Goal: Transaction & Acquisition: Obtain resource

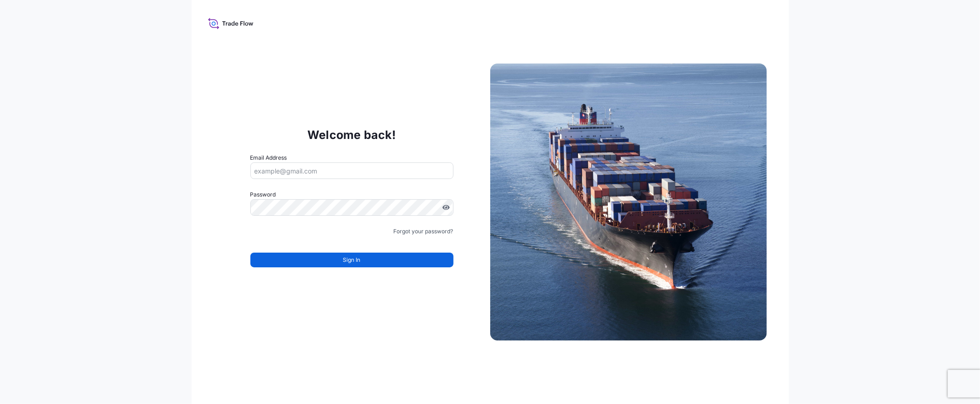
type input "[EMAIL_ADDRESS][DOMAIN_NAME]"
click at [374, 260] on button "Sign In" at bounding box center [352, 259] width 203 height 15
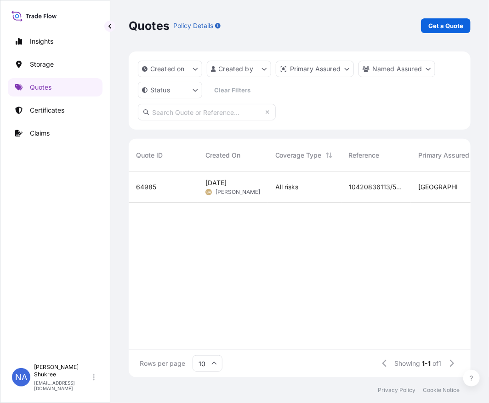
scroll to position [203, 334]
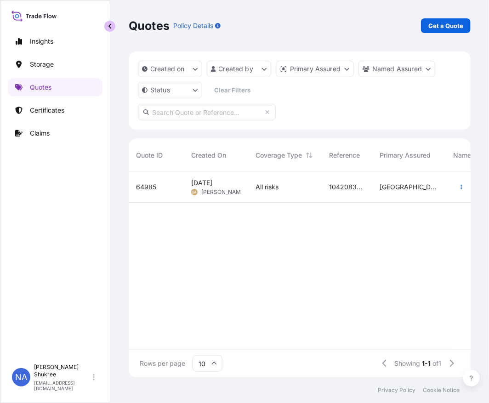
click at [113, 29] on button "button" at bounding box center [109, 26] width 11 height 11
click at [113, 28] on button "button" at bounding box center [109, 26] width 11 height 11
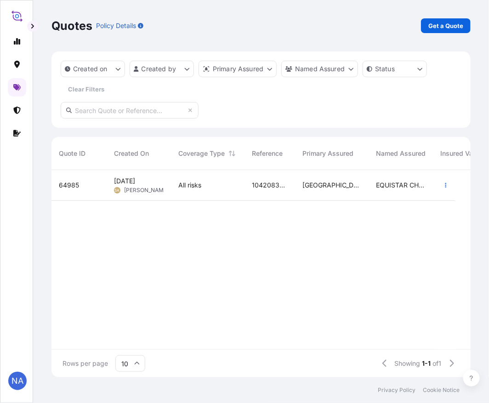
scroll to position [205, 411]
click at [445, 25] on p "Get a Quote" at bounding box center [445, 25] width 35 height 9
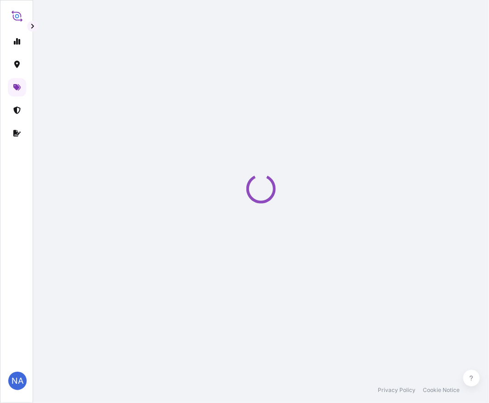
select select "Water"
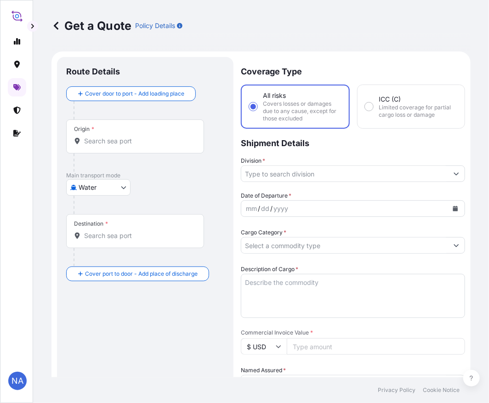
scroll to position [15, 0]
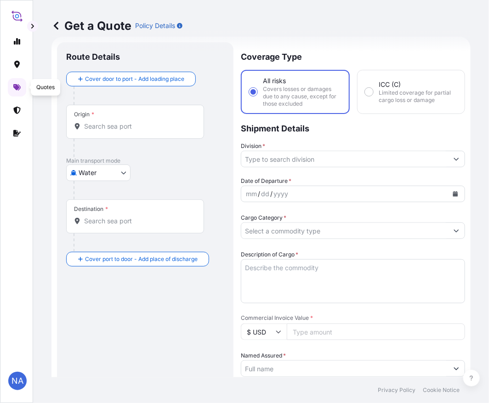
click at [102, 127] on input "Origin *" at bounding box center [138, 126] width 108 height 9
paste input "[GEOGRAPHIC_DATA], [GEOGRAPHIC_DATA]"
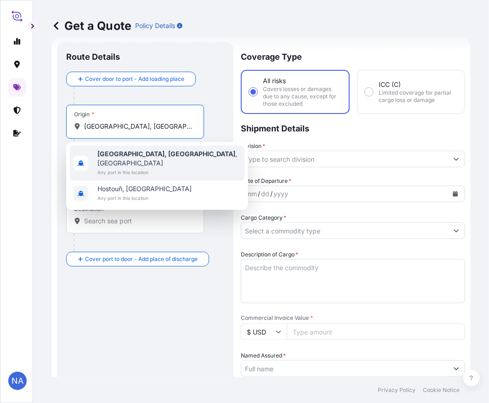
click at [130, 153] on b "[GEOGRAPHIC_DATA], [GEOGRAPHIC_DATA]" at bounding box center [166, 154] width 138 height 8
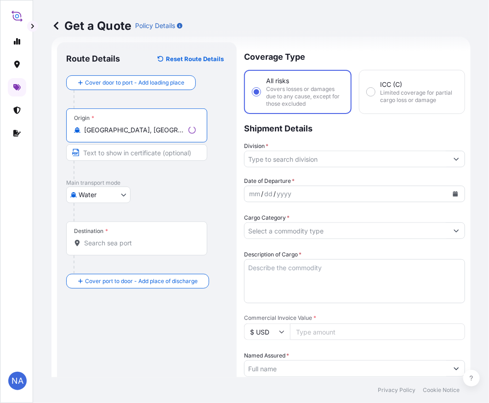
type input "[GEOGRAPHIC_DATA], [GEOGRAPHIC_DATA], [GEOGRAPHIC_DATA]"
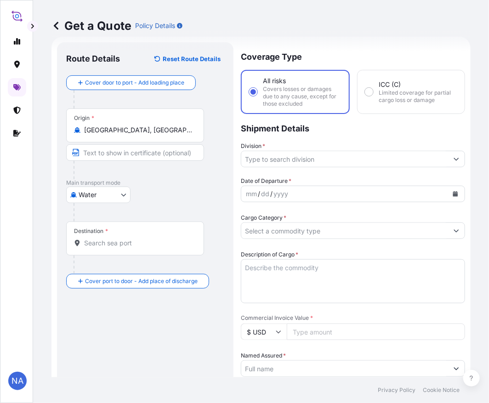
click at [121, 250] on div "Destination *" at bounding box center [135, 239] width 138 height 34
click at [121, 248] on input "Destination *" at bounding box center [138, 243] width 108 height 9
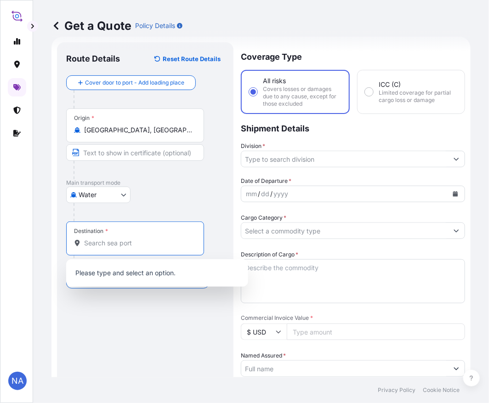
paste input "CALLAO, PERU"
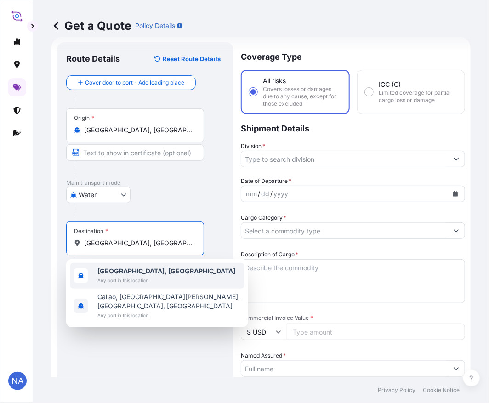
click at [118, 279] on span "Any port in this location" at bounding box center [166, 280] width 138 height 9
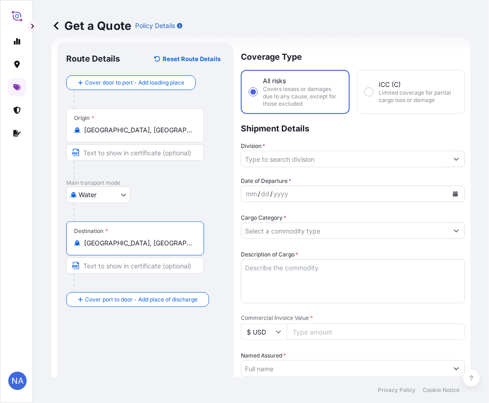
type input "Callao, Peru"
click at [148, 351] on div "Route Details Reset Route Details Cover door to port - Add loading place Place …" at bounding box center [145, 359] width 158 height 616
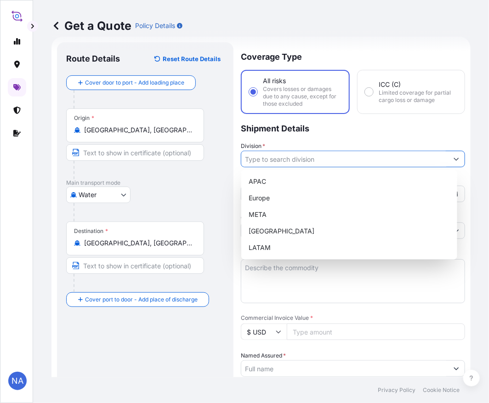
click at [303, 165] on input "Division *" at bounding box center [344, 159] width 207 height 17
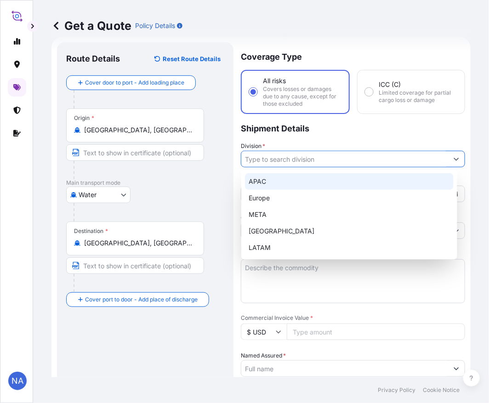
click at [267, 182] on div "APAC" at bounding box center [349, 181] width 209 height 17
type input "APAC"
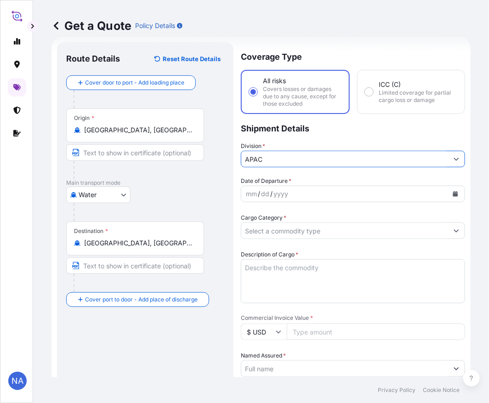
click at [287, 139] on p "Shipment Details" at bounding box center [353, 128] width 224 height 28
click at [453, 195] on icon "Calendar" at bounding box center [455, 194] width 5 height 6
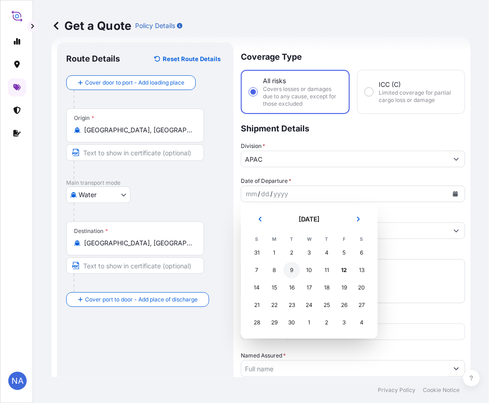
click at [294, 268] on div "9" at bounding box center [292, 270] width 17 height 17
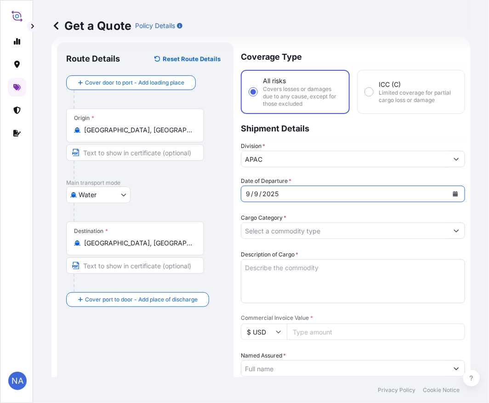
click at [304, 177] on div "Date of Departure * [DATE]" at bounding box center [353, 190] width 224 height 26
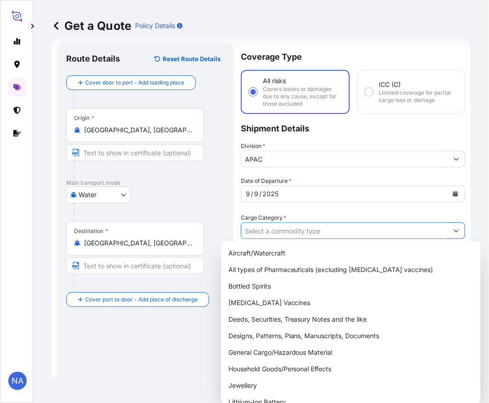
click at [293, 235] on input "Cargo Category *" at bounding box center [344, 230] width 207 height 17
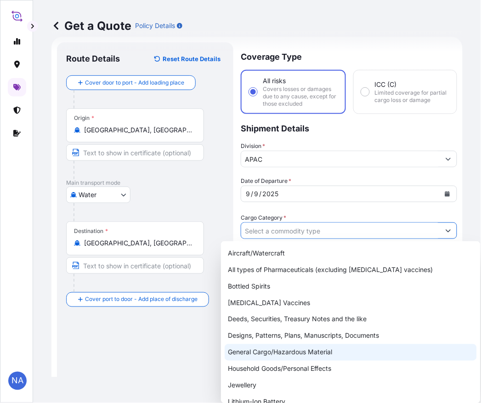
click at [258, 350] on div "General Cargo/Hazardous Material" at bounding box center [351, 352] width 252 height 17
type input "General Cargo/Hazardous Material"
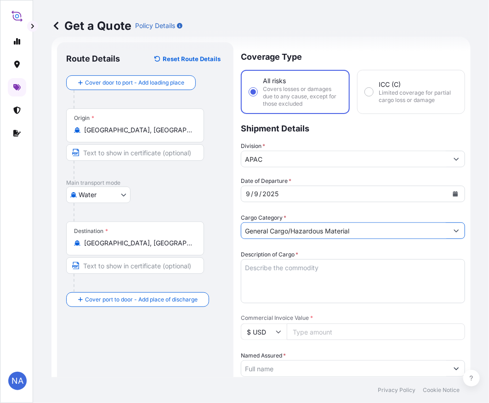
click at [301, 210] on div "Date of Departure * [DATE] Cargo Category * General Cargo/Hazardous Material De…" at bounding box center [353, 393] width 224 height 432
click at [309, 278] on textarea "Description of Cargo *" at bounding box center [353, 281] width 224 height 44
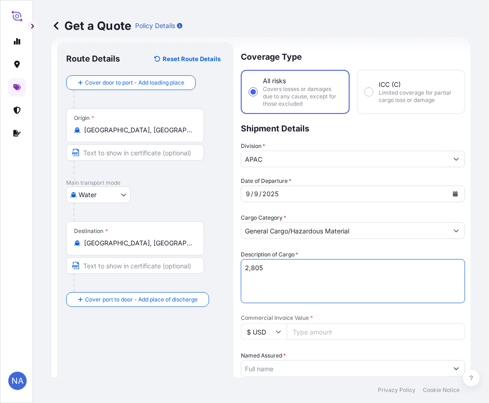
paste textarea "BAGS LOADED ONTO 51 PALLETS LOADED INTO 3 40' CONTAINER(S) PETROTHENE NA303013,…"
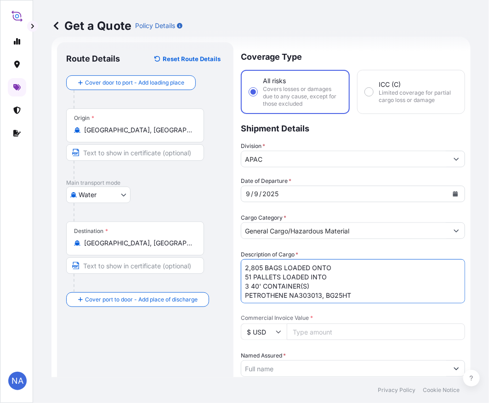
type textarea "2,805 BAGS LOADED ONTO 51 PALLETS LOADED INTO 3 40' CONTAINER(S) PETROTHENE NA3…"
click at [347, 245] on div "Date of Departure * 9 / 9 / 2025 Cargo Category * General Cargo/Hazardous Mater…" at bounding box center [353, 393] width 224 height 432
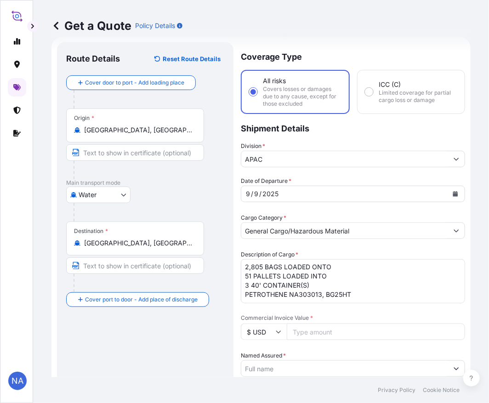
click at [327, 331] on input "Commercial Invoice Value *" at bounding box center [376, 332] width 178 height 17
paste input "73950"
type input "73950"
click at [327, 314] on span "Commercial Invoice Value *" at bounding box center [353, 317] width 224 height 7
click at [327, 324] on input "73950" at bounding box center [376, 332] width 178 height 17
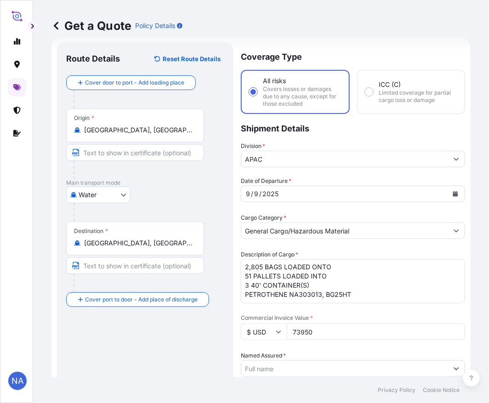
scroll to position [66, 0]
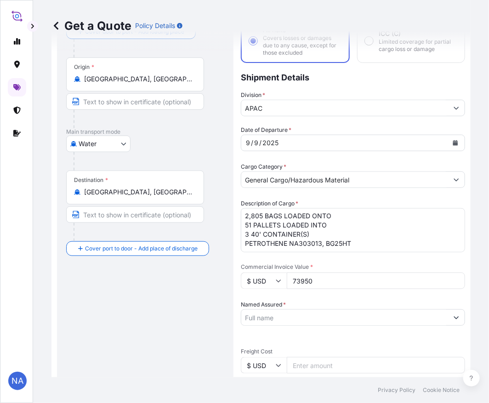
click at [278, 313] on input "Named Assured *" at bounding box center [344, 317] width 207 height 17
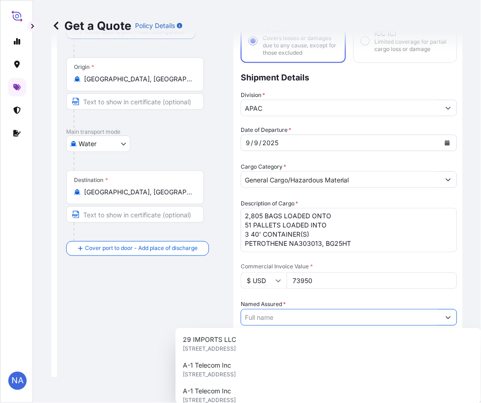
paste input "EQUISTAR CHEMICALS, LP"
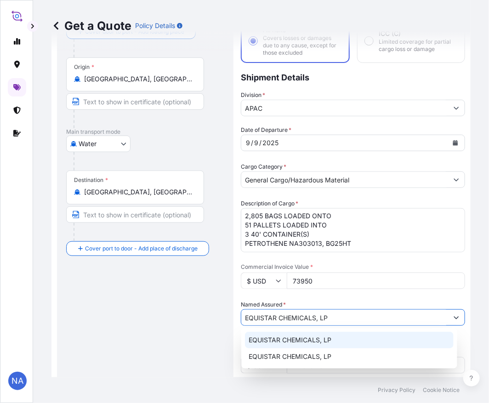
click at [274, 342] on span "EQUISTAR CHEMICALS, LP" at bounding box center [290, 340] width 83 height 9
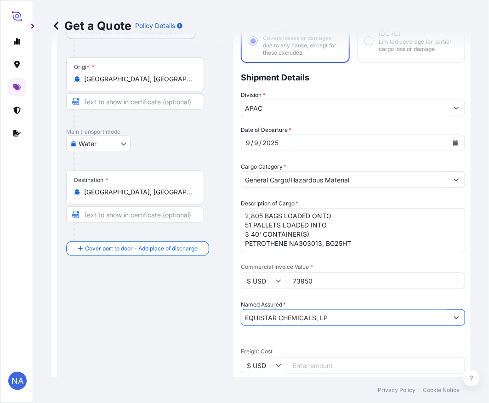
type input "EQUISTAR CHEMICALS, LP"
click at [299, 293] on div "Date of Departure * 9 / 9 / 2025 Cargo Category * General Cargo/Hazardous Mater…" at bounding box center [353, 341] width 224 height 432
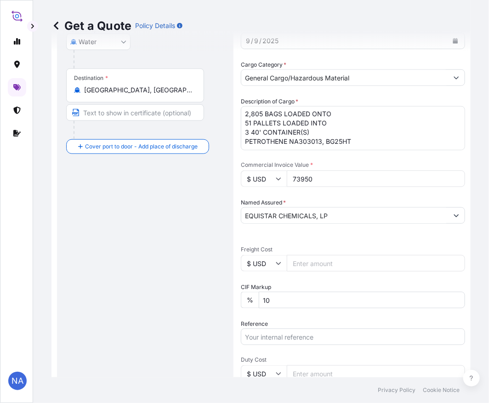
scroll to position [270, 0]
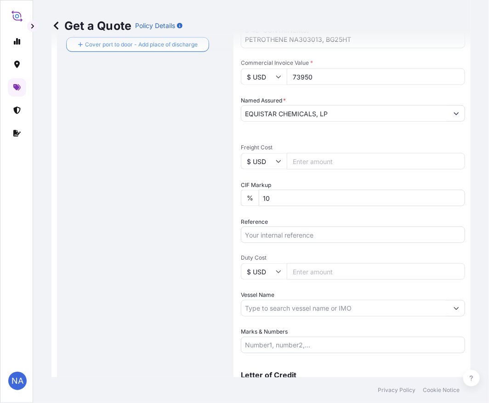
click at [299, 234] on input "Reference" at bounding box center [353, 235] width 224 height 17
paste input "10420854779"
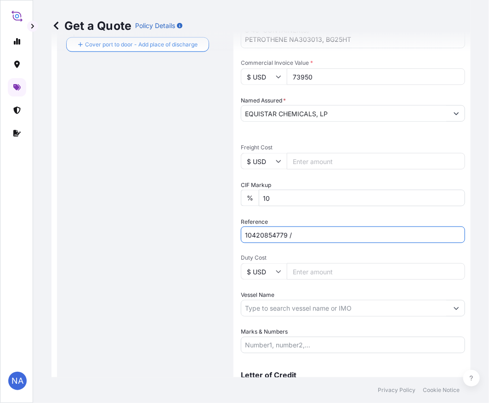
click at [338, 238] on input "10420854779 /" at bounding box center [353, 235] width 224 height 17
paste input "5012878091"
type input "10420854779 / 5012878091"
click at [277, 212] on div "Date of Departure * 9 / 9 / 2025 Cargo Category * General Cargo/Hazardous Mater…" at bounding box center [353, 137] width 224 height 432
click at [265, 306] on input "Vessel Name" at bounding box center [344, 308] width 207 height 17
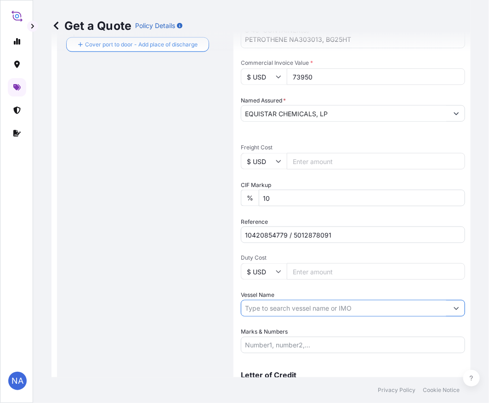
paste input "MSC VANCOUVER"
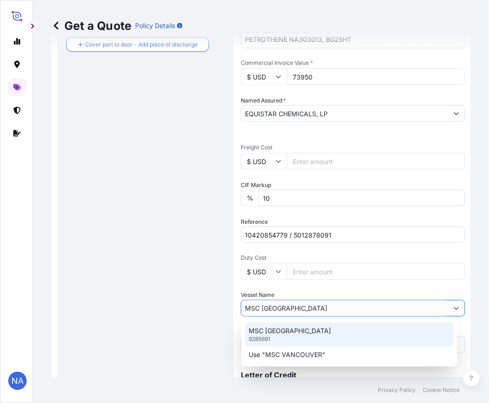
click at [267, 330] on p "MSC VANCOUVER" at bounding box center [290, 330] width 82 height 9
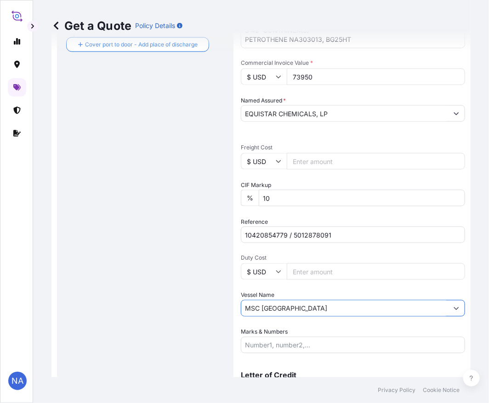
type input "MSC VANCOUVER"
click at [278, 288] on div "Date of Departure * 9 / 9 / 2025 Cargo Category * General Cargo/Hazardous Mater…" at bounding box center [353, 137] width 224 height 432
click at [292, 291] on div "Vessel Name MSC VANCOUVER" at bounding box center [353, 304] width 224 height 26
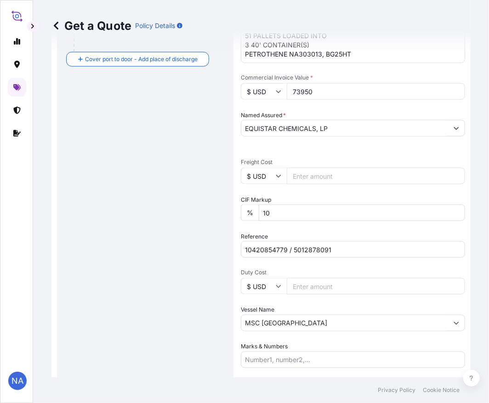
scroll to position [319, 0]
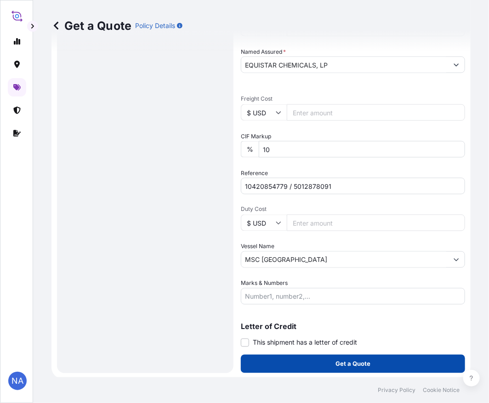
click at [271, 360] on button "Get a Quote" at bounding box center [353, 364] width 224 height 18
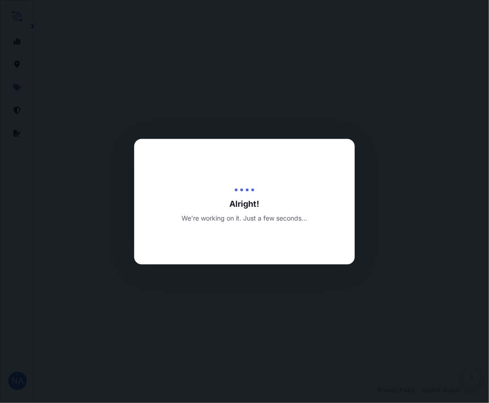
select select "Water"
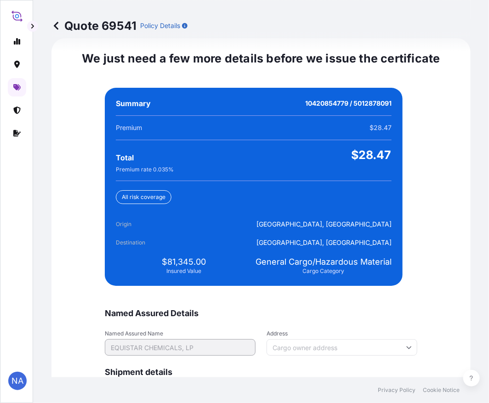
scroll to position [2161, 0]
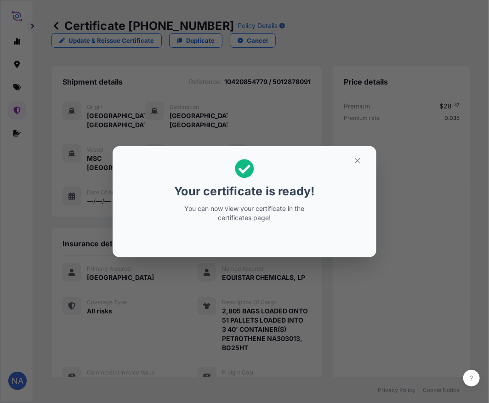
click at [205, 324] on div "Your certificate is ready! You can now view your certificate in the certificate…" at bounding box center [244, 202] width 489 height 404
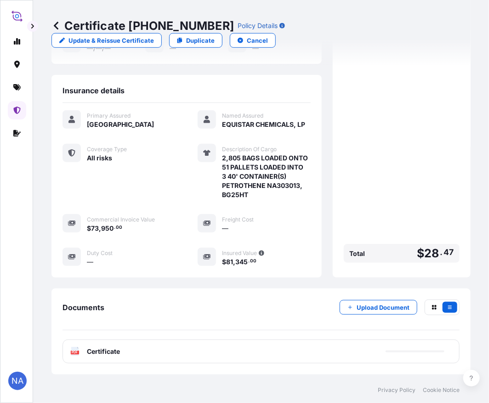
scroll to position [218, 0]
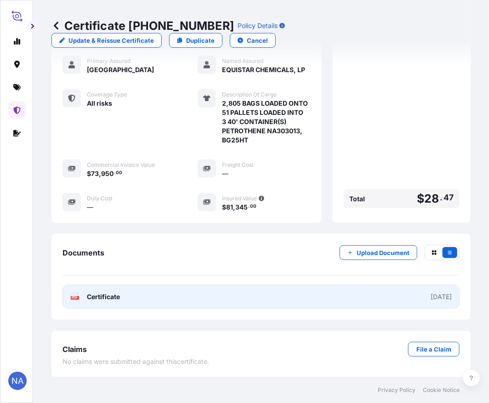
click at [211, 295] on link "PDF Certificate [DATE]" at bounding box center [261, 297] width 397 height 24
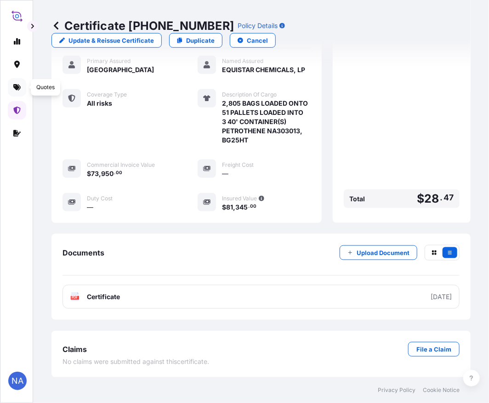
click at [19, 88] on icon at bounding box center [16, 87] width 7 height 6
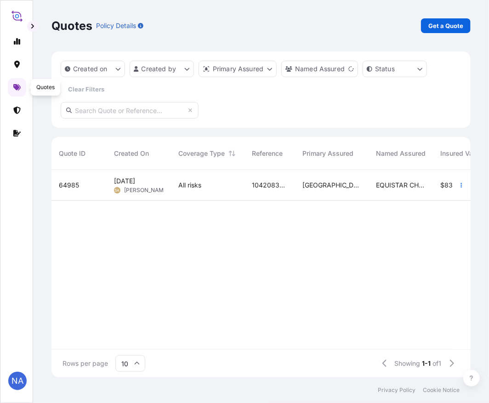
scroll to position [205, 411]
click at [430, 23] on p "Get a Quote" at bounding box center [445, 25] width 35 height 9
select select "Water"
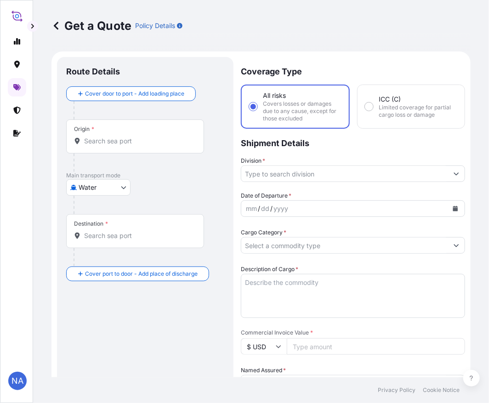
scroll to position [15, 0]
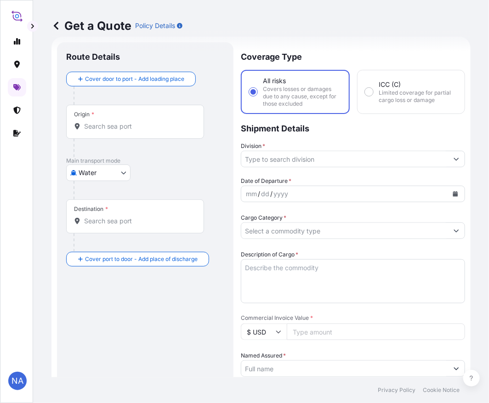
click at [121, 126] on input "Origin *" at bounding box center [138, 126] width 108 height 9
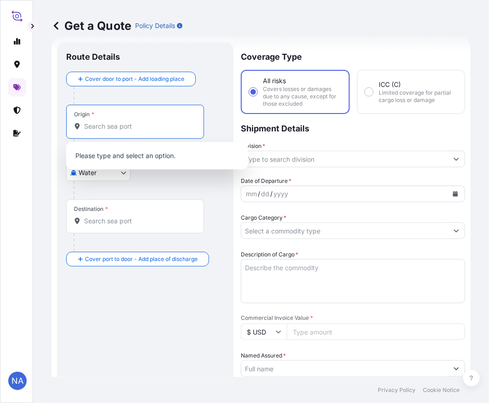
paste input "[GEOGRAPHIC_DATA], [GEOGRAPHIC_DATA]"
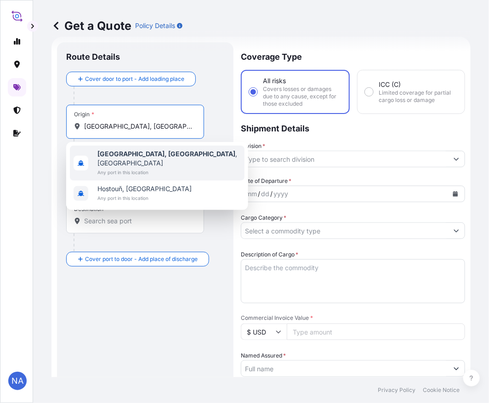
click at [122, 168] on span "Any port in this location" at bounding box center [168, 172] width 143 height 9
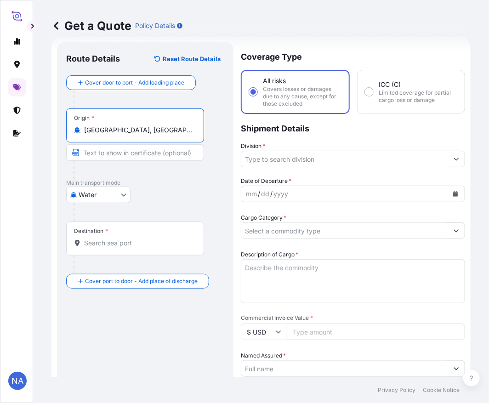
type input "[GEOGRAPHIC_DATA], [GEOGRAPHIC_DATA], [GEOGRAPHIC_DATA]"
click at [136, 246] on input "Destination *" at bounding box center [138, 243] width 108 height 9
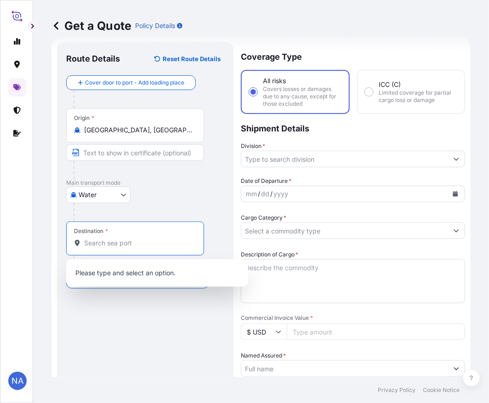
paste input "CALLAO, PERU"
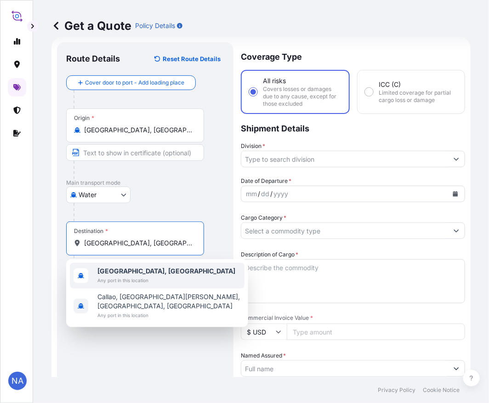
click at [114, 274] on span "Callao, Peru" at bounding box center [166, 271] width 138 height 9
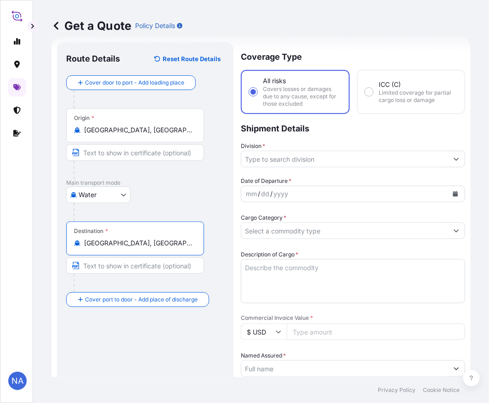
type input "Callao, Peru"
click at [264, 161] on input "Division *" at bounding box center [344, 159] width 207 height 17
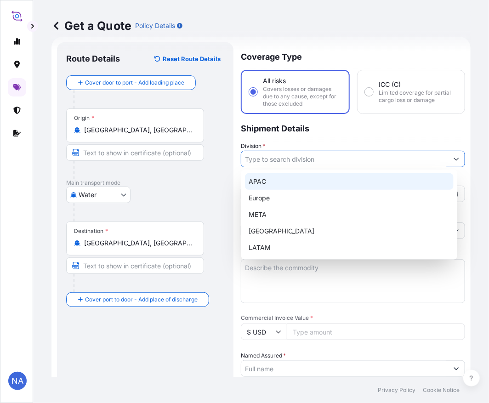
click at [253, 182] on div "APAC" at bounding box center [349, 181] width 209 height 17
type input "APAC"
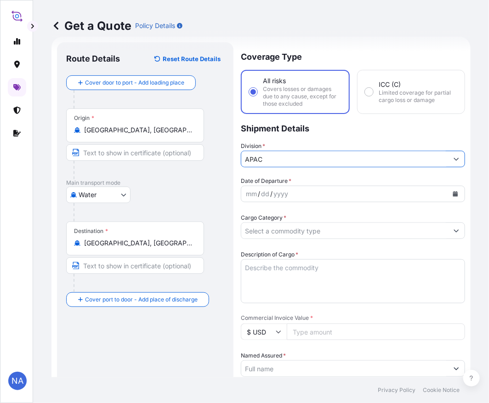
click at [267, 137] on p "Shipment Details" at bounding box center [353, 128] width 224 height 28
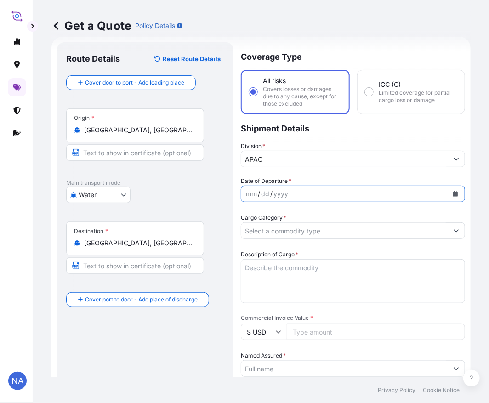
click at [453, 194] on icon "Calendar" at bounding box center [455, 194] width 5 height 6
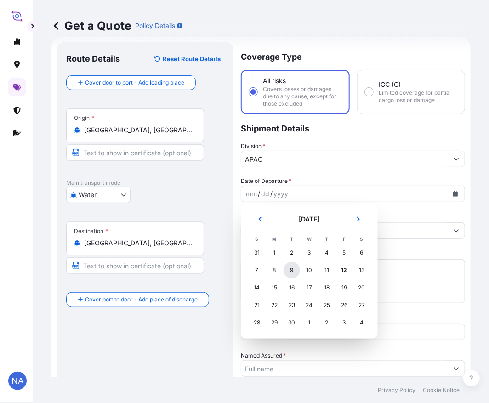
click at [290, 268] on div "9" at bounding box center [292, 270] width 17 height 17
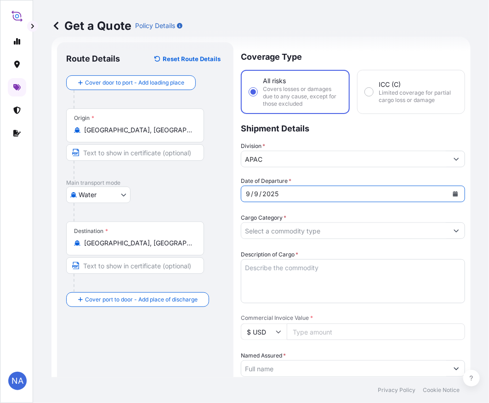
click at [318, 177] on div "Date of Departure * [DATE]" at bounding box center [353, 190] width 224 height 26
click at [313, 230] on input "Cargo Category *" at bounding box center [344, 230] width 207 height 17
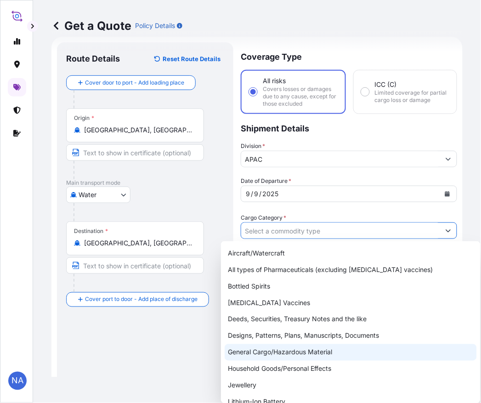
click at [259, 353] on div "General Cargo/Hazardous Material" at bounding box center [351, 352] width 252 height 17
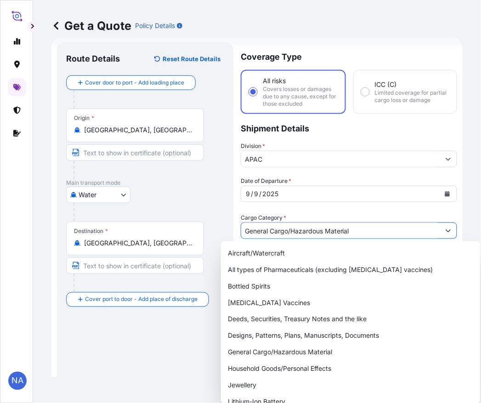
type input "General Cargo/Hazardous Material"
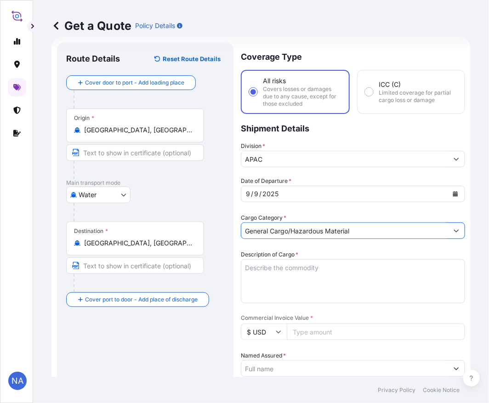
click at [290, 211] on div "Date of Departure * [DATE] Cargo Category * General Cargo/Hazardous Material De…" at bounding box center [353, 393] width 224 height 432
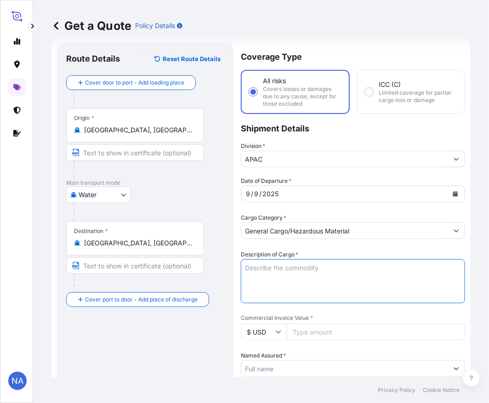
click at [273, 272] on textarea "Description of Cargo *" at bounding box center [353, 281] width 224 height 44
paste textarea "BAGS LOADED ONTO 102 PALLETS LOADED INTO 6 40' CONTAINER(S) ALATHON M6080UV, 55…"
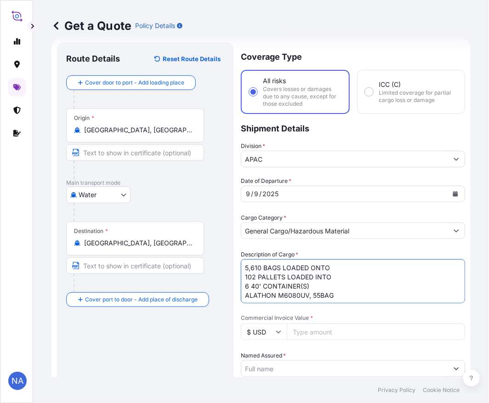
type textarea "5,610 BAGS LOADED ONTO 102 PALLETS LOADED INTO 6 40' CONTAINER(S) ALATHON M6080…"
click at [293, 243] on div "Date of Departure * 9 / 9 / 2025 Cargo Category * General Cargo/Hazardous Mater…" at bounding box center [353, 393] width 224 height 432
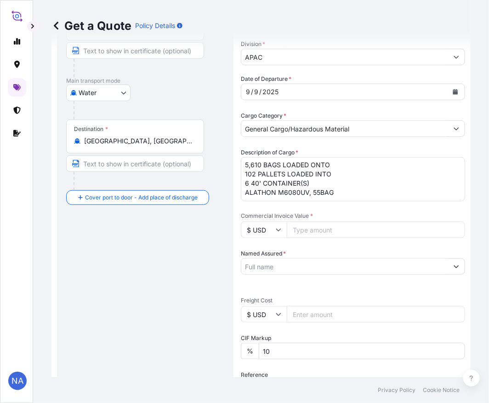
scroll to position [168, 0]
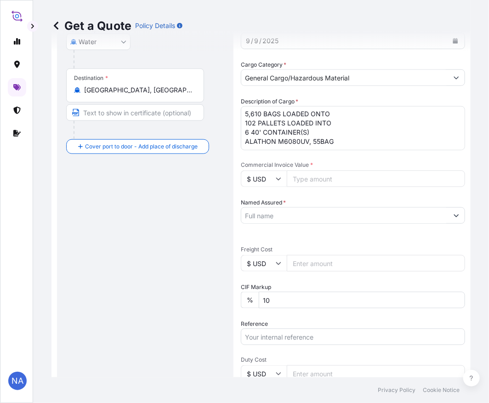
click at [307, 177] on input "Commercial Invoice Value *" at bounding box center [376, 179] width 178 height 17
paste input "129667.5"
type input "129667.53"
click at [313, 194] on div "Date of Departure * 9 / 9 / 2025 Cargo Category * General Cargo/Hazardous Mater…" at bounding box center [353, 239] width 224 height 432
click at [301, 212] on input "Named Assured *" at bounding box center [344, 215] width 207 height 17
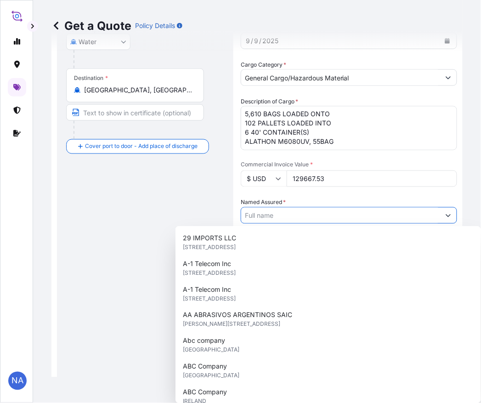
paste input "EQUISTAR CHEMICALS, LP"
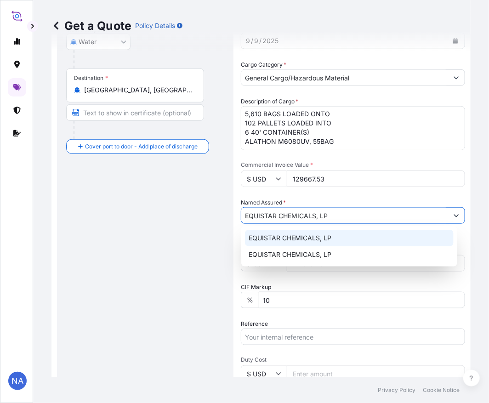
click at [293, 241] on span "EQUISTAR CHEMICALS, LP" at bounding box center [290, 238] width 83 height 9
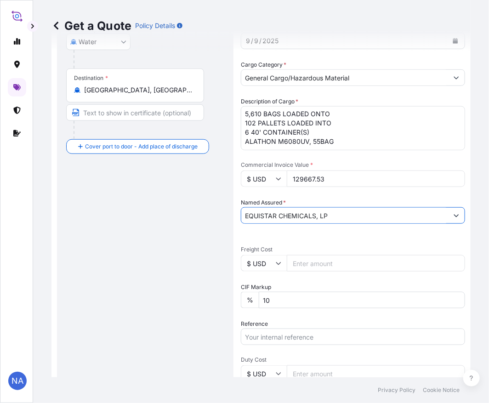
type input "EQUISTAR CHEMICALS, LP"
click at [309, 192] on div "Date of Departure * 9 / 9 / 2025 Cargo Category * General Cargo/Hazardous Mater…" at bounding box center [353, 239] width 224 height 432
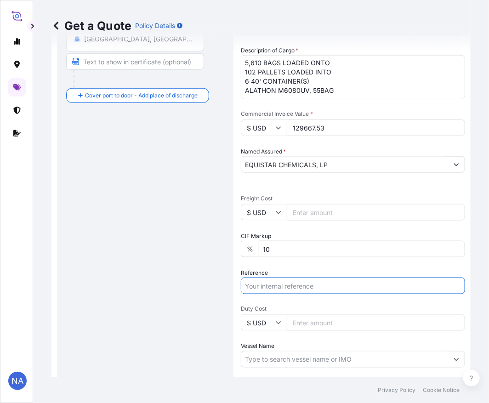
click at [281, 285] on input "Reference" at bounding box center [353, 286] width 224 height 17
paste input "10420865864"
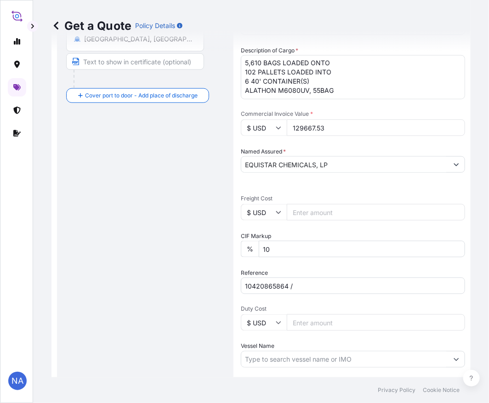
click at [324, 285] on input "10420865864 /" at bounding box center [353, 286] width 224 height 17
paste input "5012910131"
type input "10420865864 / 5012910131"
click at [306, 261] on div "Date of Departure * 9 / 9 / 2025 Cargo Category * General Cargo/Hazardous Mater…" at bounding box center [353, 188] width 224 height 432
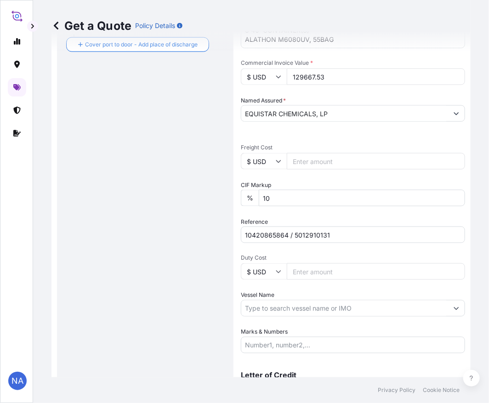
scroll to position [319, 0]
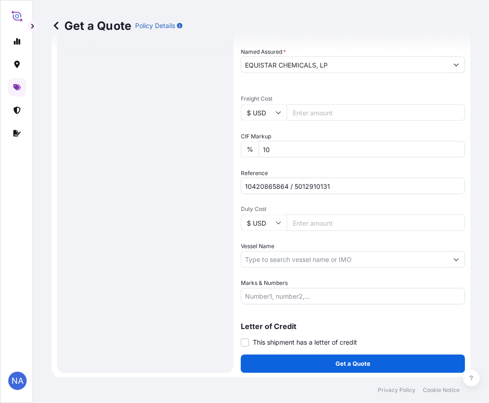
click at [271, 259] on input "Vessel Name" at bounding box center [344, 259] width 207 height 17
paste input "MSC VANCOUVER"
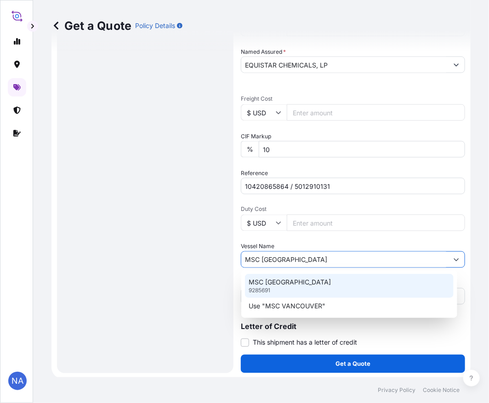
click at [277, 282] on p "MSC VANCOUVER" at bounding box center [290, 282] width 82 height 9
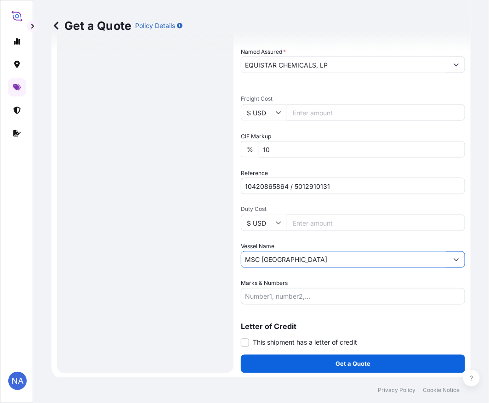
type input "MSC VANCOUVER"
click at [284, 242] on div "Vessel Name MSC VANCOUVER" at bounding box center [353, 255] width 224 height 26
click at [288, 361] on button "Get a Quote" at bounding box center [353, 364] width 224 height 18
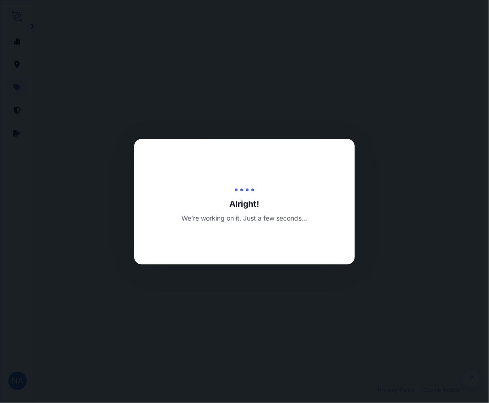
select select "Water"
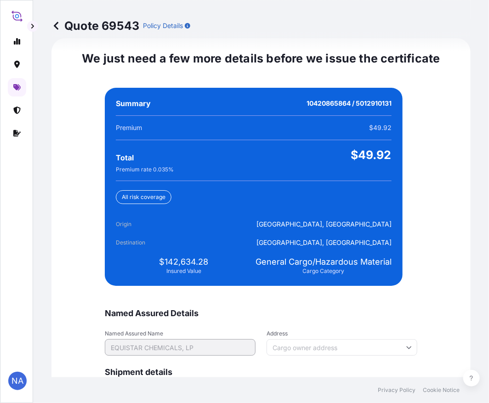
scroll to position [2161, 0]
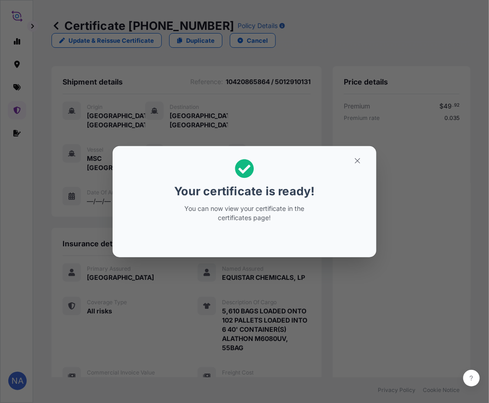
click at [294, 309] on div "Your certificate is ready! You can now view your certificate in the certificate…" at bounding box center [244, 202] width 489 height 404
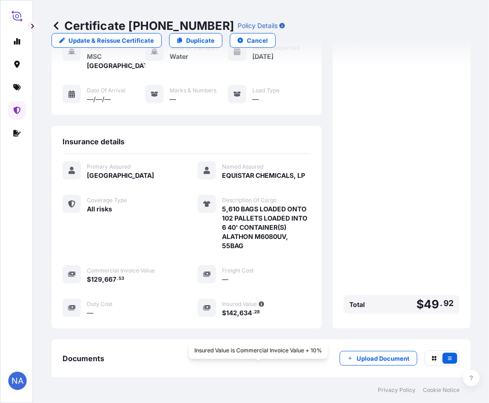
scroll to position [218, 0]
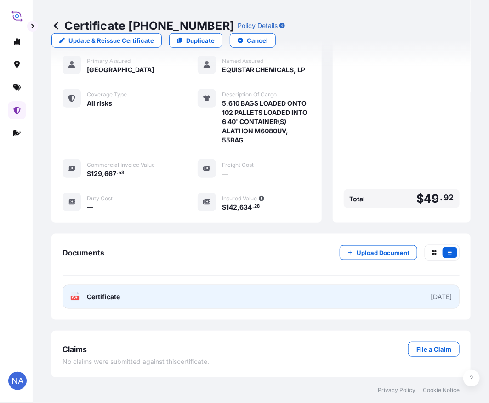
click at [220, 287] on link "PDF Certificate [DATE]" at bounding box center [261, 297] width 397 height 24
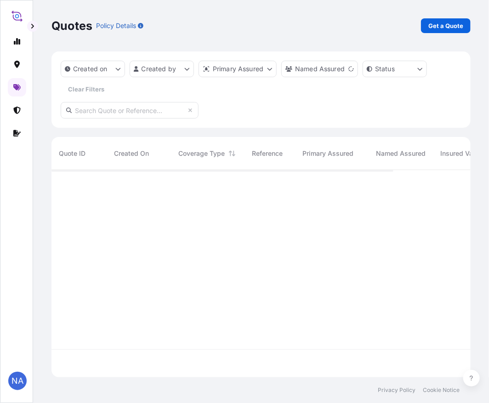
scroll to position [205, 411]
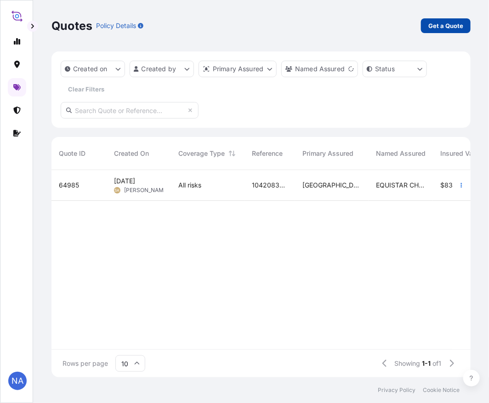
click at [432, 28] on p "Get a Quote" at bounding box center [445, 25] width 35 height 9
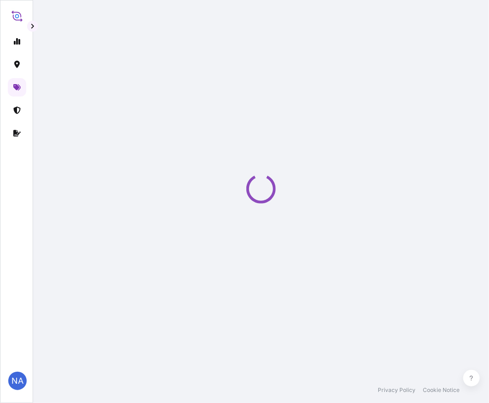
select select "Water"
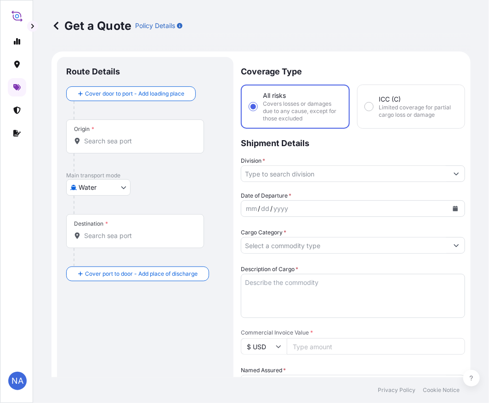
scroll to position [15, 0]
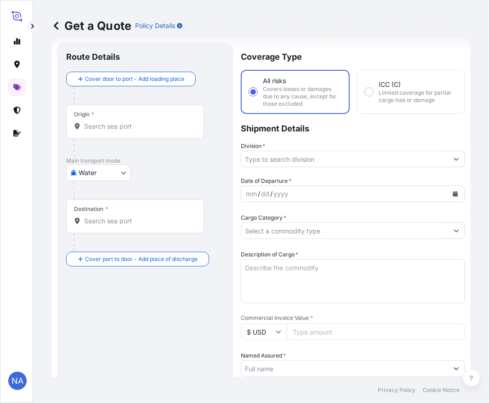
click at [122, 125] on input "Origin *" at bounding box center [138, 126] width 108 height 9
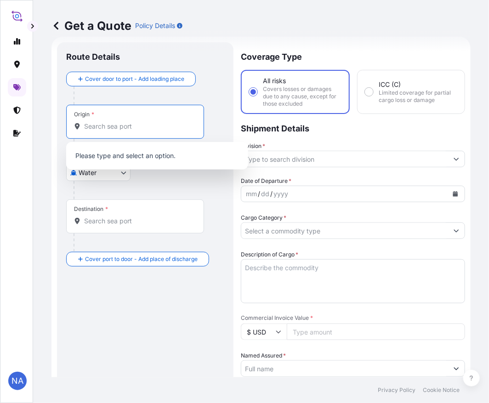
paste input "[GEOGRAPHIC_DATA], [GEOGRAPHIC_DATA]"
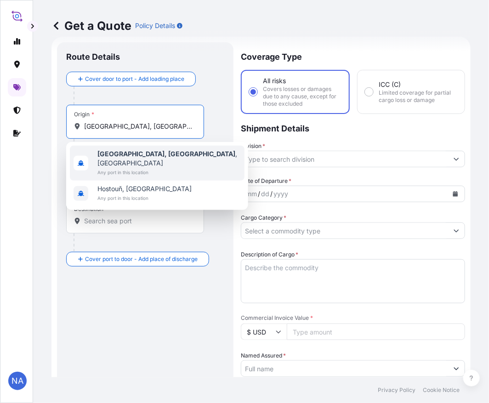
click at [120, 168] on span "Any port in this location" at bounding box center [168, 172] width 143 height 9
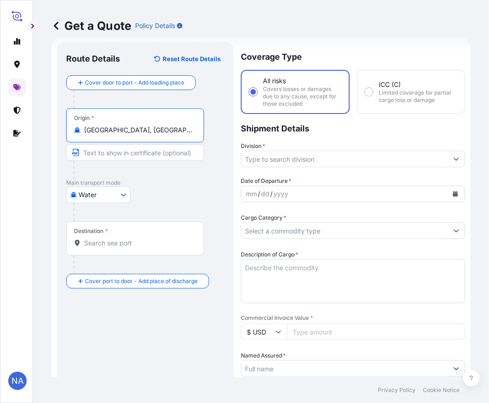
type input "[GEOGRAPHIC_DATA], [GEOGRAPHIC_DATA], [GEOGRAPHIC_DATA]"
click at [109, 241] on input "Destination *" at bounding box center [138, 243] width 108 height 9
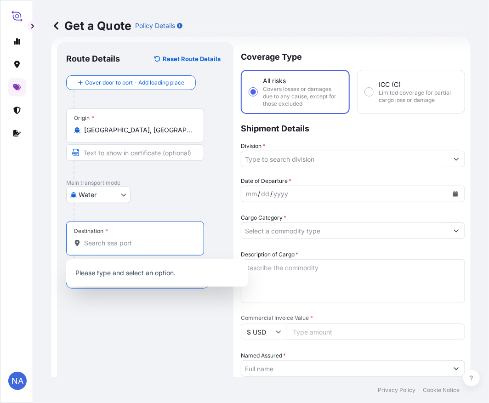
paste input "PUERTO MOIN"
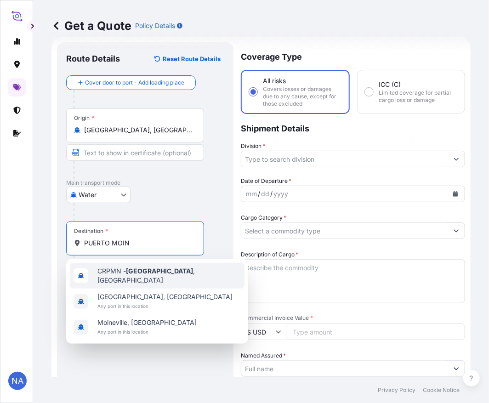
click at [122, 273] on span "CRPMN - [GEOGRAPHIC_DATA] , [GEOGRAPHIC_DATA]" at bounding box center [168, 276] width 143 height 18
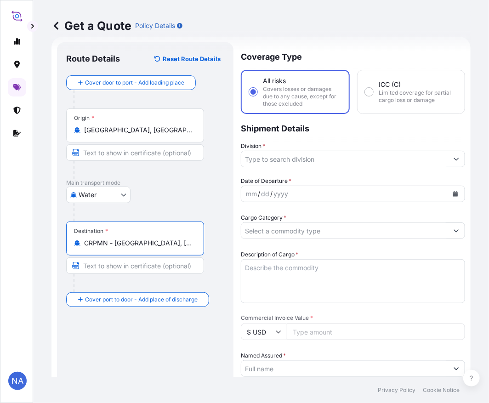
type input "CRPMN - [GEOGRAPHIC_DATA], [GEOGRAPHIC_DATA]"
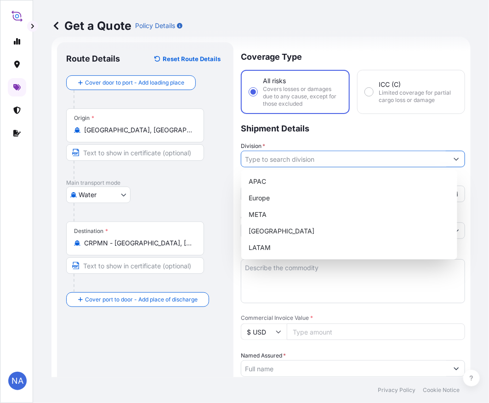
click at [337, 155] on input "Division *" at bounding box center [344, 159] width 207 height 17
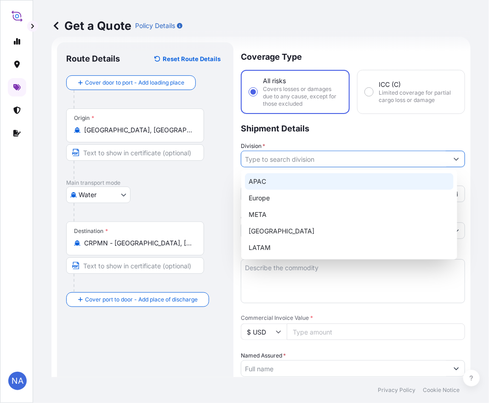
click at [270, 184] on div "APAC" at bounding box center [349, 181] width 209 height 17
type input "APAC"
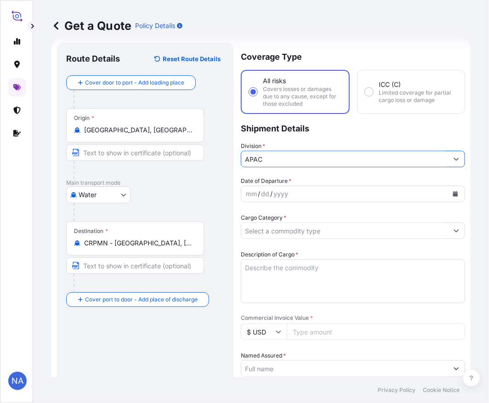
click at [295, 134] on p "Shipment Details" at bounding box center [353, 128] width 224 height 28
click at [453, 195] on icon "Calendar" at bounding box center [455, 194] width 5 height 6
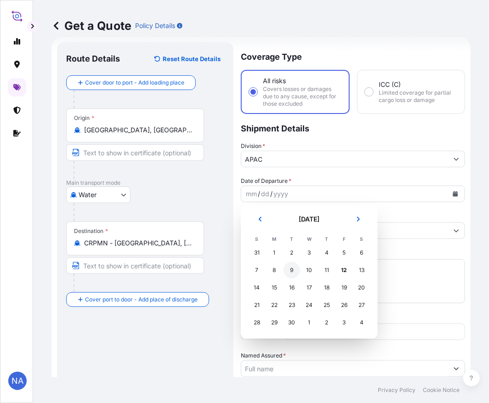
click at [290, 270] on div "9" at bounding box center [292, 270] width 17 height 17
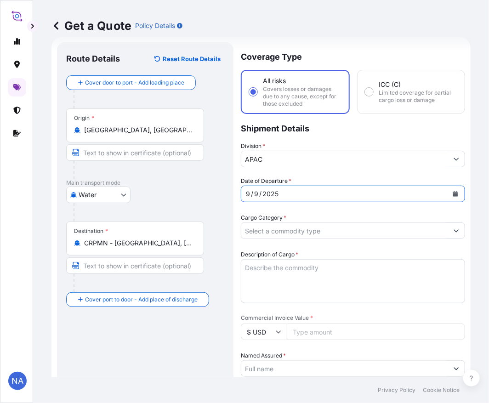
click at [319, 174] on div "Coverage Type All risks Covers losses or damages due to any cause, except for t…" at bounding box center [353, 359] width 224 height 635
click at [281, 231] on input "Cargo Category *" at bounding box center [344, 230] width 207 height 17
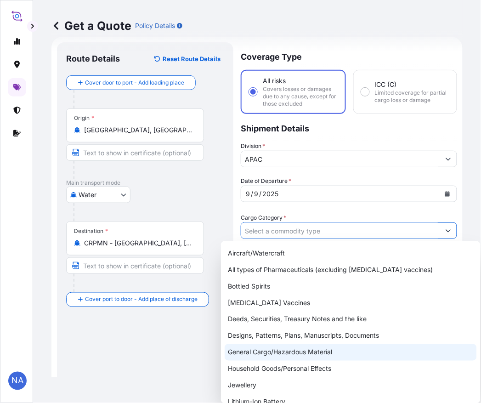
click at [252, 350] on div "General Cargo/Hazardous Material" at bounding box center [351, 352] width 252 height 17
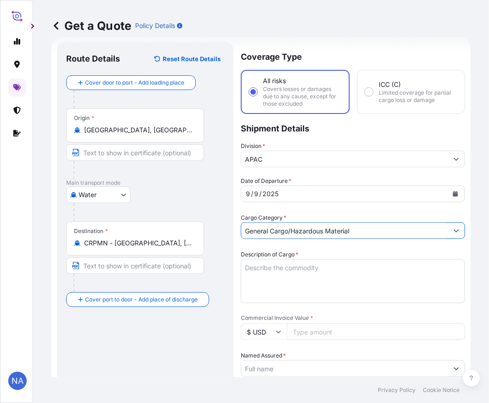
click at [265, 213] on label "Cargo Category *" at bounding box center [264, 217] width 46 height 9
click at [265, 222] on input "General Cargo/Hazardous Material" at bounding box center [344, 230] width 207 height 17
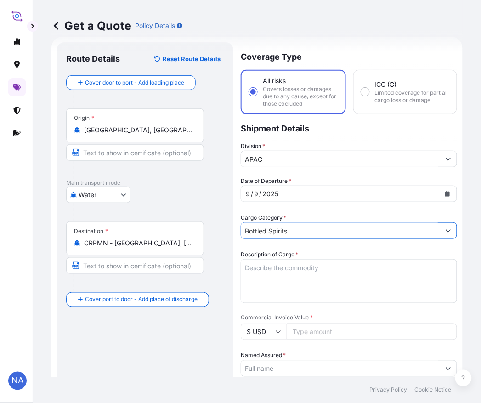
click at [447, 228] on button "Show suggestions" at bounding box center [448, 230] width 17 height 17
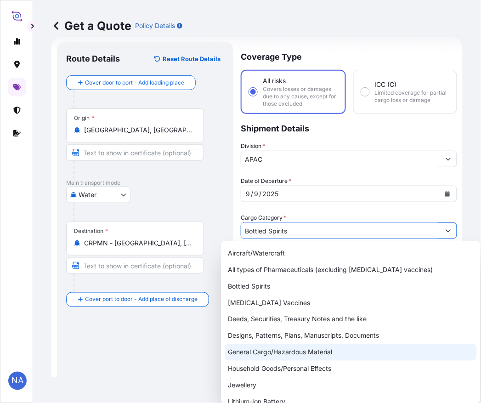
click at [251, 355] on div "General Cargo/Hazardous Material" at bounding box center [351, 352] width 252 height 17
type input "General Cargo/Hazardous Material"
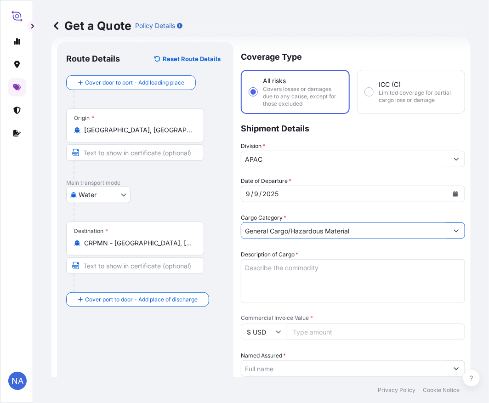
click at [246, 277] on textarea "Description of Cargo *" at bounding box center [353, 281] width 224 height 44
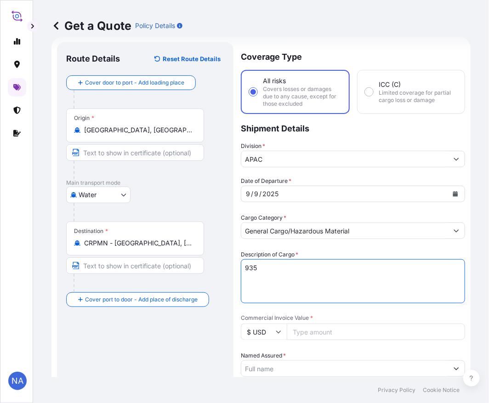
paste textarea "BAGS LOADED INTO 1 40' CONTAINER(S) PETROTHENE NA321210, BG25HT"
type textarea "935 BAGS LOADED INTO 1 40' CONTAINER(S) PETROTHENE NA321210, BG25HT"
click at [299, 250] on div "Description of Cargo * 935 BAGS LOADED INTO 1 40' CONTAINER(S) PETROTHENE NA321…" at bounding box center [353, 276] width 224 height 53
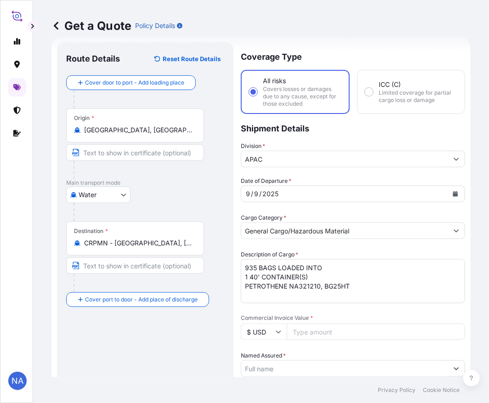
scroll to position [168, 0]
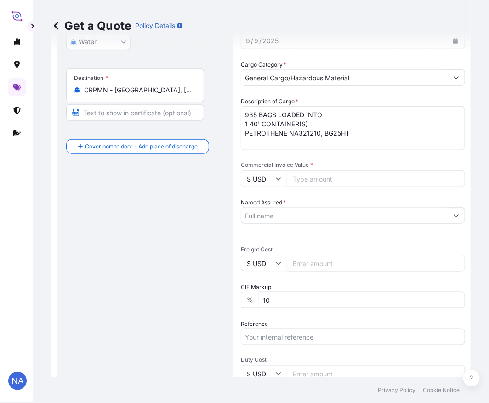
click at [306, 172] on input "Commercial Invoice Value *" at bounding box center [376, 179] width 178 height 17
paste input "23226.25"
type input "23226.25"
click at [321, 161] on span "Commercial Invoice Value *" at bounding box center [353, 164] width 224 height 7
click at [321, 171] on input "23226.25" at bounding box center [376, 179] width 178 height 17
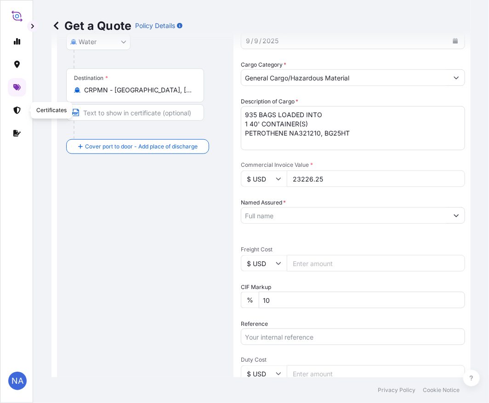
click at [300, 218] on input "Named Assured *" at bounding box center [344, 215] width 207 height 17
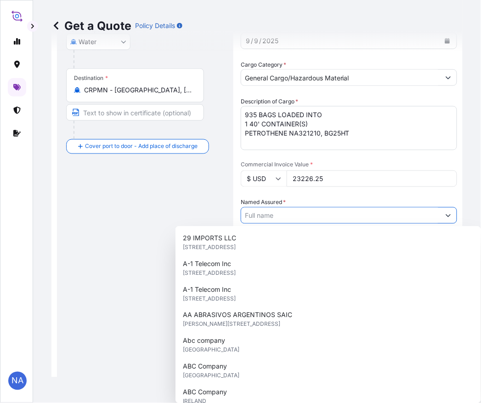
paste input "EQUISTAR CHEMICALS, LP"
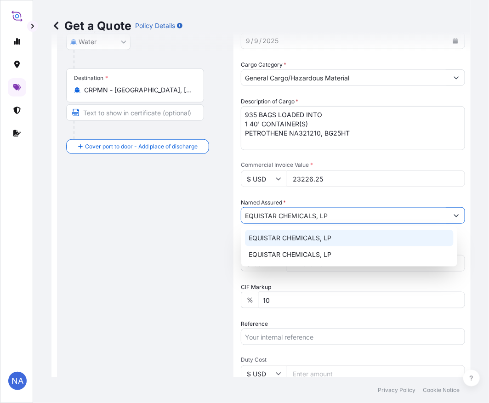
click at [299, 236] on span "EQUISTAR CHEMICALS, LP" at bounding box center [290, 238] width 83 height 9
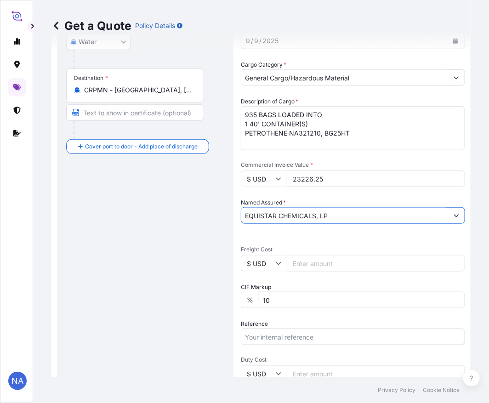
type input "EQUISTAR CHEMICALS, LP"
click at [290, 191] on div "Date of Departure * [DATE] Cargo Category * General Cargo/Hazardous Material De…" at bounding box center [353, 239] width 224 height 432
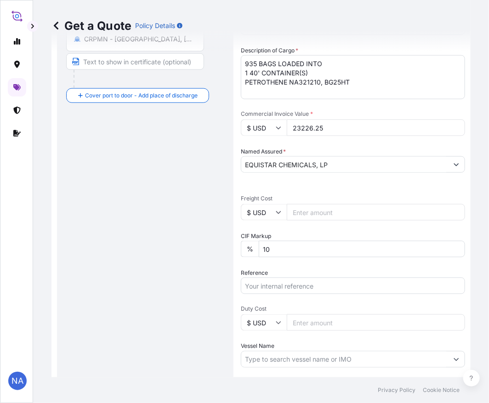
click at [274, 282] on input "Reference" at bounding box center [353, 286] width 224 height 17
paste input "10420856335"
click at [316, 290] on input "10420856335 /" at bounding box center [353, 286] width 224 height 17
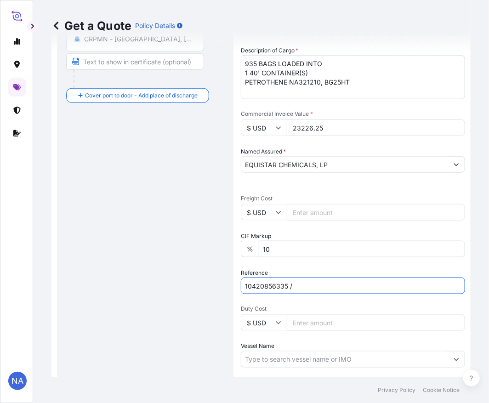
paste input "5013198001"
type input "10420856335 / 5013198001"
click at [311, 269] on div "Reference 10420856335 / 5013198001" at bounding box center [353, 281] width 224 height 26
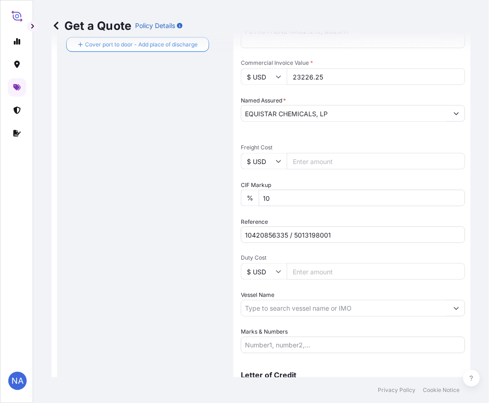
click at [279, 307] on input "Vessel Name" at bounding box center [344, 308] width 207 height 17
paste input "ENSENADA"
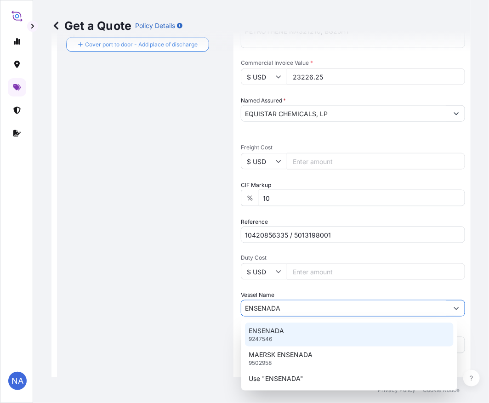
click at [272, 336] on p "9247546" at bounding box center [260, 339] width 23 height 7
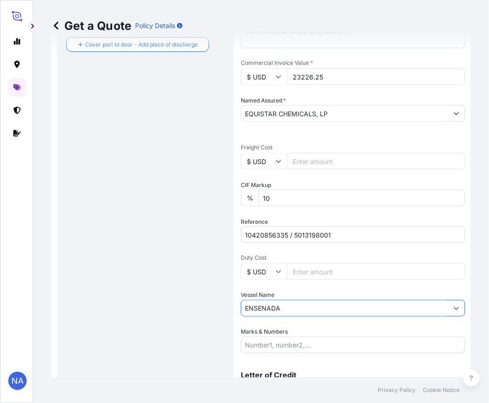
type input "ENSENADA"
click at [278, 292] on div "Vessel Name ENSENADA" at bounding box center [353, 304] width 224 height 26
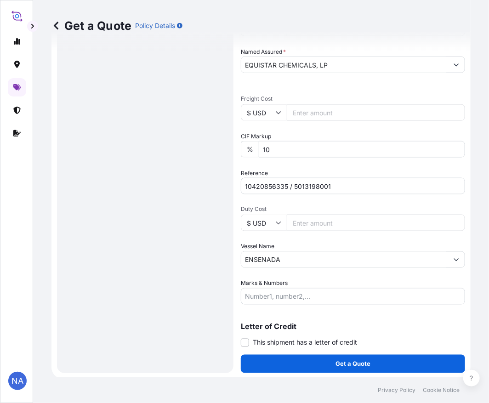
click at [188, 304] on div "Route Details Reset Route Details Cover door to port - Add loading place Place …" at bounding box center [145, 56] width 158 height 616
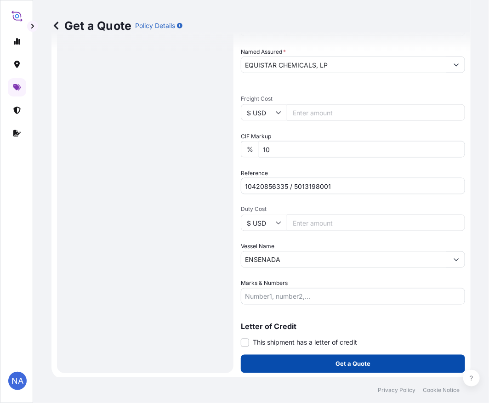
click at [339, 359] on p "Get a Quote" at bounding box center [353, 363] width 35 height 9
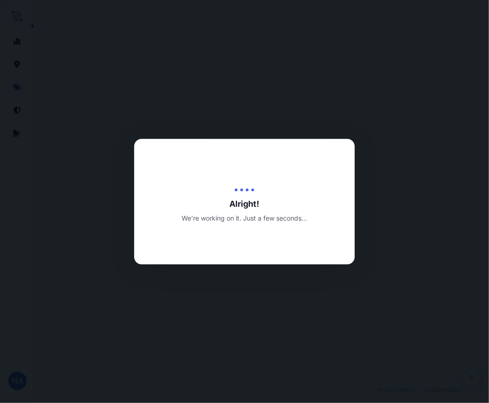
select select "Water"
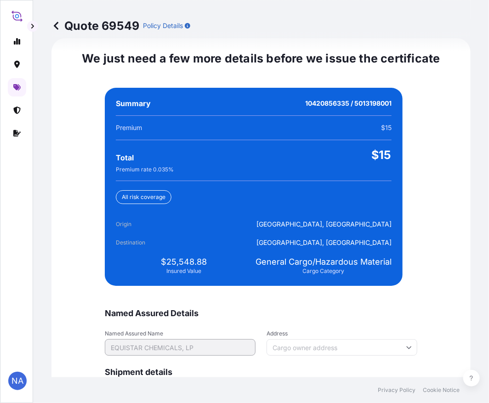
scroll to position [2161, 0]
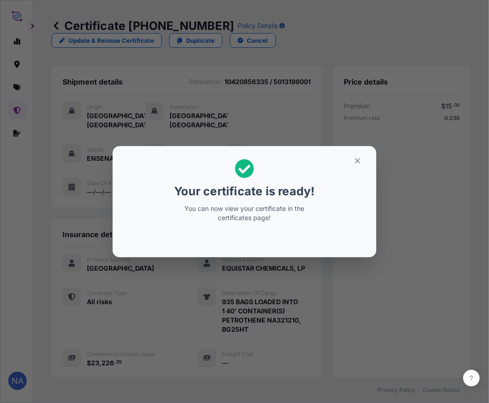
click at [316, 346] on div "Your certificate is ready! You can now view your certificate in the certificate…" at bounding box center [244, 202] width 489 height 404
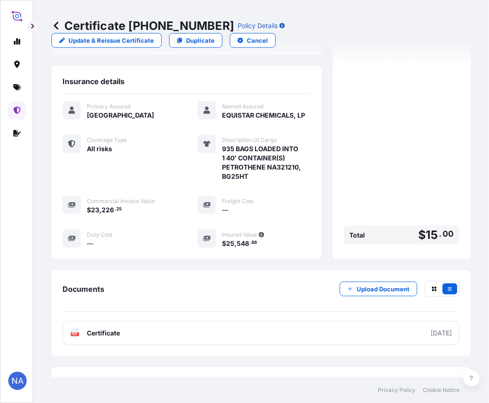
scroll to position [191, 0]
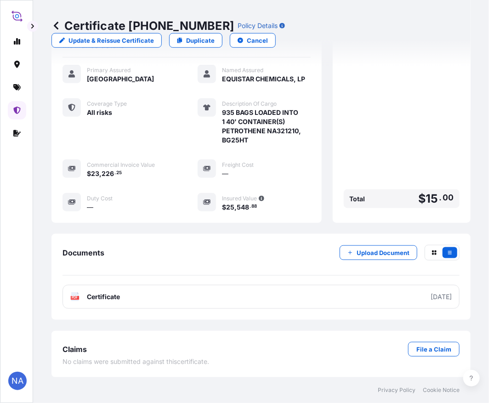
click at [136, 333] on div "Claims File a Claim No claims were submitted against this certificate ." at bounding box center [260, 354] width 419 height 46
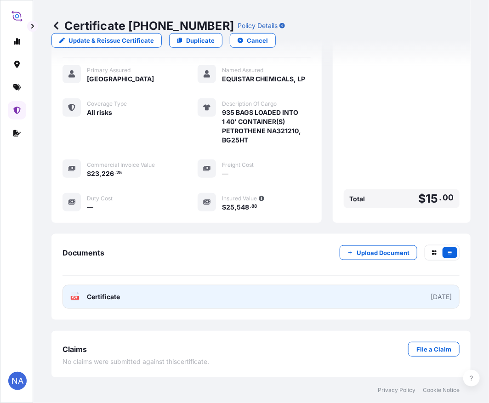
click at [133, 297] on link "PDF Certificate [DATE]" at bounding box center [261, 297] width 397 height 24
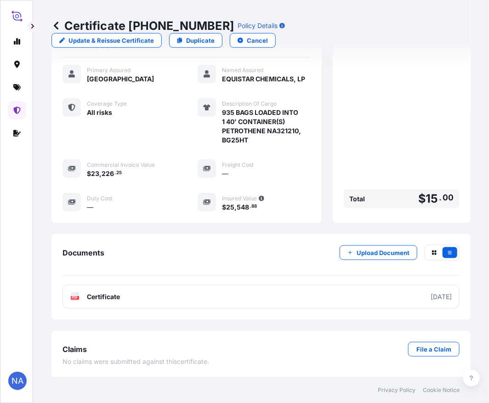
click at [17, 84] on icon at bounding box center [16, 87] width 7 height 7
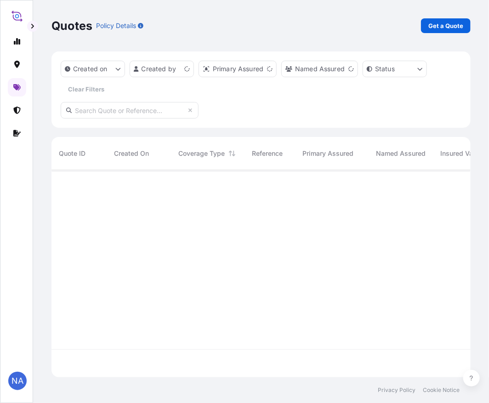
scroll to position [205, 411]
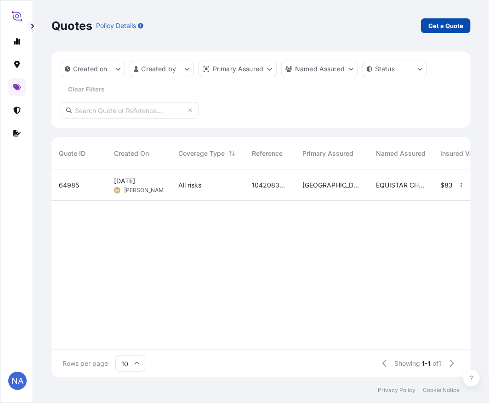
click at [460, 25] on p "Get a Quote" at bounding box center [445, 25] width 35 height 9
select select "Water"
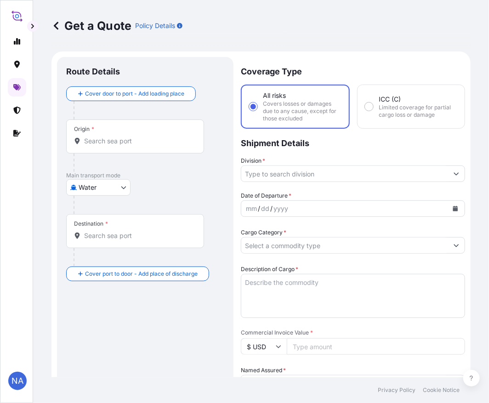
scroll to position [15, 0]
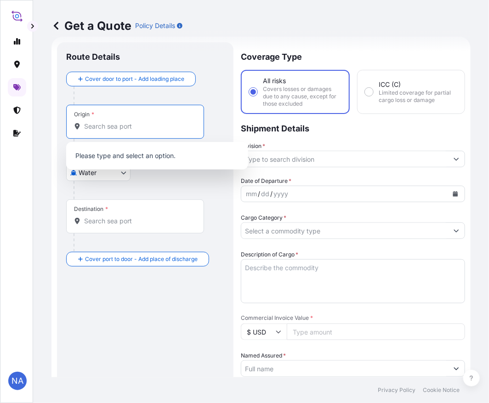
drag, startPoint x: 136, startPoint y: 122, endPoint x: 131, endPoint y: 130, distance: 9.5
click at [134, 125] on input "Origin *" at bounding box center [138, 126] width 108 height 9
paste input "[GEOGRAPHIC_DATA], [GEOGRAPHIC_DATA]"
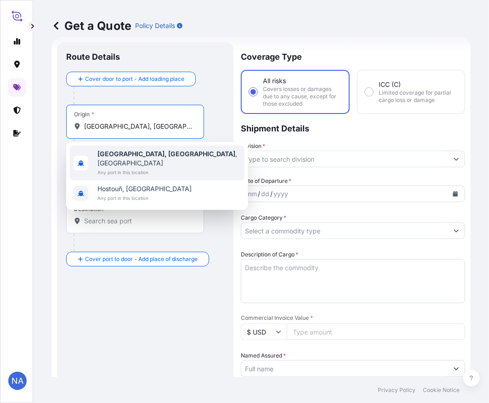
click at [126, 168] on span "Any port in this location" at bounding box center [168, 172] width 143 height 9
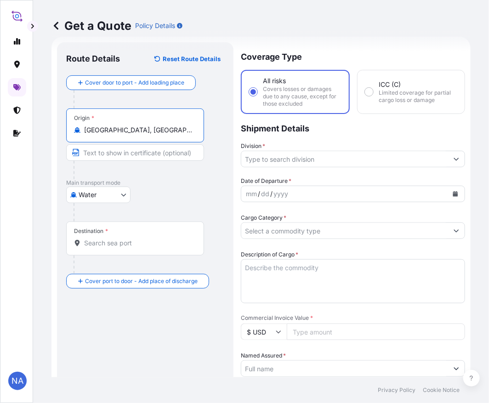
type input "[GEOGRAPHIC_DATA], [GEOGRAPHIC_DATA], [GEOGRAPHIC_DATA]"
click at [110, 239] on input "Destination *" at bounding box center [138, 243] width 108 height 9
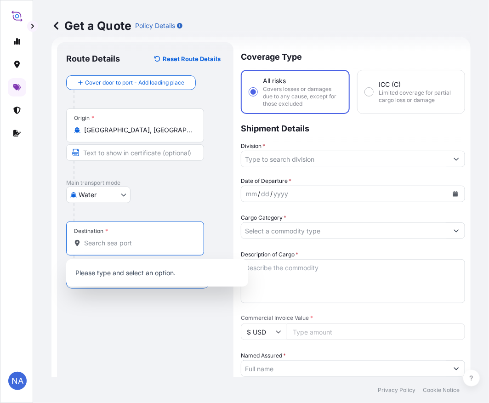
paste input "[GEOGRAPHIC_DATA], [GEOGRAPHIC_DATA]"
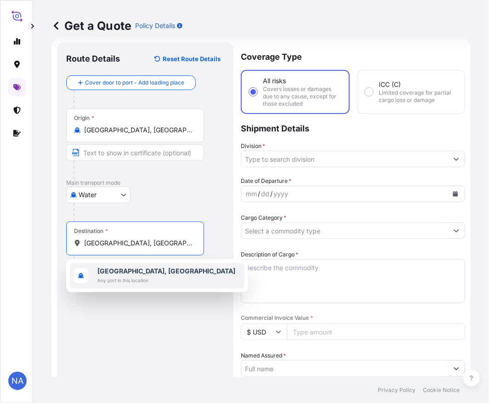
click at [113, 281] on span "Any port in this location" at bounding box center [166, 280] width 138 height 9
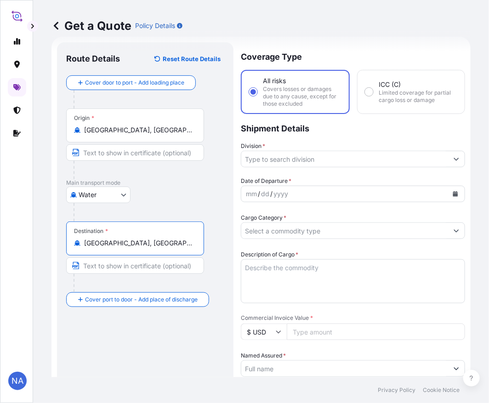
type input "[GEOGRAPHIC_DATA], [GEOGRAPHIC_DATA]"
click at [168, 195] on div "Water Air Water Inland" at bounding box center [145, 195] width 158 height 17
click at [268, 151] on input "Division *" at bounding box center [344, 159] width 207 height 17
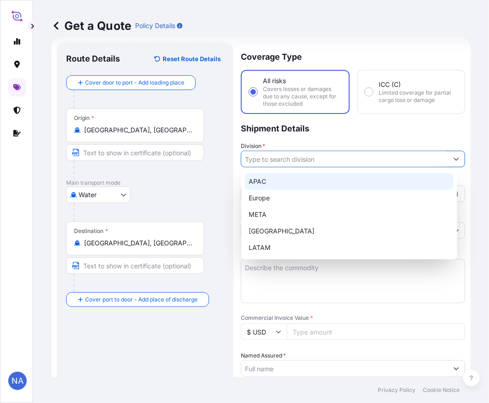
click at [277, 182] on div "APAC" at bounding box center [349, 181] width 209 height 17
type input "APAC"
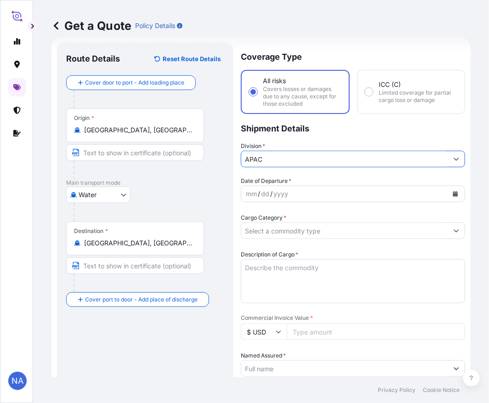
click at [277, 136] on p "Shipment Details" at bounding box center [353, 128] width 224 height 28
click at [448, 197] on button "Calendar" at bounding box center [455, 194] width 15 height 15
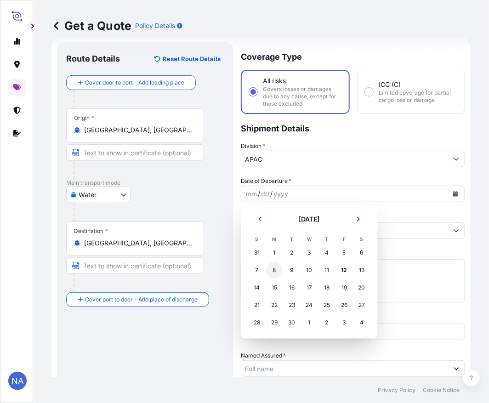
click at [276, 270] on div "8" at bounding box center [274, 270] width 17 height 17
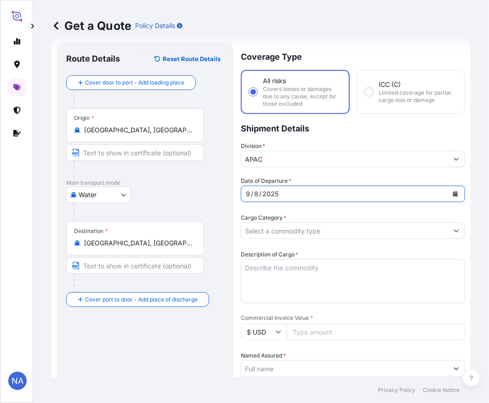
click at [302, 177] on div "Date of Departure * [DATE]" at bounding box center [353, 190] width 224 height 26
click at [327, 228] on input "Cargo Category *" at bounding box center [344, 230] width 207 height 17
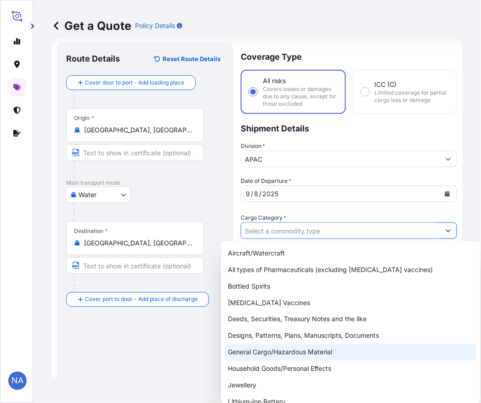
click at [245, 353] on div "General Cargo/Hazardous Material" at bounding box center [351, 352] width 252 height 17
type input "General Cargo/Hazardous Material"
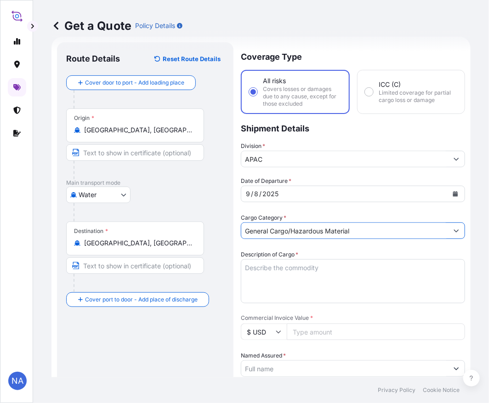
click at [269, 214] on label "Cargo Category *" at bounding box center [264, 217] width 46 height 9
click at [269, 222] on input "General Cargo/Hazardous Material" at bounding box center [344, 230] width 207 height 17
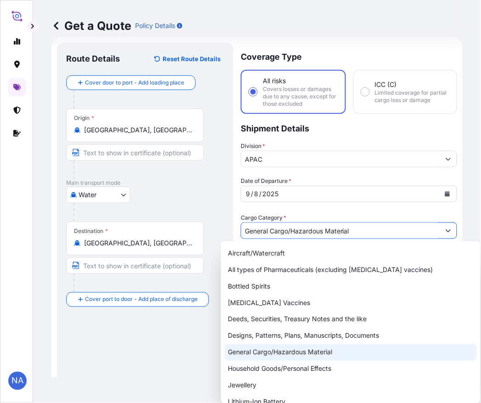
click at [234, 353] on div "General Cargo/Hazardous Material" at bounding box center [351, 352] width 252 height 17
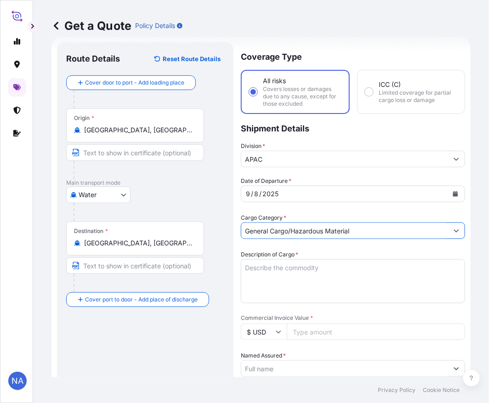
click at [336, 210] on div "Date of Departure * [DATE] Cargo Category * General Cargo/Hazardous Material De…" at bounding box center [353, 393] width 224 height 432
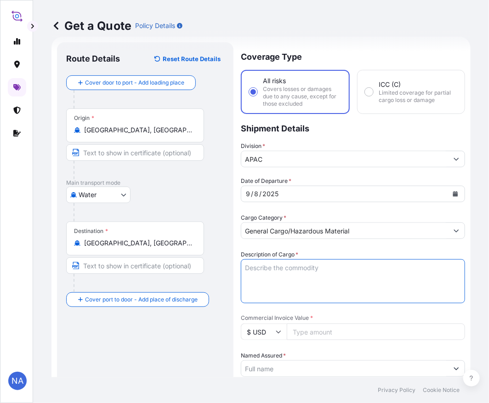
click at [271, 274] on textarea "Description of Cargo *" at bounding box center [353, 281] width 224 height 44
paste textarea "BAGS LOADED INTO 4 40' CONTAINER(S) ALATHON M5370, 55BAG"
type textarea "3,740 BAGS LOADED INTO 4 40' CONTAINER(S) ALATHON M5370, 55BAG"
click at [312, 247] on div "Date of Departure * [DATE] Cargo Category * General Cargo/Hazardous Material De…" at bounding box center [353, 393] width 224 height 432
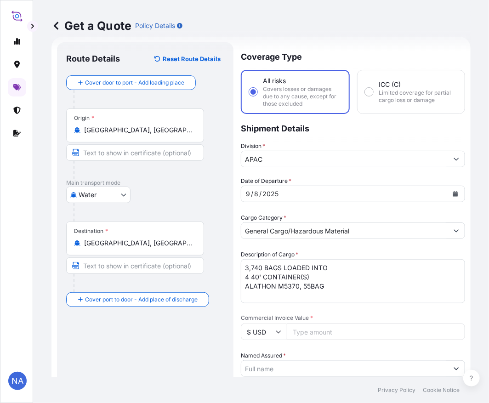
scroll to position [66, 0]
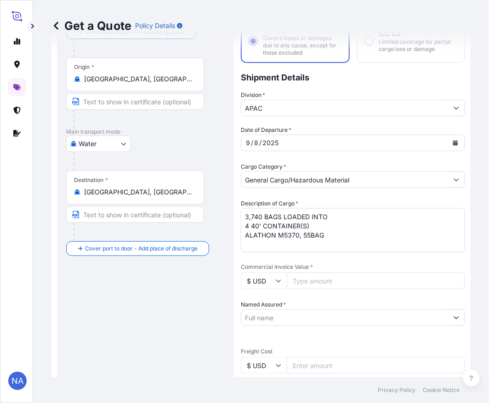
click at [310, 282] on input "Commercial Invoice Value *" at bounding box center [376, 281] width 178 height 17
paste input "73185.0"
type input "73185.02"
click at [343, 263] on span "Commercial Invoice Value *" at bounding box center [353, 266] width 224 height 7
click at [343, 273] on input "73185.02" at bounding box center [376, 281] width 178 height 17
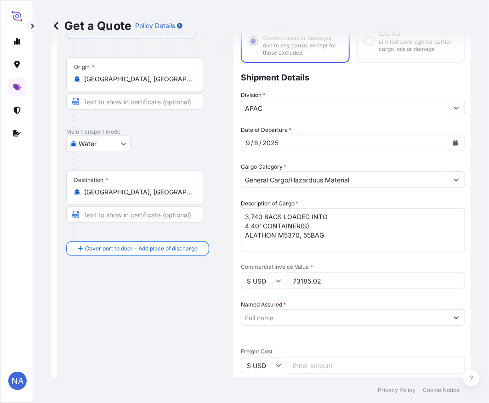
click at [282, 315] on input "Named Assured *" at bounding box center [344, 317] width 207 height 17
paste input "EQUISTAR CHEMICALS, LP"
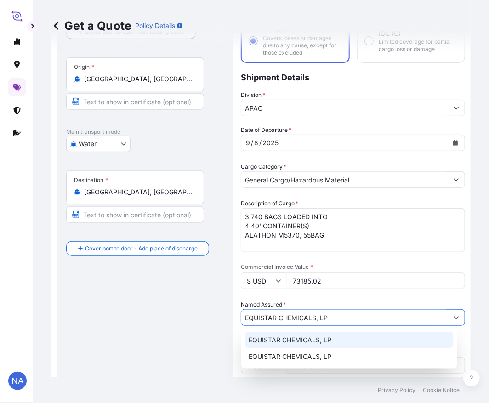
click at [281, 345] on div "EQUISTAR CHEMICALS, LP" at bounding box center [349, 340] width 209 height 17
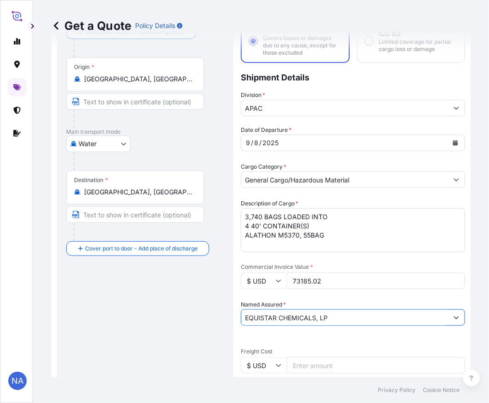
type input "EQUISTAR CHEMICALS, LP"
click at [298, 296] on div "Date of Departure * [DATE] Cargo Category * General Cargo/Hazardous Material De…" at bounding box center [353, 341] width 224 height 432
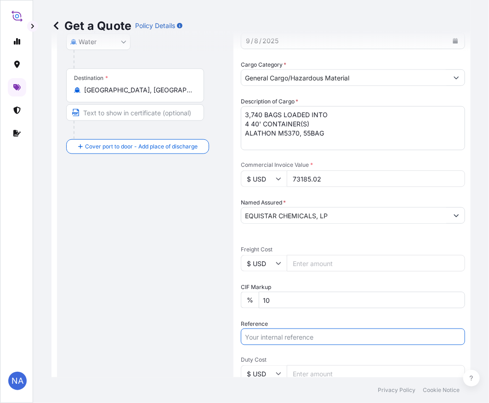
drag, startPoint x: 284, startPoint y: 336, endPoint x: 290, endPoint y: 330, distance: 8.1
click at [284, 336] on input "Reference" at bounding box center [353, 337] width 224 height 17
paste input "10420843251"
click at [309, 334] on input "10420843251 /" at bounding box center [353, 337] width 224 height 17
paste input "5013128357"
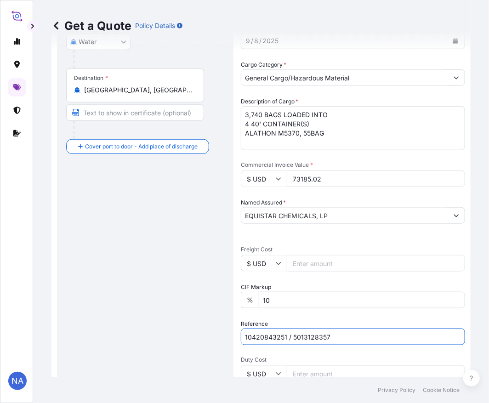
type input "10420843251 / 5013128357"
click at [310, 316] on div "Date of Departure * [DATE] Cargo Category * General Cargo/Hazardous Material De…" at bounding box center [353, 239] width 224 height 432
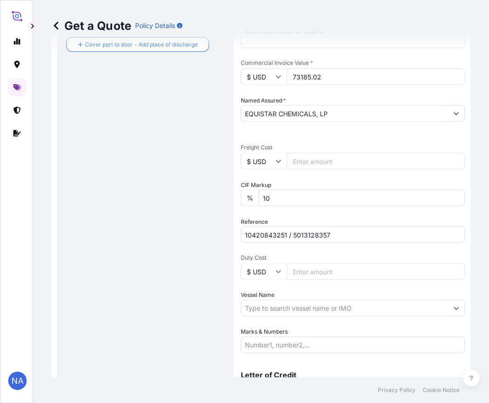
scroll to position [319, 0]
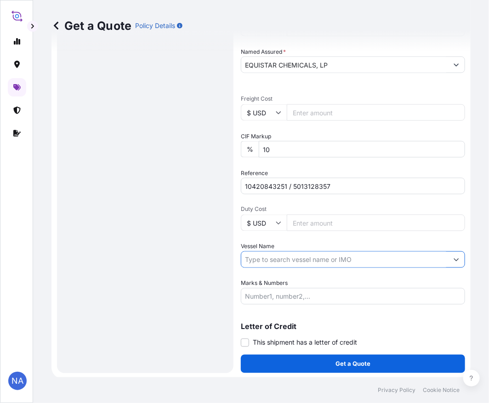
click at [268, 257] on input "Vessel Name" at bounding box center [344, 259] width 207 height 17
paste input "AS CAROLINA"
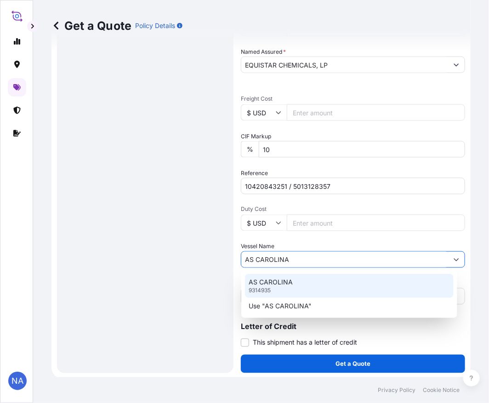
click at [277, 288] on div "AS CAROLINA 9314935" at bounding box center [349, 286] width 209 height 24
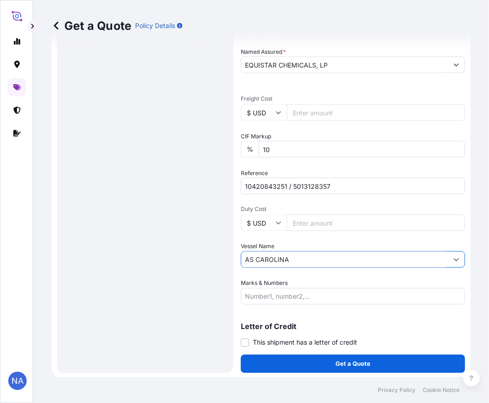
type input "AS CAROLINA"
click at [248, 365] on button "Get a Quote" at bounding box center [353, 364] width 224 height 18
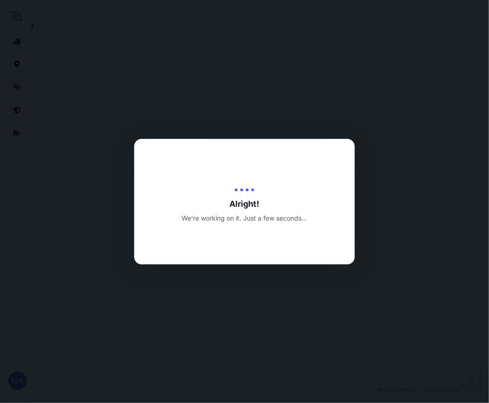
scroll to position [660, 0]
select select "Water"
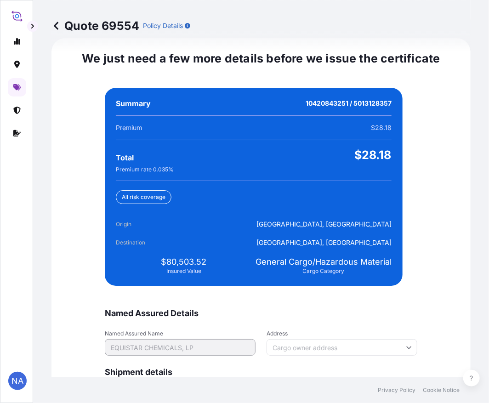
scroll to position [2161, 0]
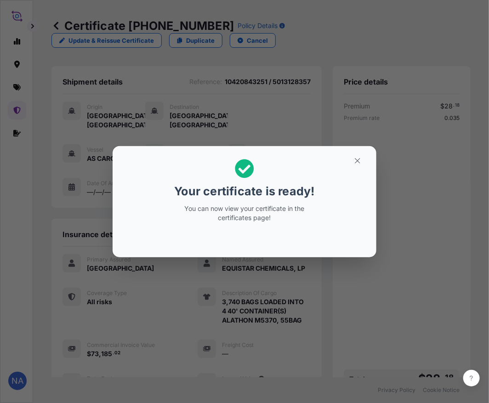
click at [347, 325] on div "Your certificate is ready! You can now view your certificate in the certificate…" at bounding box center [244, 202] width 489 height 404
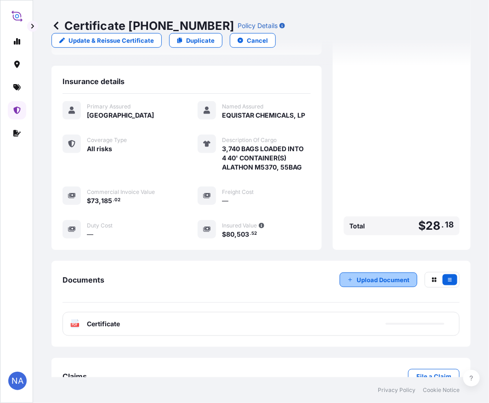
scroll to position [182, 0]
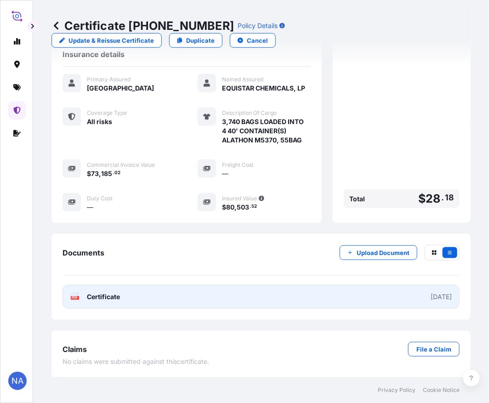
click at [287, 300] on link "PDF Certificate [DATE]" at bounding box center [261, 297] width 397 height 24
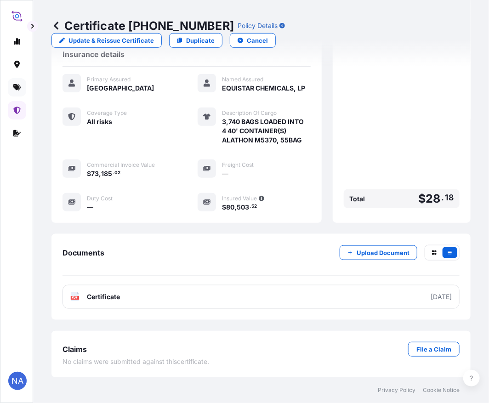
click at [15, 85] on icon at bounding box center [16, 87] width 7 height 6
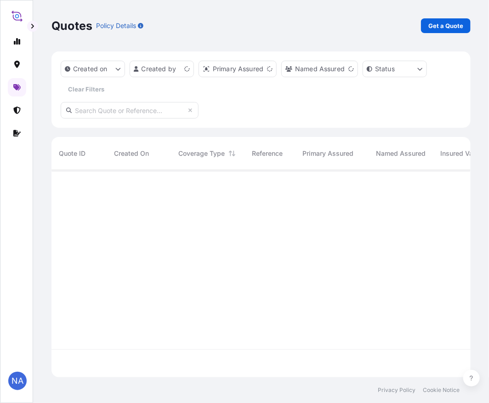
scroll to position [205, 411]
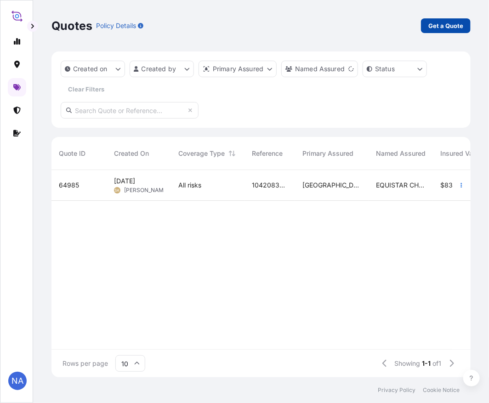
click at [450, 23] on p "Get a Quote" at bounding box center [445, 25] width 35 height 9
select select "Water"
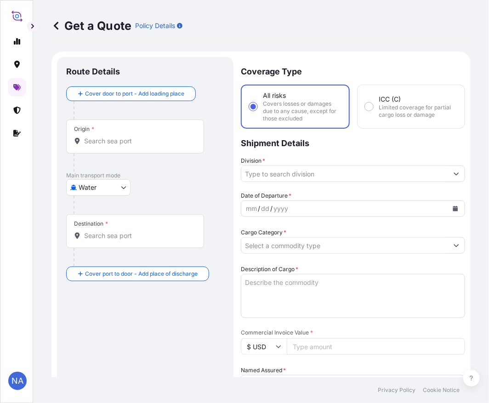
scroll to position [15, 0]
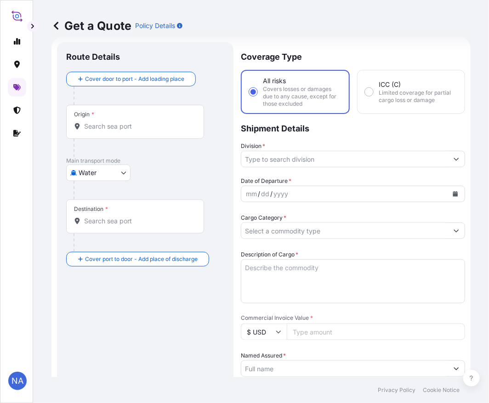
click at [118, 132] on div "Origin *" at bounding box center [135, 122] width 138 height 34
click at [118, 131] on input "Origin *" at bounding box center [138, 126] width 108 height 9
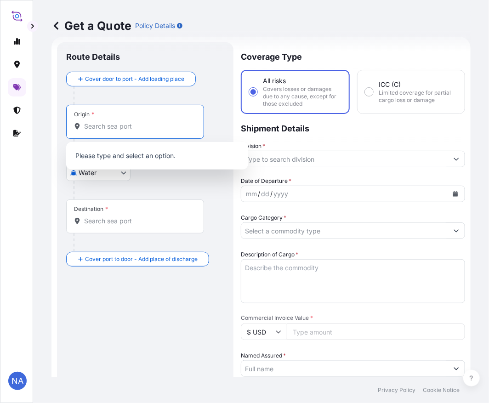
paste input "[GEOGRAPHIC_DATA], [GEOGRAPHIC_DATA]"
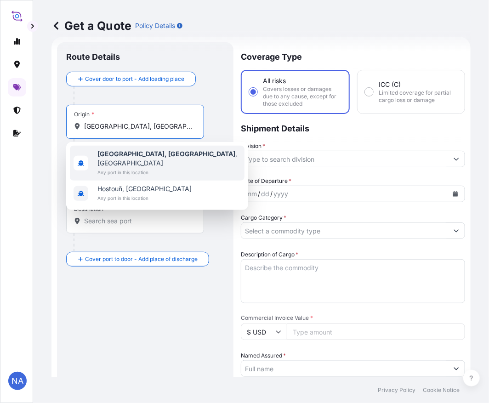
click at [136, 168] on span "Any port in this location" at bounding box center [168, 172] width 143 height 9
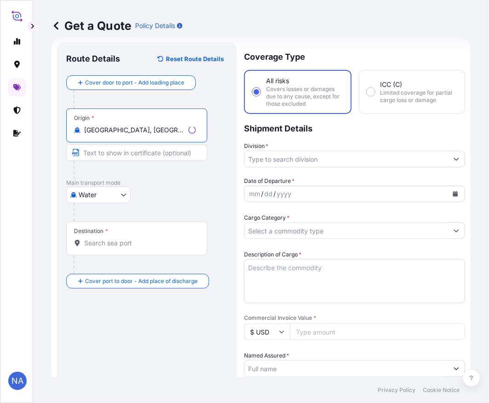
type input "[GEOGRAPHIC_DATA], [GEOGRAPHIC_DATA], [GEOGRAPHIC_DATA]"
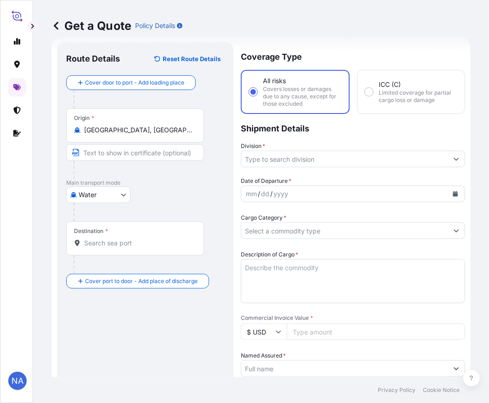
click at [142, 242] on input "Destination *" at bounding box center [138, 243] width 108 height 9
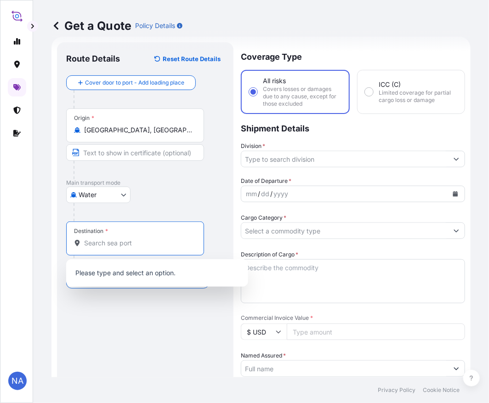
paste input "[GEOGRAPHIC_DATA], [GEOGRAPHIC_DATA]"
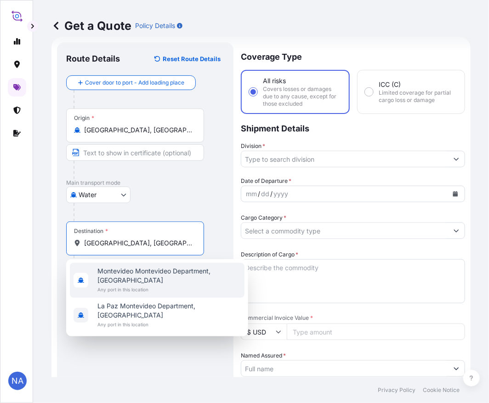
click at [132, 271] on span "Montevideo Montevideo Department, [GEOGRAPHIC_DATA]" at bounding box center [168, 276] width 143 height 18
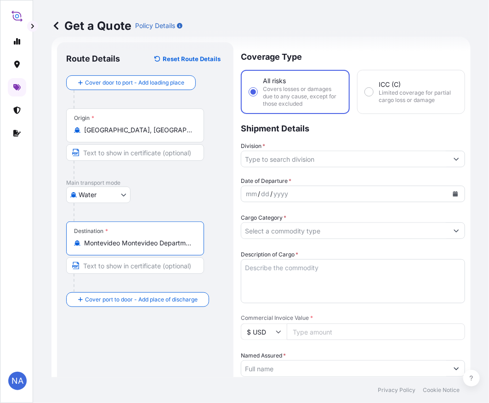
type input "Montevideo Montevideo Department, [GEOGRAPHIC_DATA]"
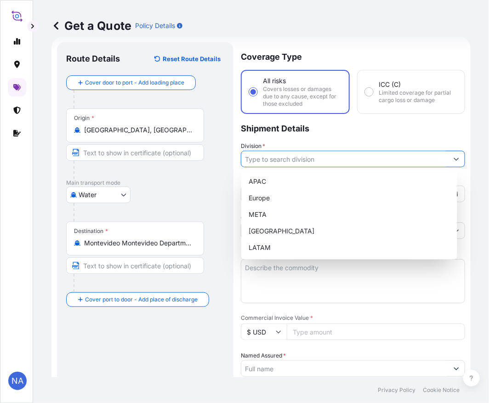
click at [270, 162] on input "Division *" at bounding box center [344, 159] width 207 height 17
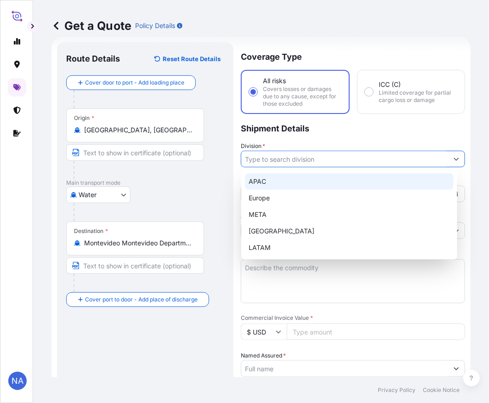
click at [263, 175] on div "APAC" at bounding box center [349, 181] width 209 height 17
type input "APAC"
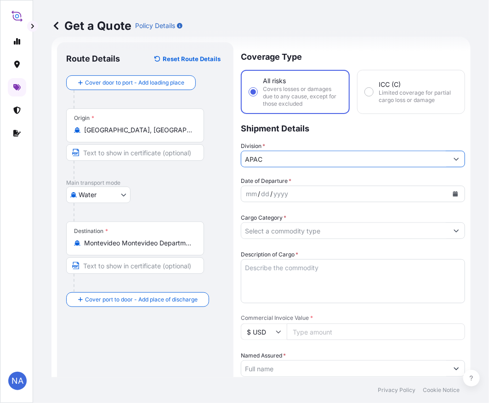
click at [281, 142] on div "Division * APAC" at bounding box center [353, 155] width 224 height 26
click at [453, 194] on icon "Calendar" at bounding box center [455, 194] width 5 height 6
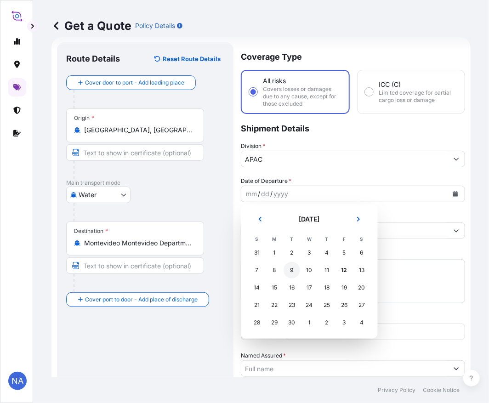
click at [296, 264] on div "9" at bounding box center [292, 270] width 17 height 17
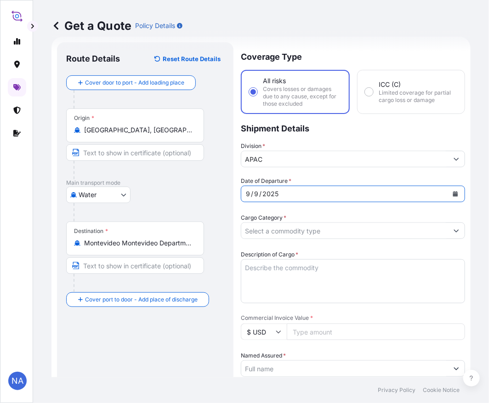
click at [318, 180] on div "Date of Departure * [DATE]" at bounding box center [353, 190] width 224 height 26
click at [302, 228] on input "Cargo Category *" at bounding box center [344, 230] width 207 height 17
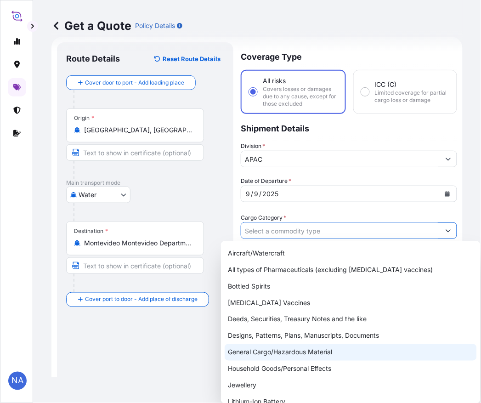
click at [263, 351] on div "General Cargo/Hazardous Material" at bounding box center [351, 352] width 252 height 17
type input "General Cargo/Hazardous Material"
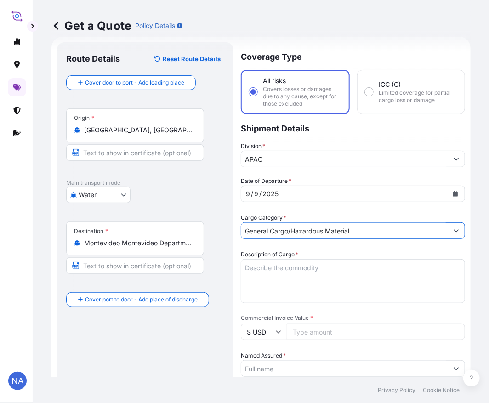
click at [294, 209] on div "Date of Departure * [DATE] Cargo Category * General Cargo/Hazardous Material De…" at bounding box center [353, 393] width 224 height 432
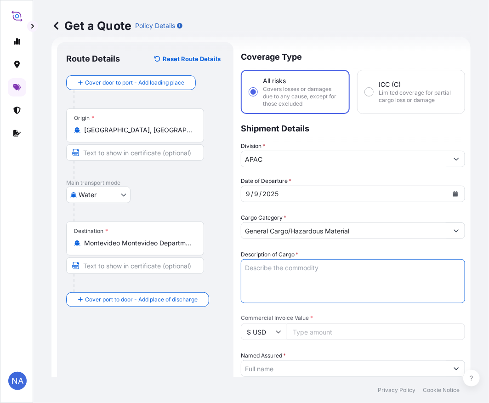
click at [307, 273] on textarea "Description of Cargo *" at bounding box center [353, 281] width 224 height 44
paste textarea "BAGS LOADED INTO 1 40' CONTAINER(S) PETROTHENE NA303013, BG25HT"
type textarea "935 BAGS LOADED INTO 1 40' CONTAINER(S) PETROTHENE NA303013, BG25HT"
click at [325, 247] on div "Date of Departure * [DATE] Cargo Category * General Cargo/Hazardous Material De…" at bounding box center [353, 393] width 224 height 432
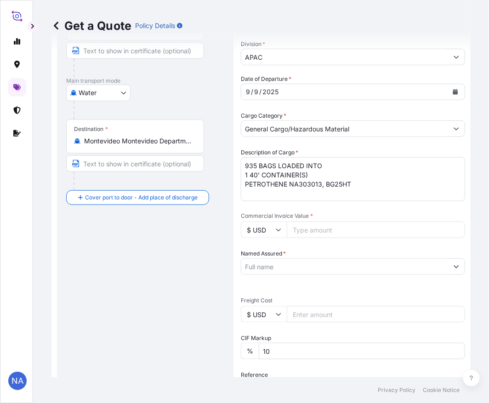
scroll to position [168, 0]
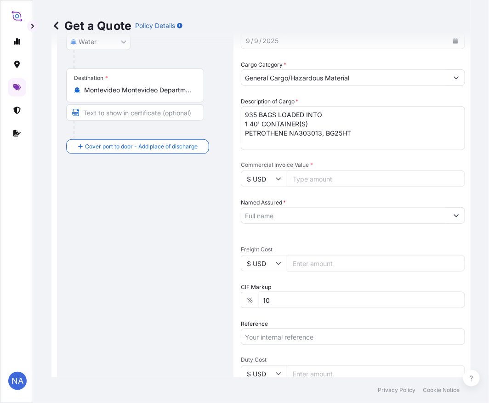
click at [325, 174] on input "Commercial Invoice Value *" at bounding box center [376, 179] width 178 height 17
paste input "24055"
type input "24055"
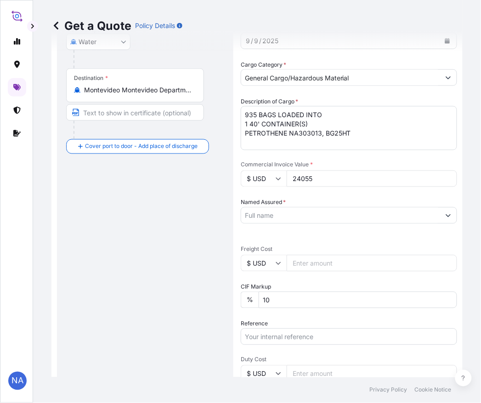
click at [277, 214] on input "Named Assured *" at bounding box center [340, 215] width 199 height 17
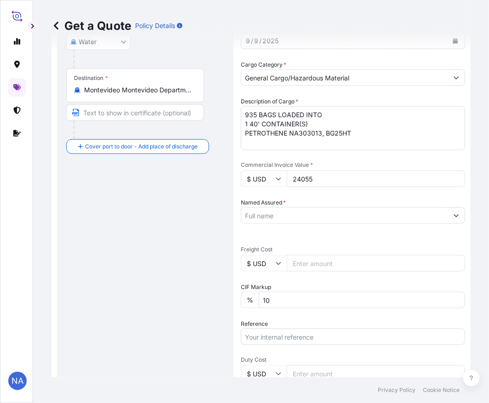
click at [279, 217] on input "Named Assured *" at bounding box center [344, 215] width 207 height 17
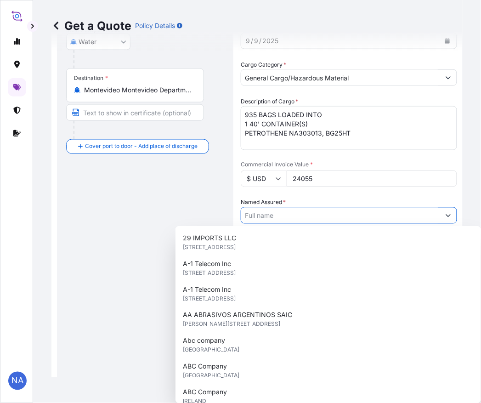
paste input "EQUISTAR CHEMICALS, LP"
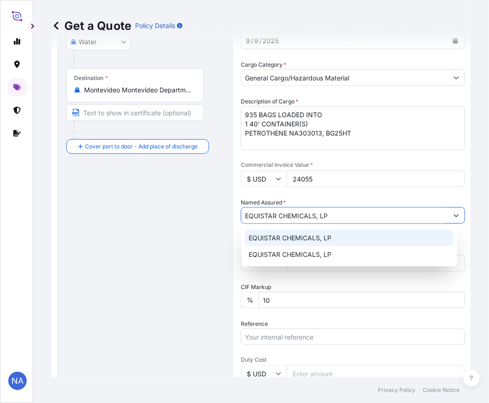
click at [277, 238] on span "EQUISTAR CHEMICALS, LP" at bounding box center [290, 238] width 83 height 9
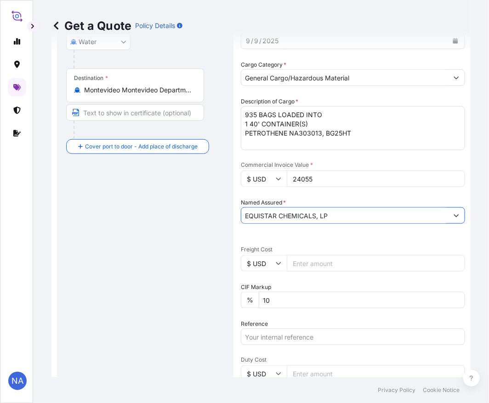
type input "EQUISTAR CHEMICALS, LP"
click at [293, 198] on div "Named Assured * EQUISTAR CHEMICALS, LP" at bounding box center [353, 211] width 224 height 26
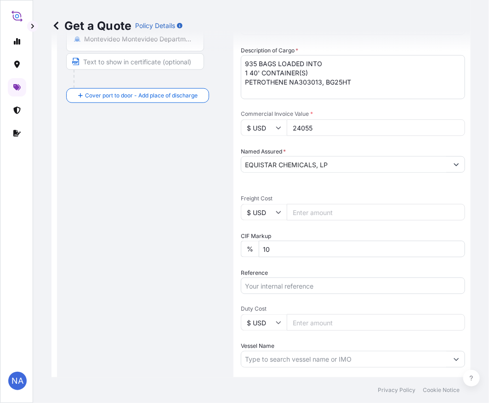
click at [284, 296] on div "Date of Departure * [DATE] Cargo Category * General Cargo/Hazardous Material De…" at bounding box center [353, 188] width 224 height 432
click at [284, 284] on input "Reference" at bounding box center [353, 286] width 224 height 17
paste input "10420863041"
click at [316, 286] on input "10420863041 /" at bounding box center [353, 286] width 224 height 17
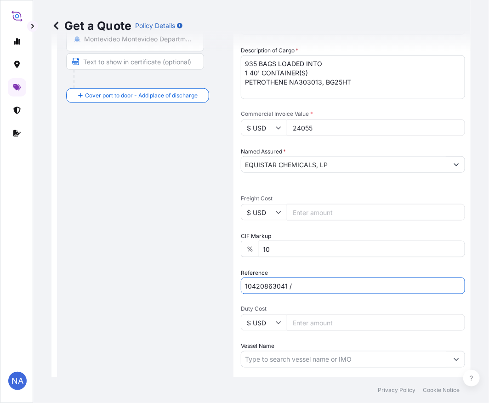
paste input "5013087887"
type input "10420863041 / 5013087887"
click at [296, 269] on div "Reference 10420863041 / 5013087887" at bounding box center [353, 281] width 224 height 26
click at [291, 362] on input "Vessel Name" at bounding box center [344, 359] width 207 height 17
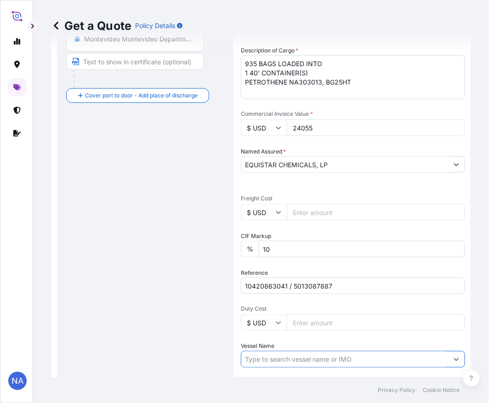
paste input "[PERSON_NAME]"
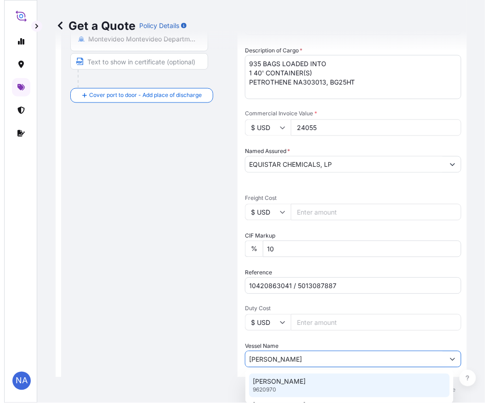
scroll to position [270, 0]
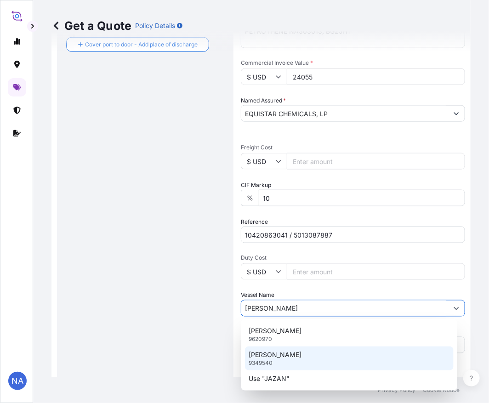
click at [285, 357] on div "JAZAN 9349540" at bounding box center [349, 359] width 209 height 24
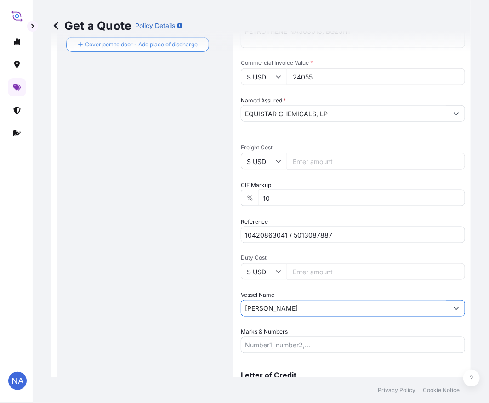
type input "[PERSON_NAME]"
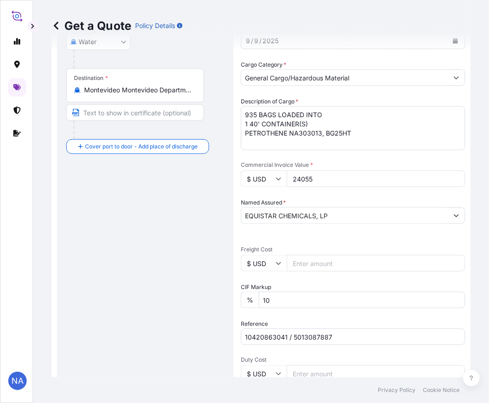
scroll to position [319, 0]
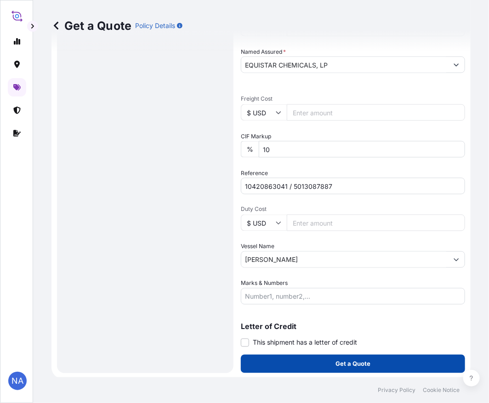
click at [280, 367] on button "Get a Quote" at bounding box center [353, 364] width 224 height 18
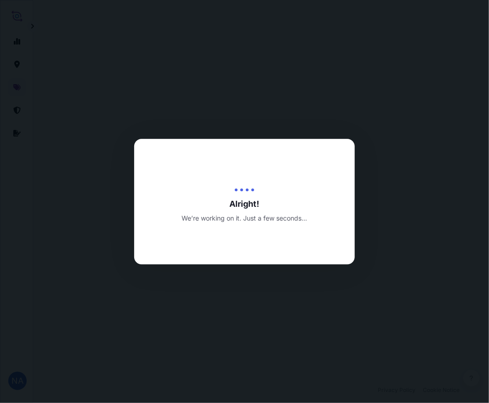
scroll to position [660, 0]
select select "Water"
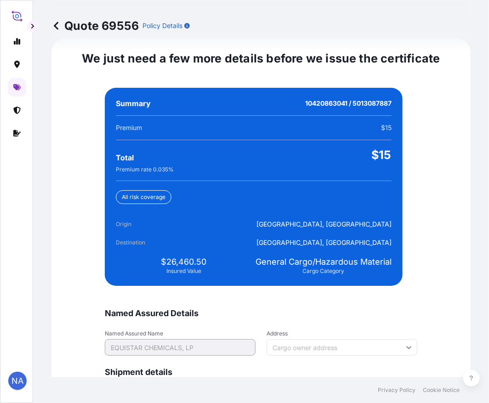
scroll to position [2161, 0]
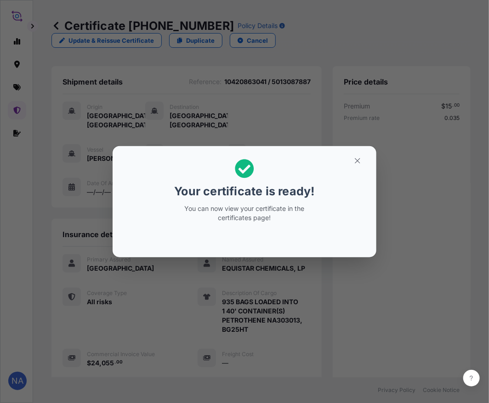
click at [309, 321] on div "Your certificate is ready! You can now view your certificate in the certificate…" at bounding box center [244, 202] width 489 height 404
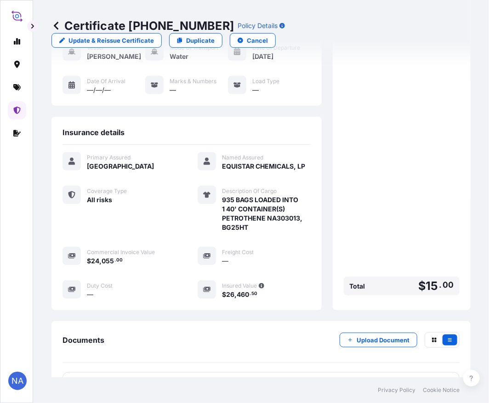
scroll to position [191, 0]
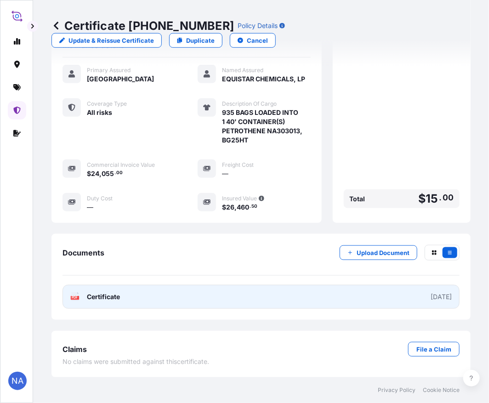
click at [264, 293] on link "PDF Certificate [DATE]" at bounding box center [261, 297] width 397 height 24
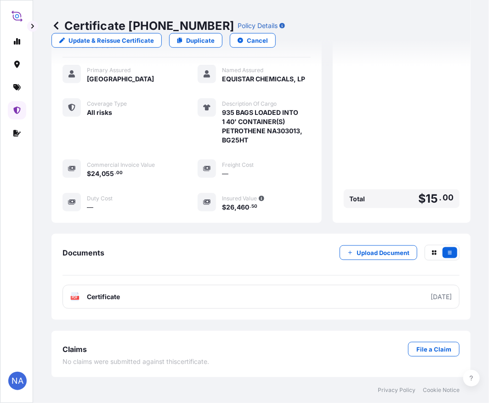
click at [14, 85] on icon at bounding box center [16, 87] width 7 height 6
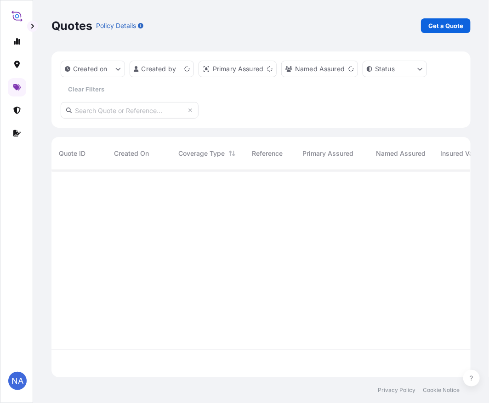
scroll to position [205, 411]
click at [443, 28] on p "Get a Quote" at bounding box center [445, 25] width 35 height 9
select select "Water"
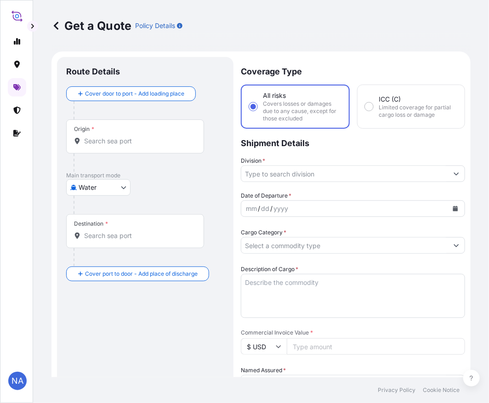
scroll to position [15, 0]
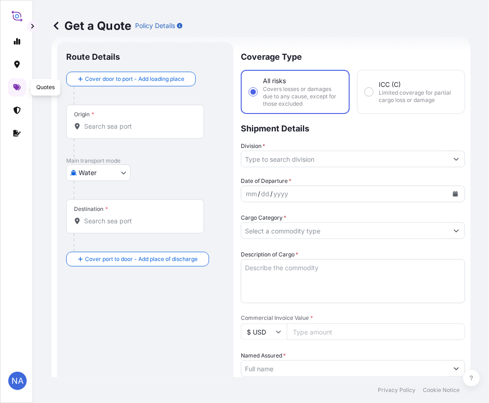
click at [115, 132] on div "Origin *" at bounding box center [135, 122] width 138 height 34
click at [115, 131] on input "Origin *" at bounding box center [138, 126] width 108 height 9
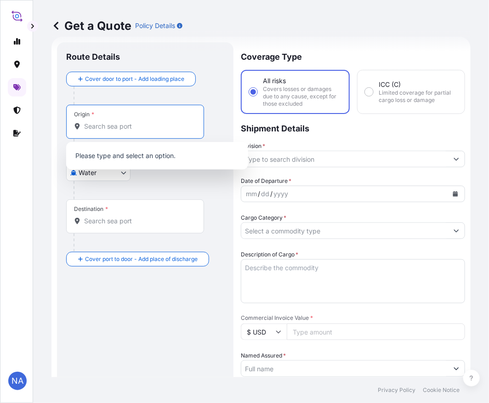
paste input "[GEOGRAPHIC_DATA], [GEOGRAPHIC_DATA]"
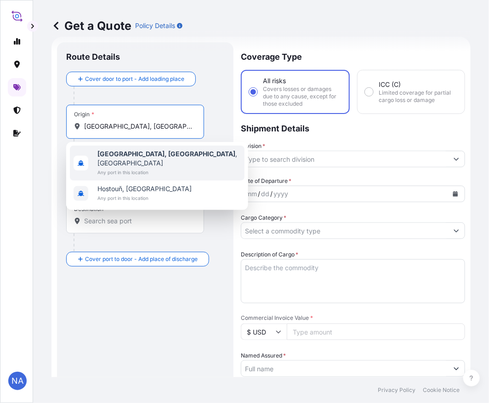
click at [112, 155] on b "[GEOGRAPHIC_DATA], [GEOGRAPHIC_DATA]" at bounding box center [166, 154] width 138 height 8
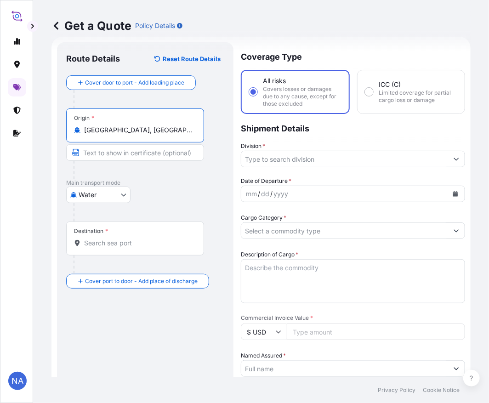
type input "[GEOGRAPHIC_DATA], [GEOGRAPHIC_DATA], [GEOGRAPHIC_DATA]"
click at [123, 250] on div "Destination *" at bounding box center [135, 239] width 138 height 34
click at [123, 248] on input "Destination *" at bounding box center [138, 243] width 108 height 9
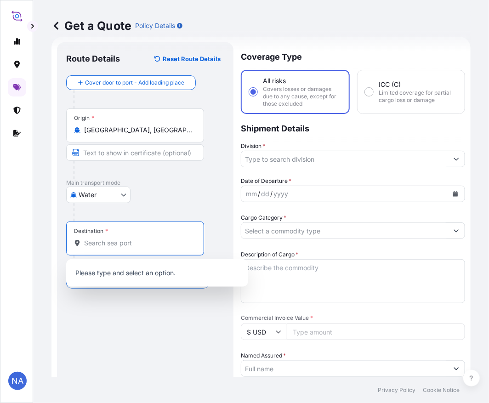
paste input "[GEOGRAPHIC_DATA], [GEOGRAPHIC_DATA]"
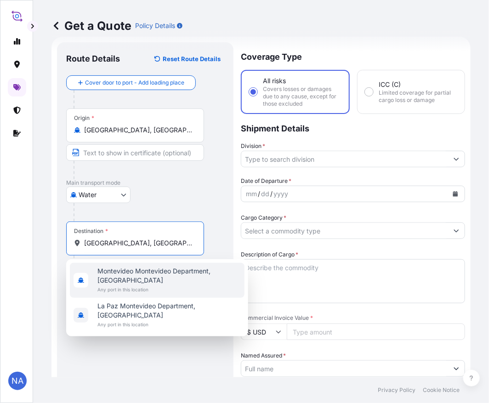
click at [118, 285] on span "Any port in this location" at bounding box center [168, 289] width 143 height 9
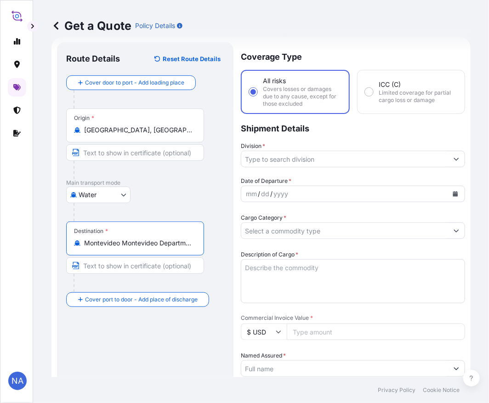
type input "Montevideo Montevideo Department, [GEOGRAPHIC_DATA]"
click at [304, 154] on input "Division *" at bounding box center [344, 159] width 207 height 17
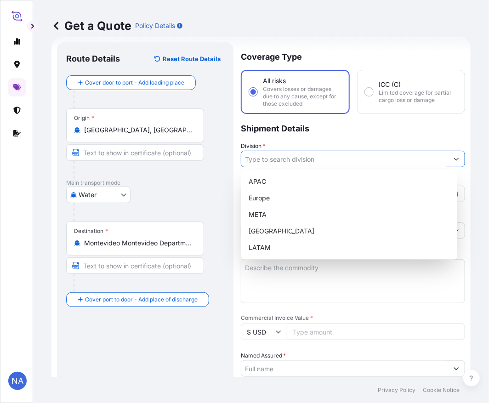
click at [451, 161] on button "Show suggestions" at bounding box center [456, 159] width 17 height 17
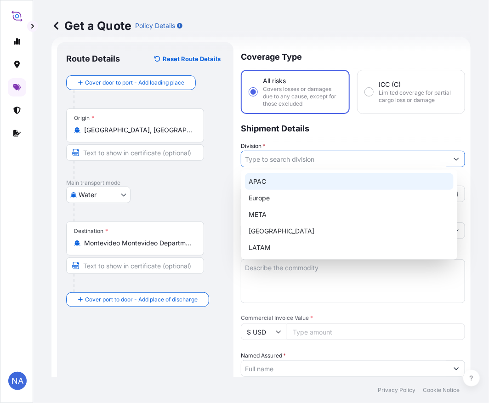
click at [263, 182] on div "APAC" at bounding box center [349, 181] width 209 height 17
type input "APAC"
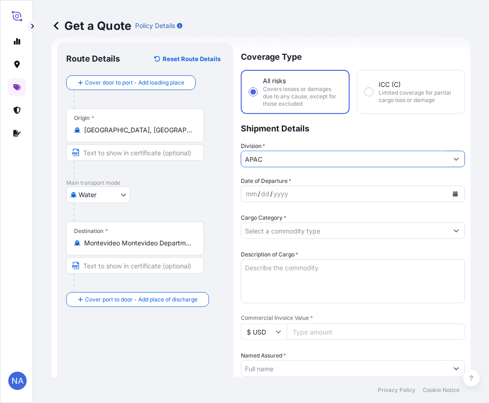
click at [341, 133] on p "Shipment Details" at bounding box center [353, 128] width 224 height 28
click at [448, 195] on button "Calendar" at bounding box center [455, 194] width 15 height 15
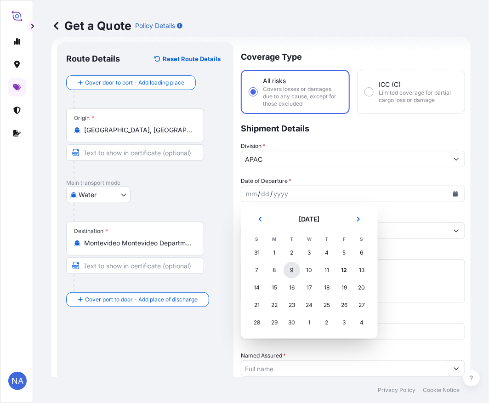
click at [291, 267] on div "9" at bounding box center [292, 270] width 17 height 17
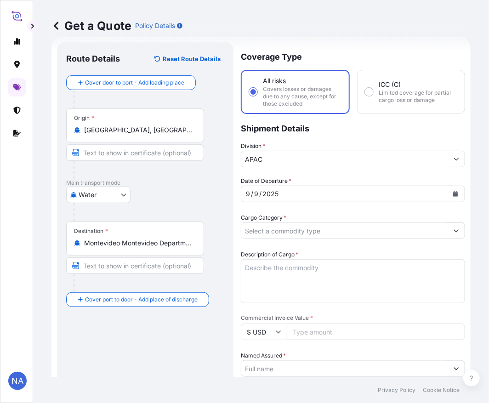
click at [281, 175] on div "Coverage Type All risks Covers losses or damages due to any cause, except for t…" at bounding box center [353, 359] width 224 height 635
click at [266, 228] on input "Cargo Category *" at bounding box center [344, 230] width 207 height 17
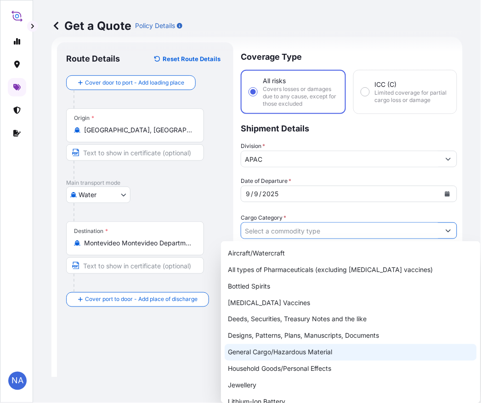
click at [251, 353] on div "General Cargo/Hazardous Material" at bounding box center [351, 352] width 252 height 17
type input "General Cargo/Hazardous Material"
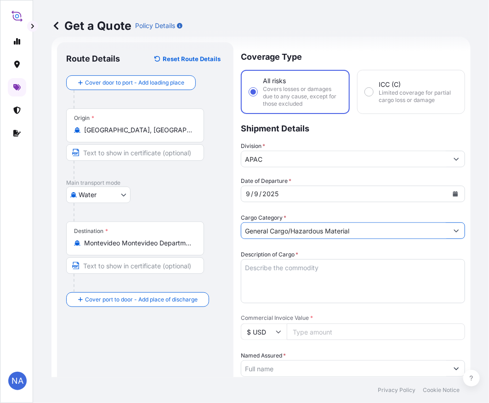
click at [281, 209] on div "Date of Departure * [DATE] Cargo Category * General Cargo/Hazardous Material De…" at bounding box center [353, 393] width 224 height 432
click at [279, 267] on textarea "Description of Cargo *" at bounding box center [353, 281] width 224 height 44
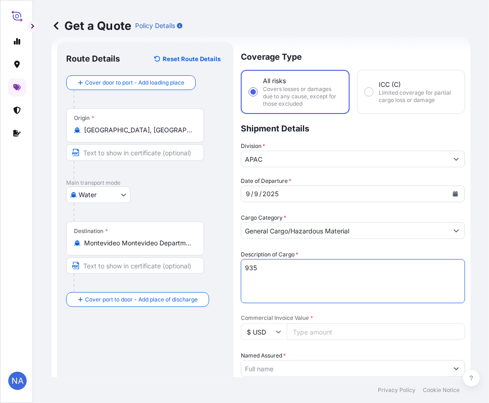
paste textarea "BAGS LOADED INTO 1 40' CONTAINER(S) PETROTHENE NA303013, BG25HT"
type textarea "935 BAGS LOADED INTO 1 40' CONTAINER(S) PETROTHENE NA303013, BG25HT"
click at [282, 248] on div "Date of Departure * [DATE] Cargo Category * General Cargo/Hazardous Material De…" at bounding box center [353, 393] width 224 height 432
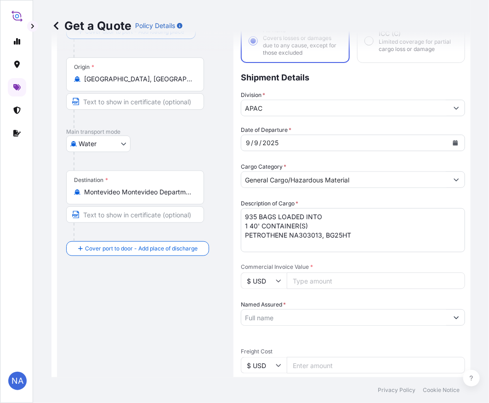
scroll to position [117, 0]
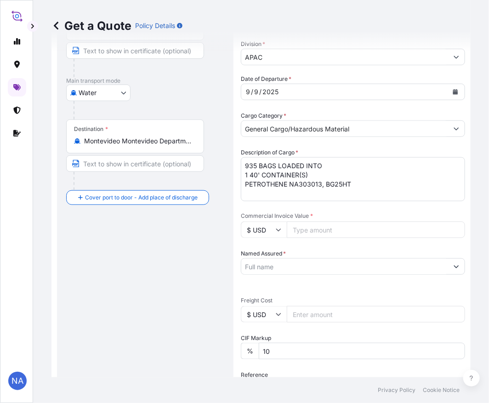
click at [322, 224] on input "Commercial Invoice Value *" at bounding box center [376, 230] width 178 height 17
paste input "24055"
type input "24055"
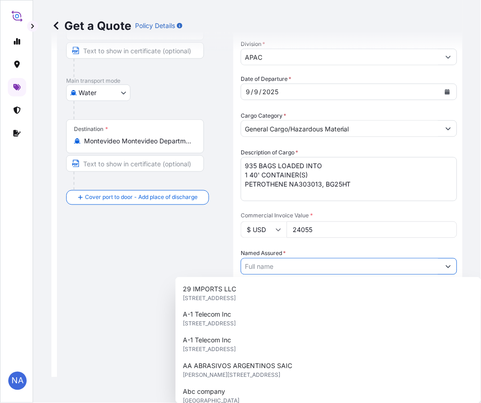
click at [268, 267] on input "Named Assured *" at bounding box center [340, 266] width 199 height 17
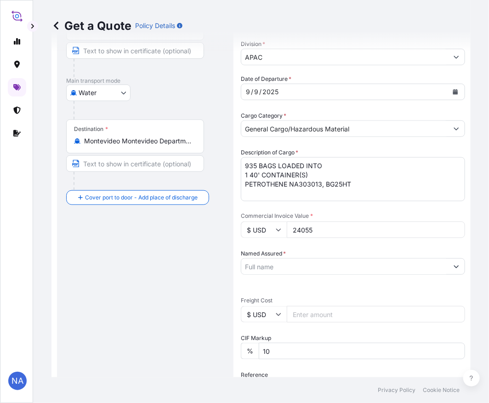
click at [322, 263] on input "Named Assured *" at bounding box center [344, 266] width 207 height 17
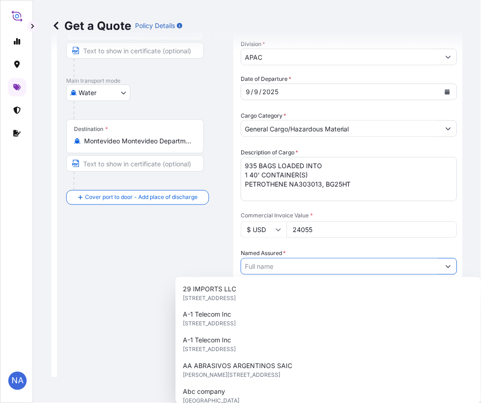
paste input "EQUISTAR CHEMICALS, LP"
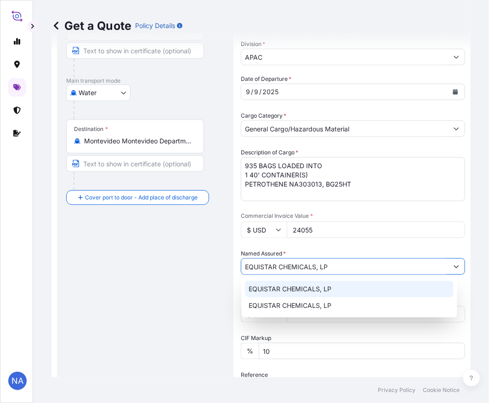
click at [276, 291] on span "EQUISTAR CHEMICALS, LP" at bounding box center [290, 289] width 83 height 9
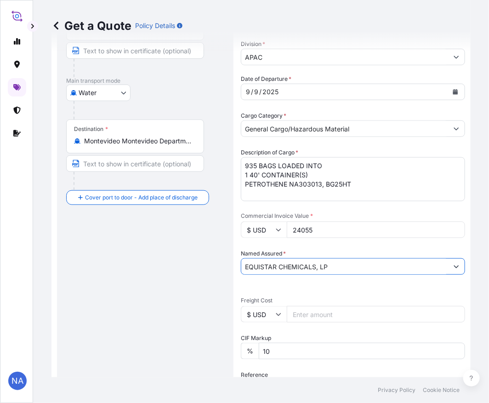
type input "EQUISTAR CHEMICALS, LP"
click at [313, 245] on div "Date of Departure * [DATE] Cargo Category * General Cargo/Hazardous Material De…" at bounding box center [353, 290] width 224 height 432
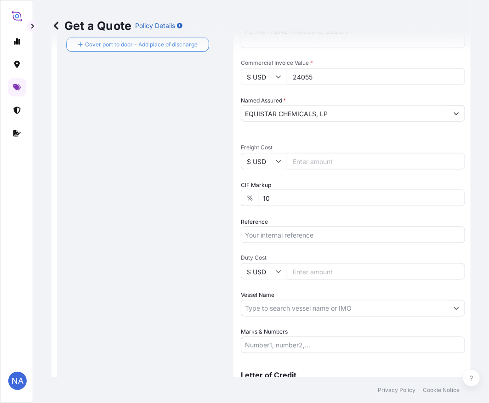
scroll to position [319, 0]
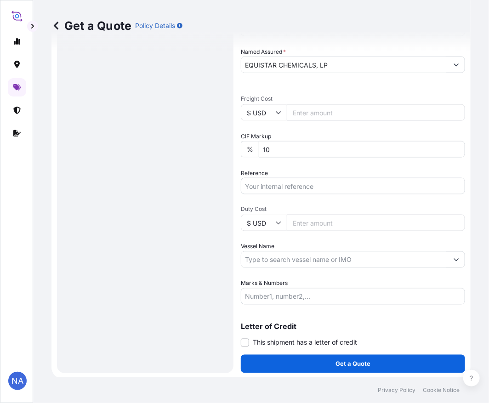
click at [277, 186] on input "Reference" at bounding box center [353, 186] width 224 height 17
paste input "10420863037"
click at [307, 187] on input "10420863037 /" at bounding box center [353, 186] width 224 height 17
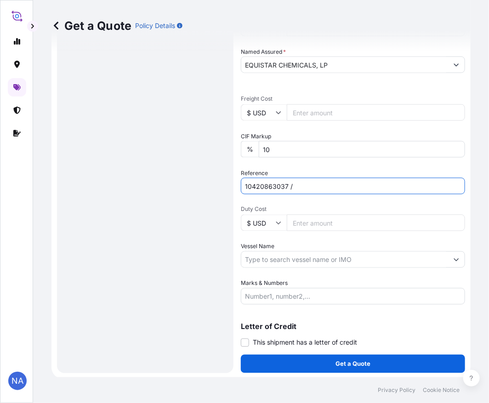
paste input "5013087885"
type input "10420863037 / 5013087885"
click at [315, 167] on div "Date of Departure * [DATE] Cargo Category * General Cargo/Hazardous Material De…" at bounding box center [353, 89] width 224 height 432
click at [289, 256] on input "Vessel Name" at bounding box center [344, 259] width 207 height 17
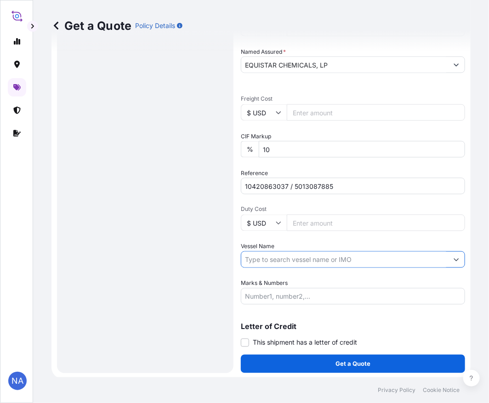
paste input "[PERSON_NAME]"
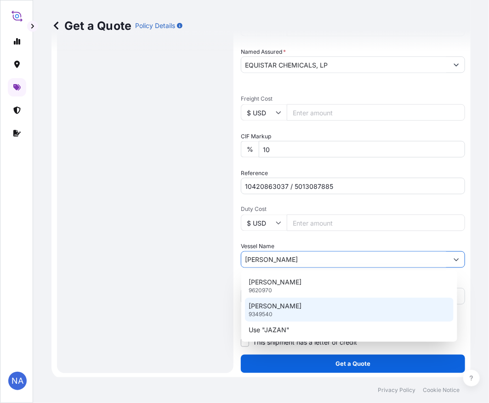
click at [265, 310] on p "[PERSON_NAME]" at bounding box center [275, 306] width 53 height 9
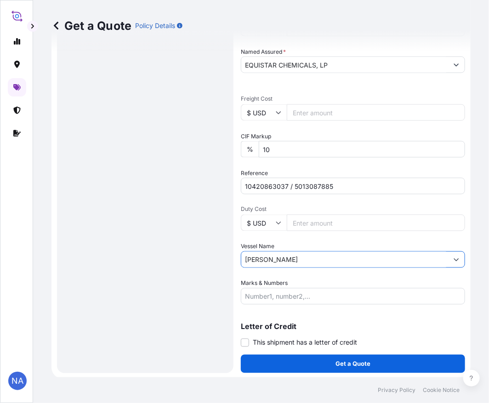
type input "[PERSON_NAME]"
click at [288, 242] on div "Vessel Name [PERSON_NAME]" at bounding box center [353, 255] width 224 height 26
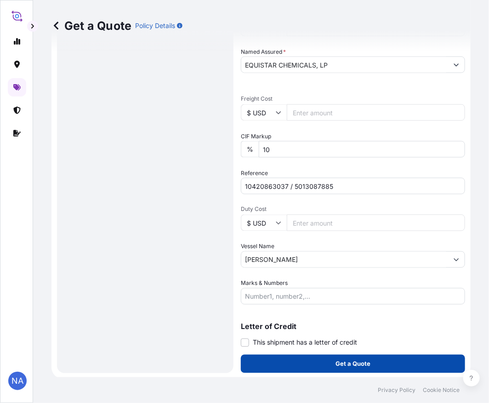
click at [291, 368] on button "Get a Quote" at bounding box center [353, 364] width 224 height 18
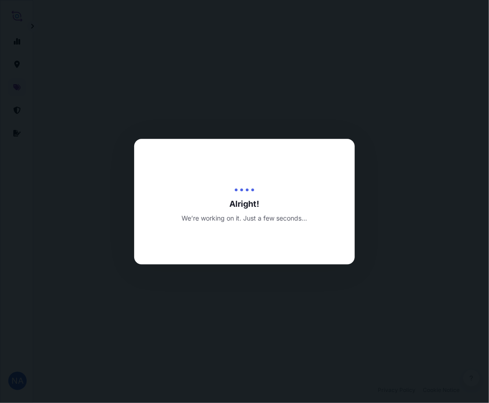
select select "Water"
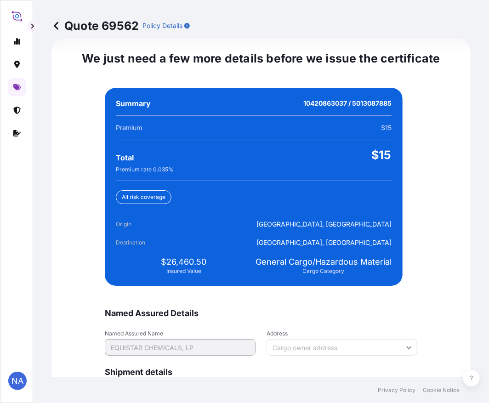
scroll to position [2161, 0]
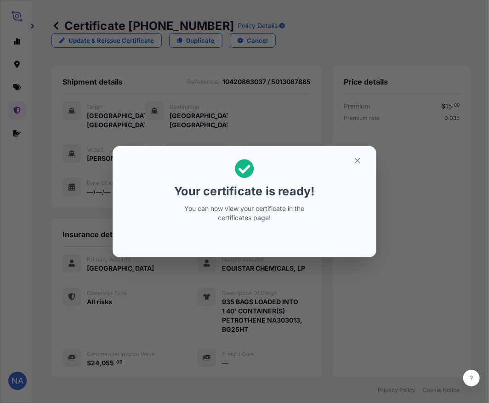
click at [281, 261] on div "Your certificate is ready! You can now view your certificate in the certificate…" at bounding box center [244, 202] width 489 height 404
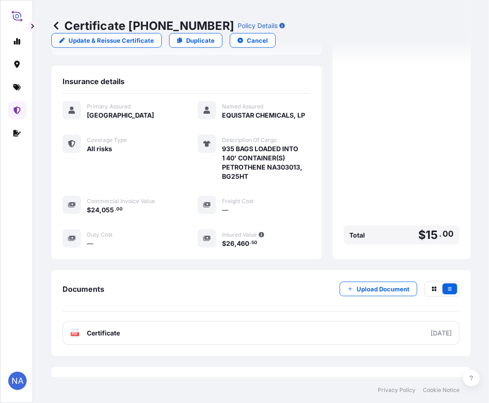
scroll to position [191, 0]
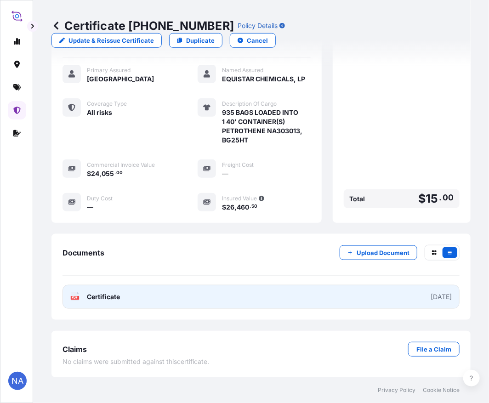
click at [91, 298] on span "Certificate" at bounding box center [103, 296] width 33 height 9
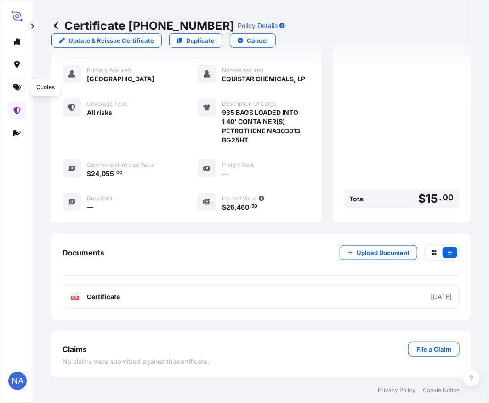
click at [15, 92] on link at bounding box center [17, 87] width 18 height 18
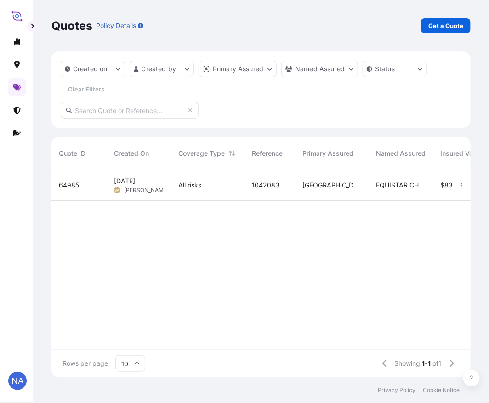
scroll to position [205, 411]
click at [439, 27] on p "Get a Quote" at bounding box center [445, 25] width 35 height 9
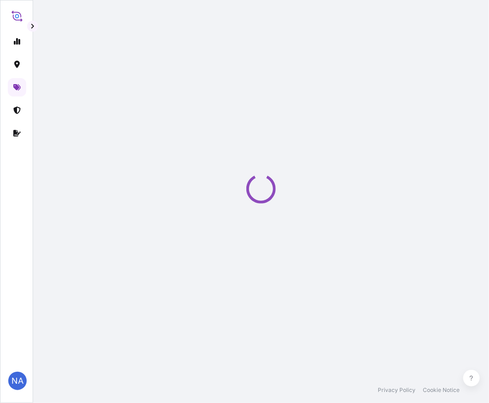
scroll to position [15, 0]
select select "Water"
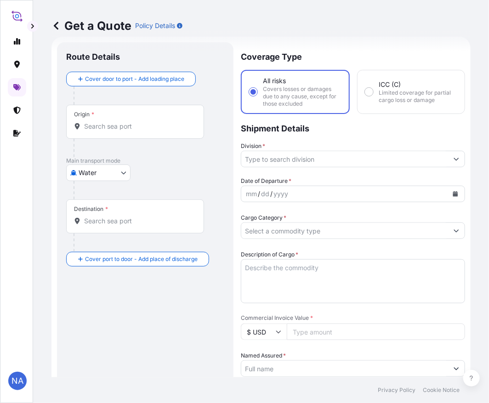
click at [115, 129] on input "Origin *" at bounding box center [138, 126] width 108 height 9
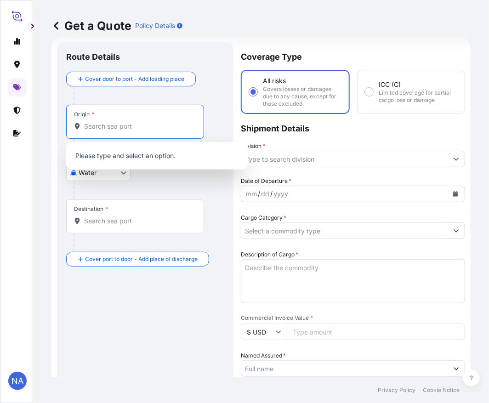
paste input "[GEOGRAPHIC_DATA], [GEOGRAPHIC_DATA]"
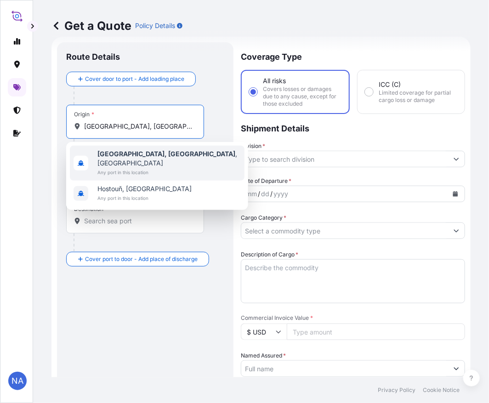
click at [113, 168] on span "Any port in this location" at bounding box center [168, 172] width 143 height 9
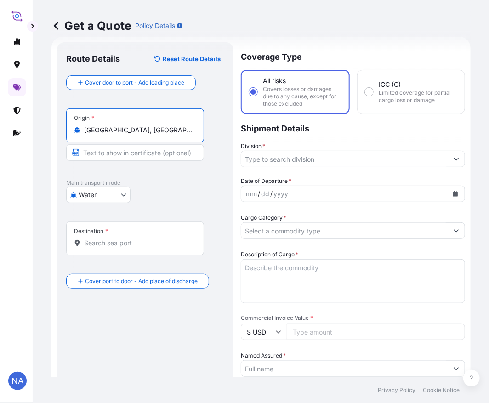
type input "[GEOGRAPHIC_DATA], [GEOGRAPHIC_DATA], [GEOGRAPHIC_DATA]"
click at [121, 246] on input "Destination *" at bounding box center [138, 243] width 108 height 9
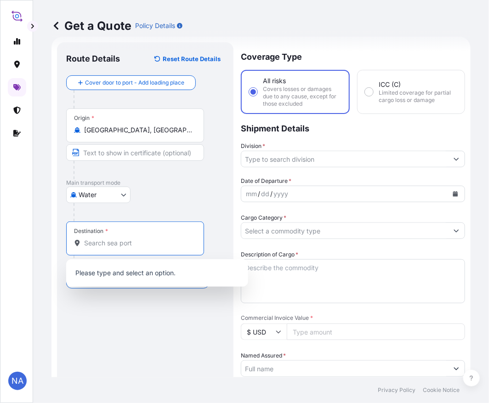
paste input "PUERTO MOIN"
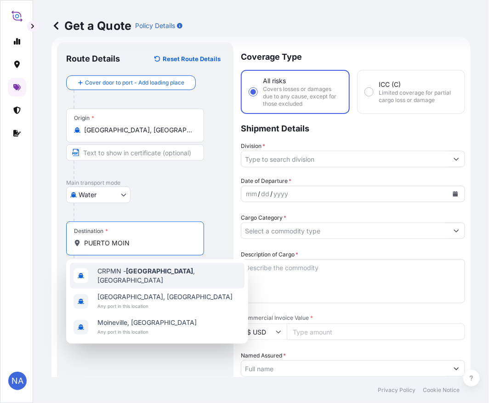
click at [121, 279] on div "CRPMN - [GEOGRAPHIC_DATA] , [GEOGRAPHIC_DATA]" at bounding box center [157, 276] width 175 height 26
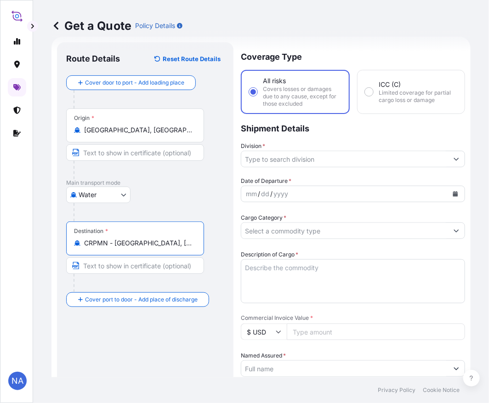
type input "CRPMN - [GEOGRAPHIC_DATA], [GEOGRAPHIC_DATA]"
click at [194, 184] on p "Main transport mode" at bounding box center [145, 182] width 158 height 7
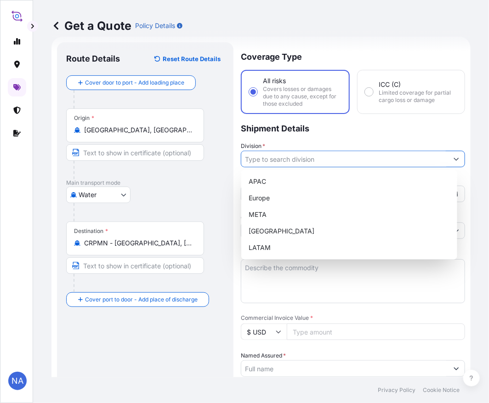
click at [278, 158] on input "Division *" at bounding box center [344, 159] width 207 height 17
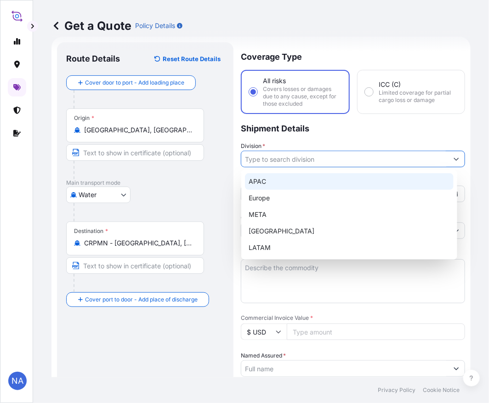
click at [300, 178] on div "APAC" at bounding box center [349, 181] width 209 height 17
type input "APAC"
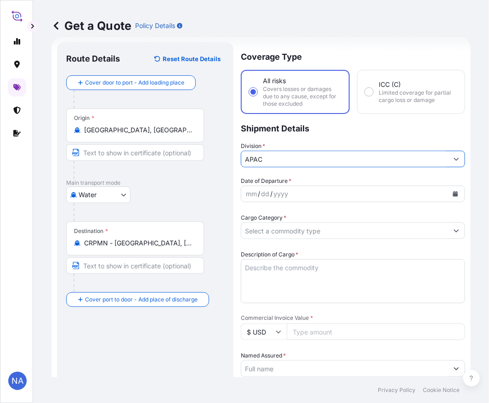
click at [319, 137] on p "Shipment Details" at bounding box center [353, 128] width 224 height 28
click at [453, 194] on icon "Calendar" at bounding box center [455, 194] width 5 height 6
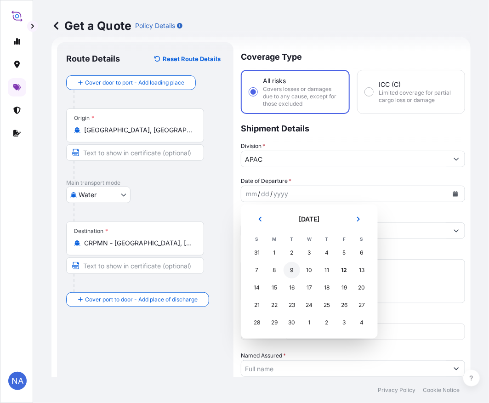
click at [291, 269] on div "9" at bounding box center [292, 270] width 17 height 17
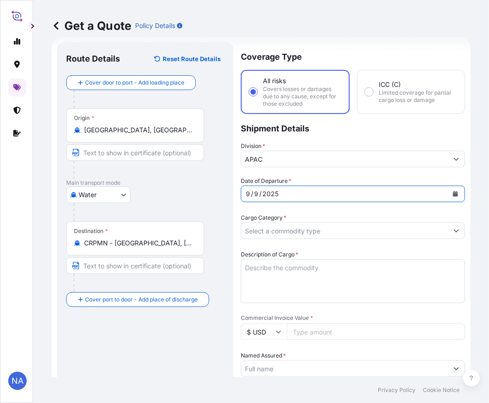
click at [327, 172] on div "Coverage Type All risks Covers losses or damages due to any cause, except for t…" at bounding box center [353, 359] width 224 height 635
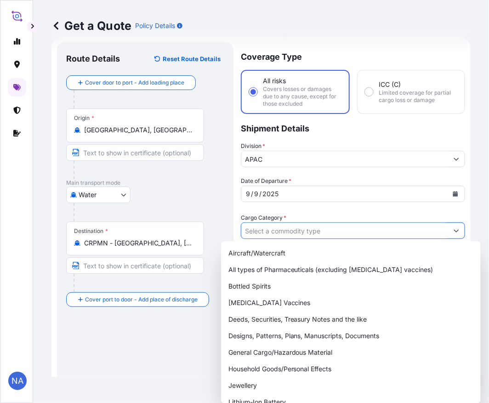
drag, startPoint x: 296, startPoint y: 226, endPoint x: 289, endPoint y: 226, distance: 7.4
click at [296, 226] on input "Cargo Category *" at bounding box center [344, 230] width 207 height 17
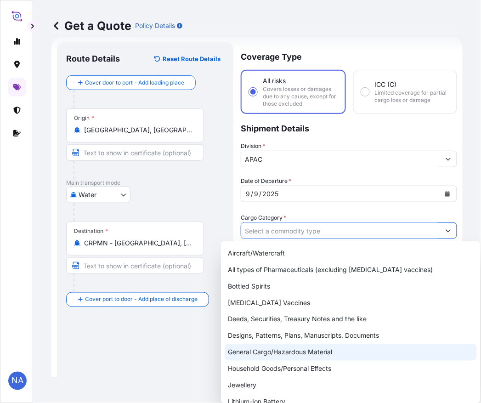
click at [251, 353] on div "General Cargo/Hazardous Material" at bounding box center [351, 352] width 252 height 17
type input "General Cargo/Hazardous Material"
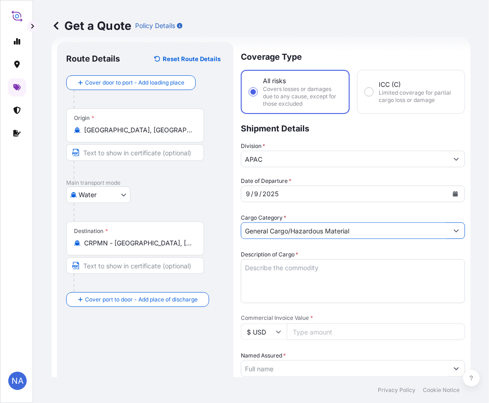
click at [296, 213] on div "Cargo Category * General Cargo/Hazardous Material" at bounding box center [353, 226] width 224 height 26
click at [274, 284] on textarea "Description of Cargo *" at bounding box center [353, 281] width 224 height 44
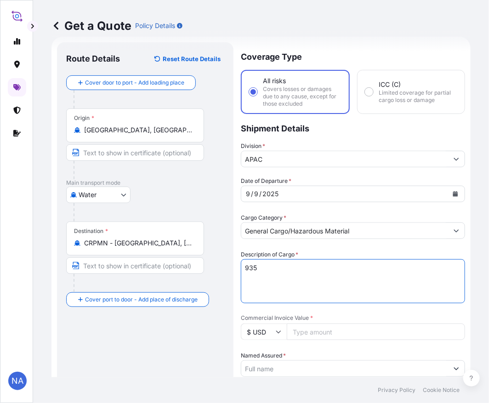
paste textarea "BAGS LOADED INTO 1 40' CONTAINER(S) PETROTHENE NA321210, BG25HT"
type textarea "935 BAGS LOADED INTO 1 40' CONTAINER(S) PETROTHENE NA321210, BG25HT"
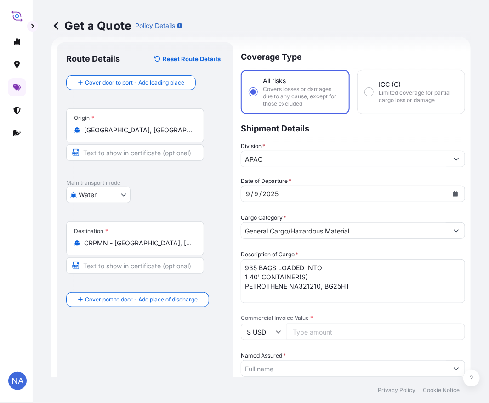
click at [347, 250] on div "Description of Cargo * 935 BAGS LOADED INTO 1 40' CONTAINER(S) PETROTHENE NA321…" at bounding box center [353, 276] width 224 height 53
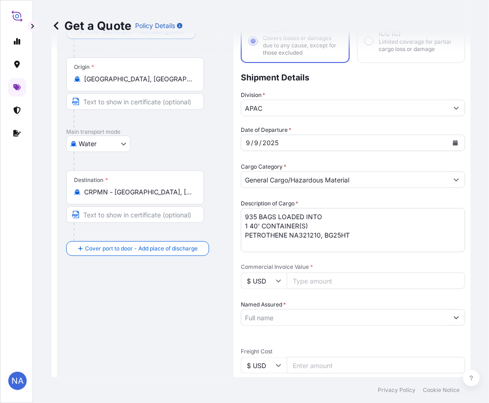
scroll to position [117, 0]
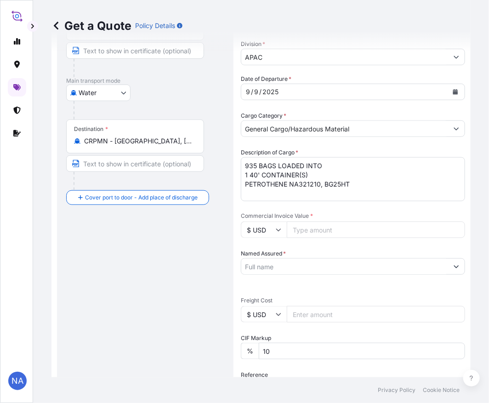
click at [334, 231] on input "Commercial Invoice Value *" at bounding box center [376, 230] width 178 height 17
paste input "23226.25"
type input "23226.25"
click at [351, 204] on div "Date of Departure * [DATE] Cargo Category * General Cargo/Hazardous Material De…" at bounding box center [353, 290] width 224 height 432
click at [294, 263] on input "Named Assured *" at bounding box center [344, 266] width 207 height 17
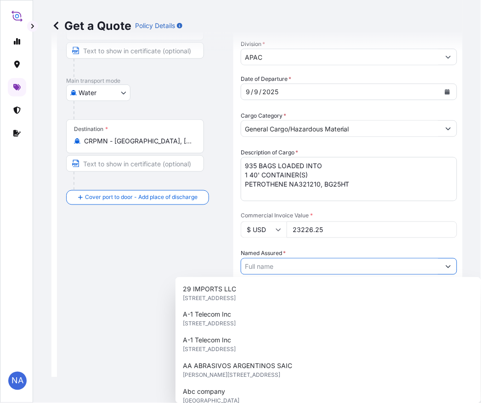
paste input "EQUISTAR CHEMICALS, LP"
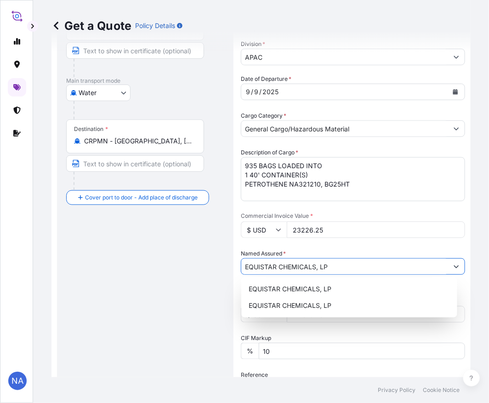
click at [285, 287] on span "EQUISTAR CHEMICALS, LP" at bounding box center [290, 289] width 83 height 9
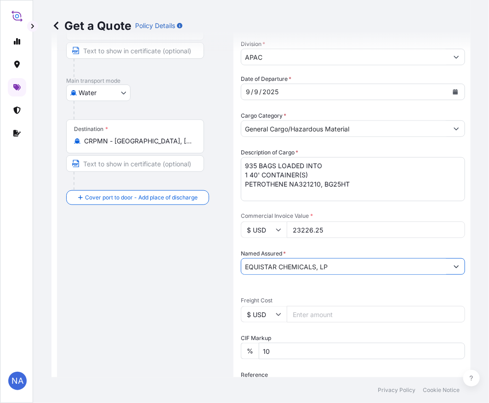
type input "EQUISTAR CHEMICALS, LP"
click at [317, 246] on div "Date of Departure * [DATE] Cargo Category * General Cargo/Hazardous Material De…" at bounding box center [353, 290] width 224 height 432
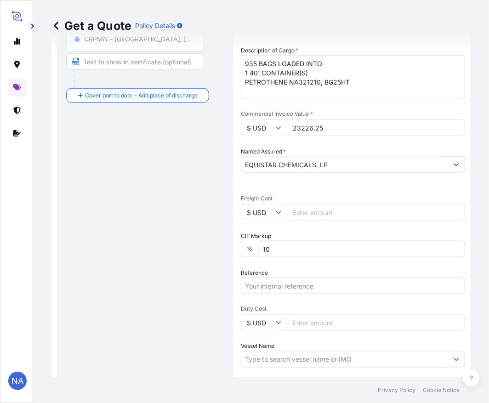
scroll to position [270, 0]
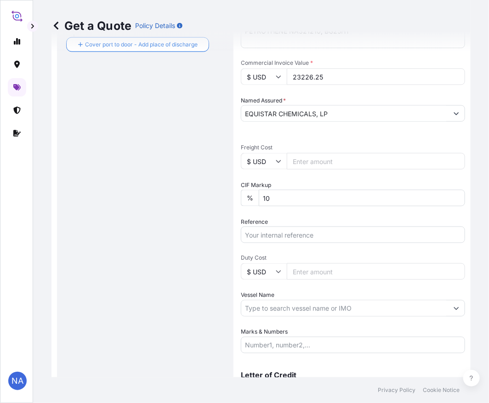
click at [292, 233] on input "Reference" at bounding box center [353, 235] width 224 height 17
paste input "10420856337"
click at [352, 243] on div "Date of Departure * [DATE] Cargo Category * General Cargo/Hazardous Material De…" at bounding box center [353, 137] width 224 height 432
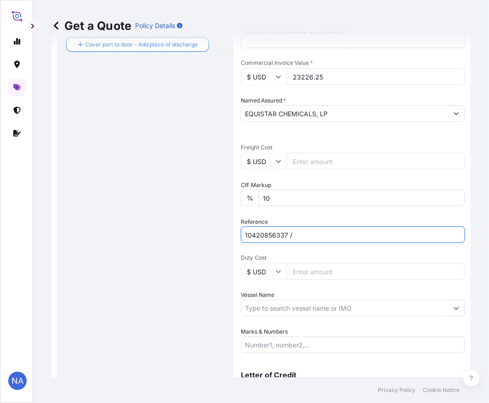
click at [344, 237] on input "10420856337 /" at bounding box center [353, 235] width 224 height 17
paste input "5013198103"
type input "10420856337 / 5013198103"
click at [309, 220] on div "Reference 10420856337 / 5013198103" at bounding box center [353, 230] width 224 height 26
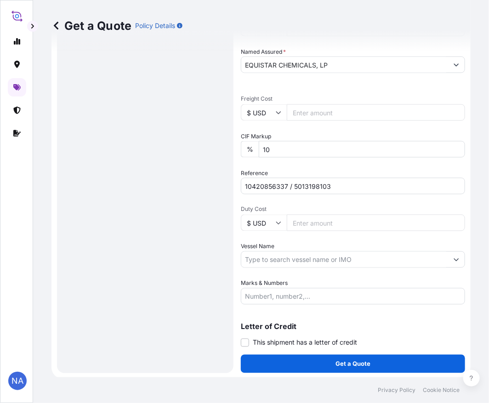
click at [279, 305] on div "Coverage Type All risks Covers losses or damages due to any cause, except for t…" at bounding box center [353, 55] width 224 height 635
click at [272, 305] on div "Coverage Type All risks Covers losses or damages due to any cause, except for t…" at bounding box center [353, 55] width 224 height 635
click at [313, 312] on div "Letter of Credit This shipment has a letter of credit Letter of credit * Letter…" at bounding box center [353, 329] width 224 height 35
click at [440, 302] on input "Marks & Numbers" at bounding box center [353, 296] width 224 height 17
click at [291, 256] on input "Vessel Name" at bounding box center [344, 259] width 207 height 17
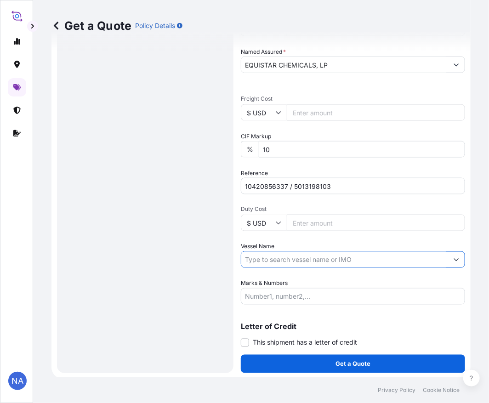
paste input "ENSENADA"
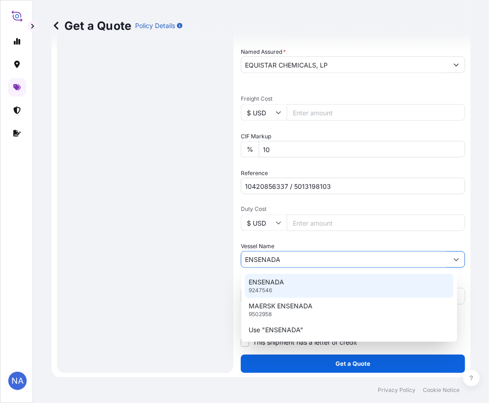
click at [285, 283] on div "ENSENADA 9247546" at bounding box center [349, 286] width 209 height 24
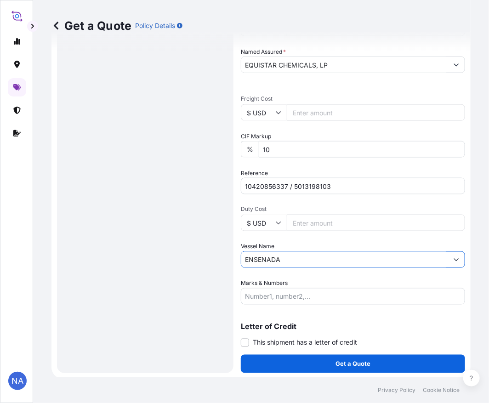
type input "ENSENADA"
click at [294, 242] on div "Vessel Name ENSENADA" at bounding box center [353, 255] width 224 height 26
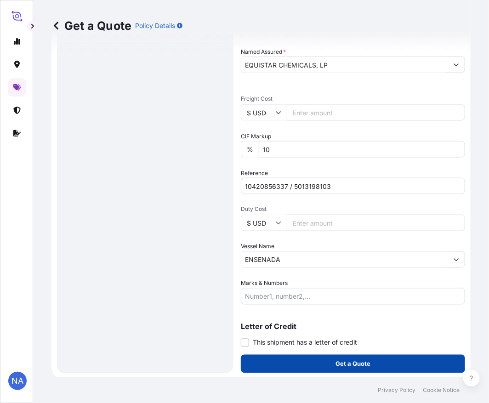
click at [268, 364] on button "Get a Quote" at bounding box center [353, 364] width 224 height 18
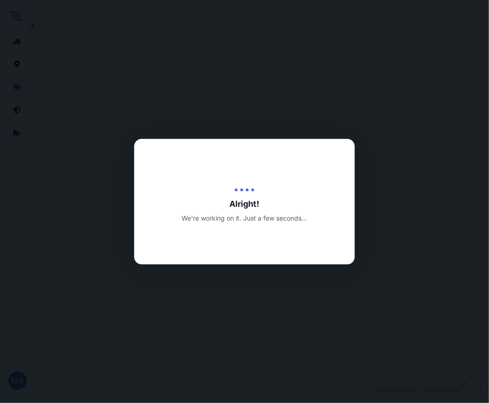
select select "Water"
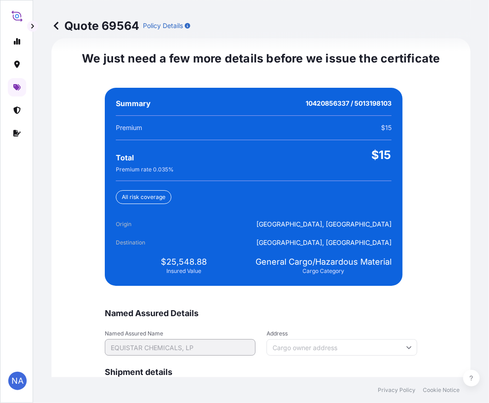
scroll to position [2161, 0]
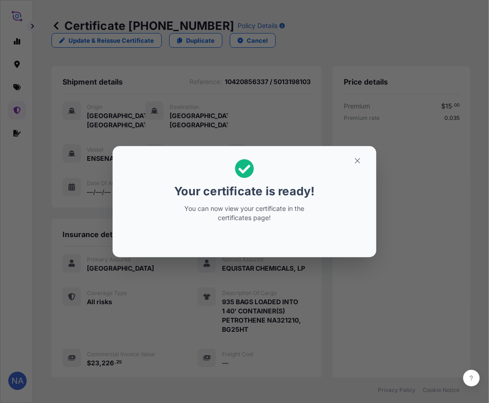
click at [299, 331] on div "Your certificate is ready! You can now view your certificate in the certificate…" at bounding box center [244, 202] width 489 height 404
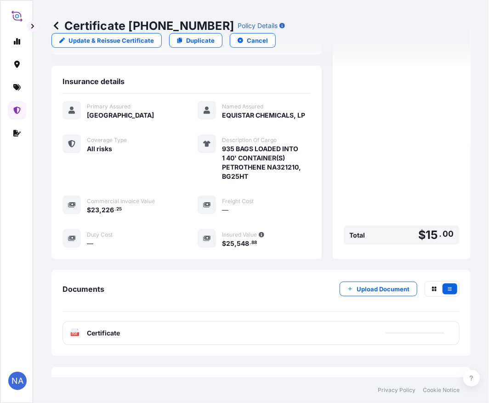
scroll to position [191, 0]
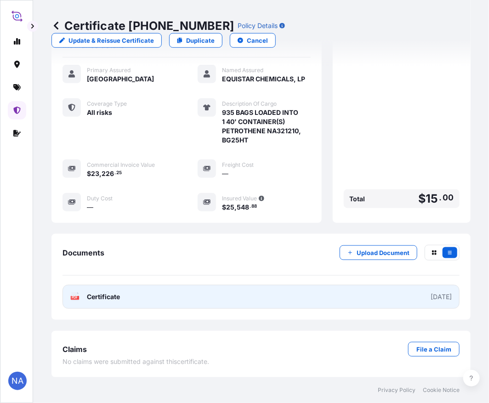
click at [251, 296] on link "PDF Certificate [DATE]" at bounding box center [261, 297] width 397 height 24
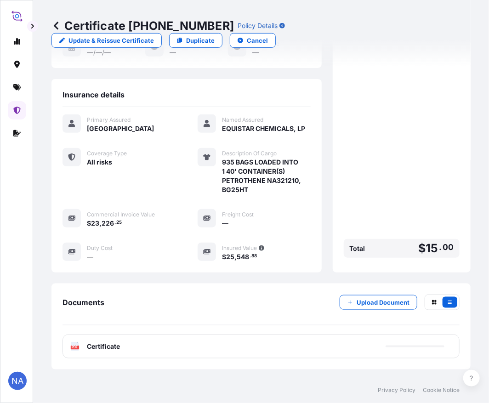
scroll to position [0, 0]
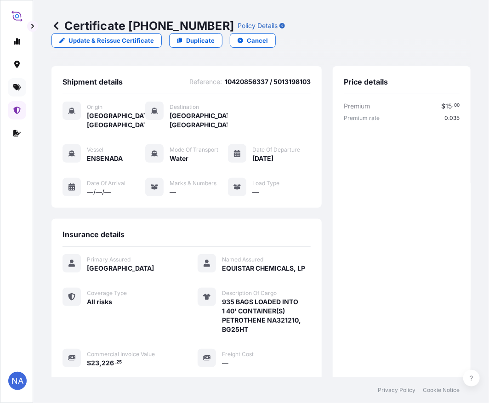
click at [18, 89] on icon at bounding box center [16, 87] width 7 height 6
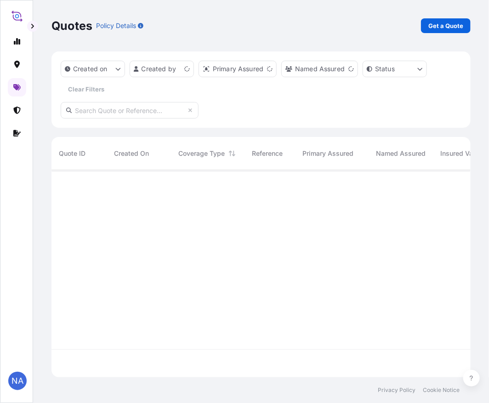
scroll to position [205, 411]
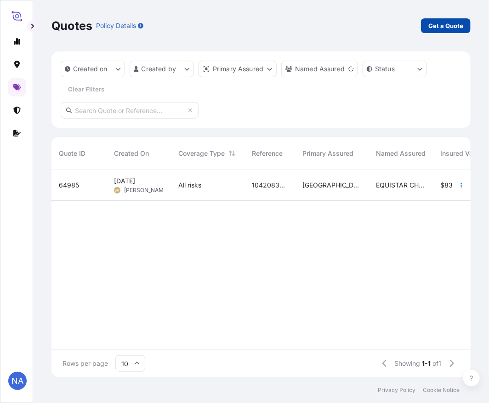
click at [450, 25] on p "Get a Quote" at bounding box center [445, 25] width 35 height 9
select select "Water"
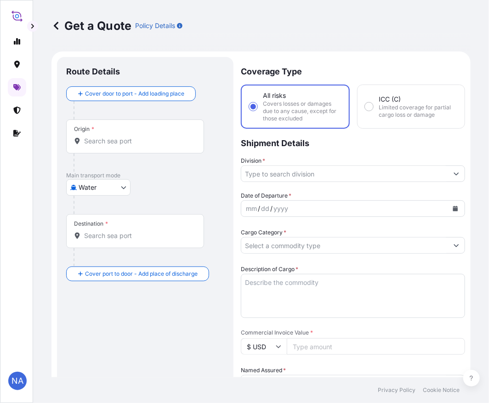
scroll to position [15, 0]
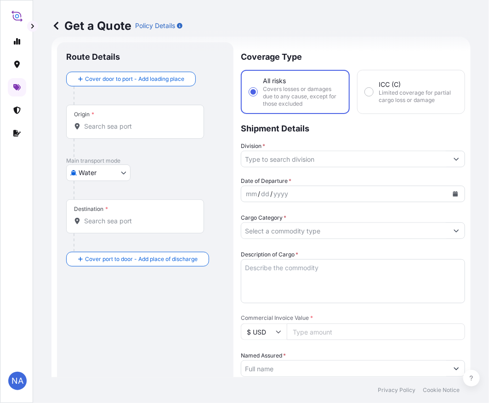
click at [102, 131] on div "Origin *" at bounding box center [135, 122] width 138 height 34
click at [102, 131] on input "Origin *" at bounding box center [138, 126] width 108 height 9
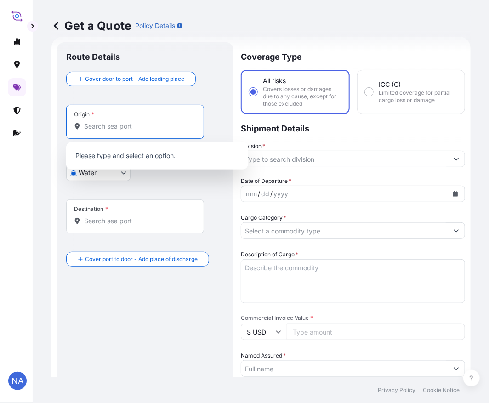
paste input "[GEOGRAPHIC_DATA], [GEOGRAPHIC_DATA]"
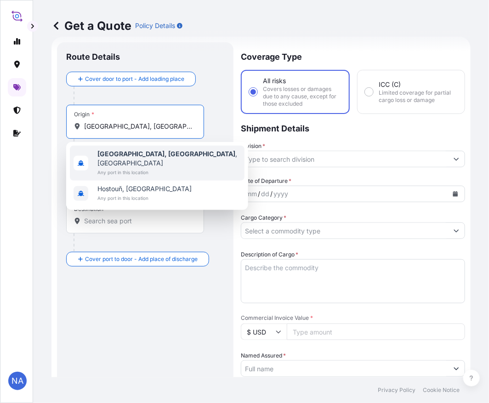
click at [107, 152] on b "[GEOGRAPHIC_DATA], [GEOGRAPHIC_DATA]" at bounding box center [166, 154] width 138 height 8
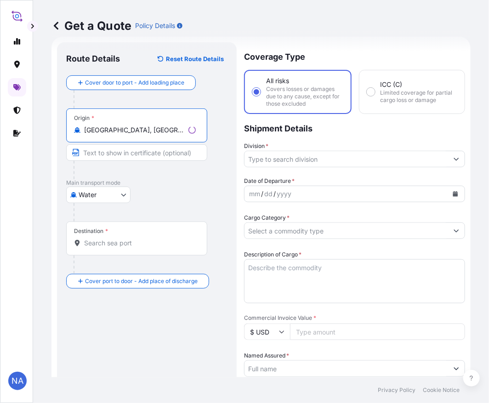
type input "[GEOGRAPHIC_DATA], [GEOGRAPHIC_DATA], [GEOGRAPHIC_DATA]"
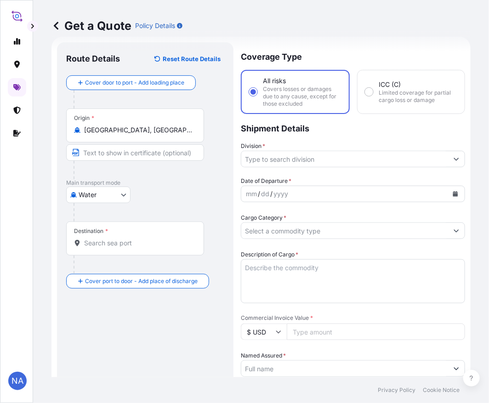
click at [126, 247] on input "Destination *" at bounding box center [138, 243] width 108 height 9
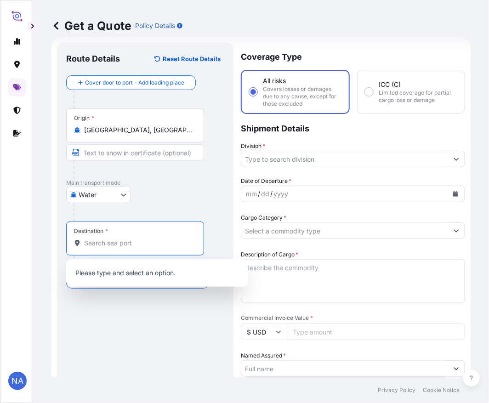
paste input "PUERTO MOIN"
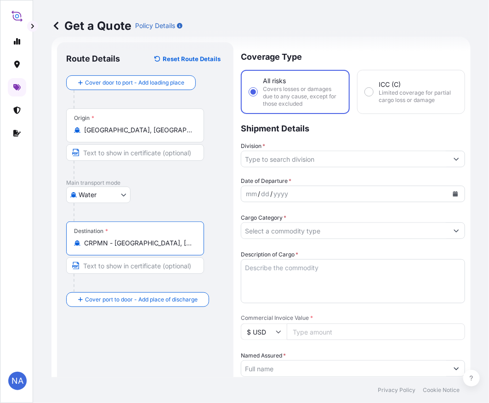
type input "CRPMN - [GEOGRAPHIC_DATA], [GEOGRAPHIC_DATA]"
click at [181, 203] on div "Water Air Water Inland" at bounding box center [145, 195] width 158 height 17
click at [270, 155] on input "Division *" at bounding box center [344, 159] width 207 height 17
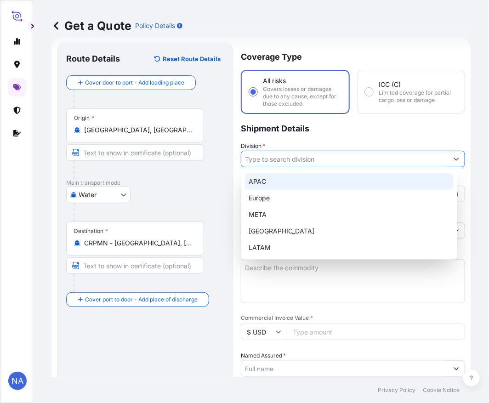
click at [279, 180] on div "APAC" at bounding box center [349, 181] width 209 height 17
type input "APAC"
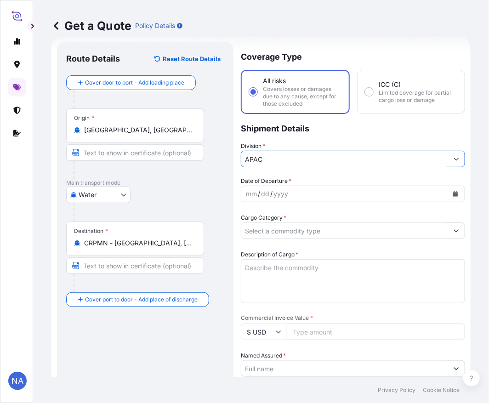
click at [323, 130] on p "Shipment Details" at bounding box center [353, 128] width 224 height 28
click at [290, 188] on div "mm / dd / yyyy" at bounding box center [344, 194] width 207 height 17
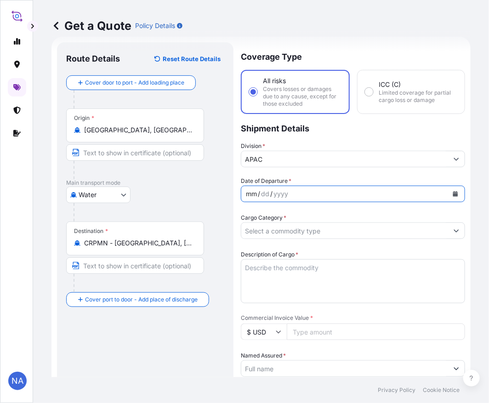
click at [453, 194] on icon "Calendar" at bounding box center [455, 194] width 5 height 6
click at [452, 195] on button "Calendar" at bounding box center [455, 194] width 15 height 15
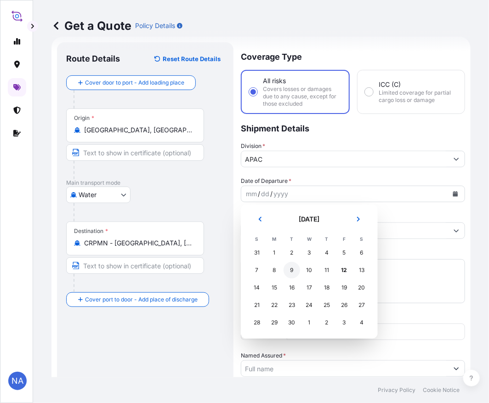
click at [292, 269] on div "9" at bounding box center [292, 270] width 17 height 17
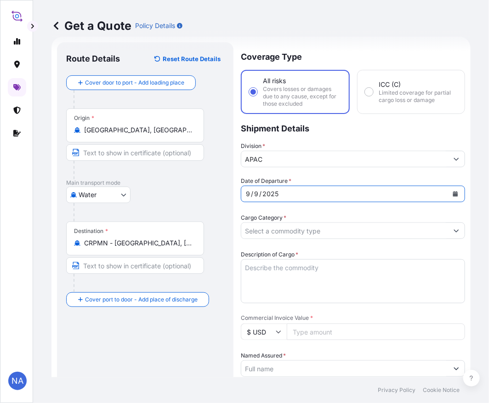
click at [281, 175] on div "Coverage Type All risks Covers losses or damages due to any cause, except for t…" at bounding box center [353, 359] width 224 height 635
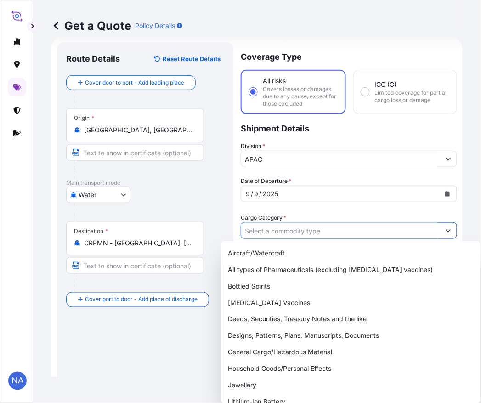
click at [297, 228] on input "Cargo Category *" at bounding box center [340, 230] width 199 height 17
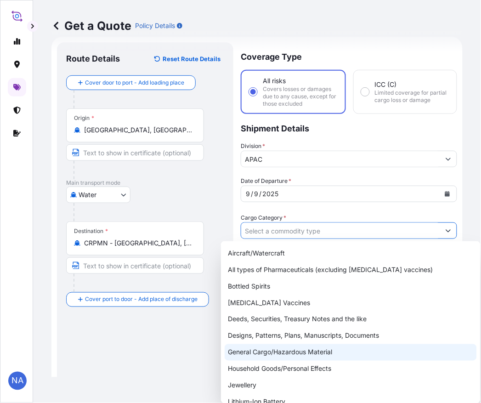
click at [247, 355] on div "General Cargo/Hazardous Material" at bounding box center [351, 352] width 252 height 17
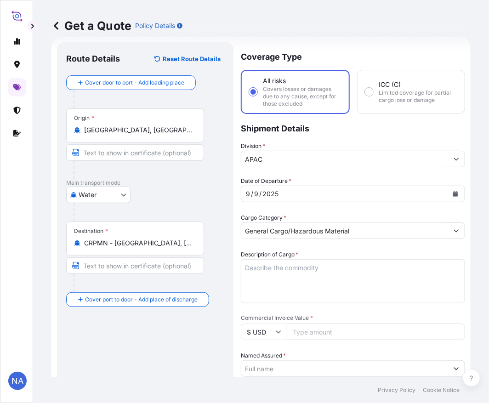
click at [264, 214] on label "Cargo Category *" at bounding box center [264, 217] width 46 height 9
click at [264, 222] on input "General Cargo/Hazardous Material" at bounding box center [344, 230] width 207 height 17
click at [312, 221] on div "Cargo Category * Bottled Spirits" at bounding box center [353, 226] width 224 height 26
click at [456, 230] on div "Get a Quote Policy Details Route Details Reset Route Details Cover door to port…" at bounding box center [261, 188] width 456 height 377
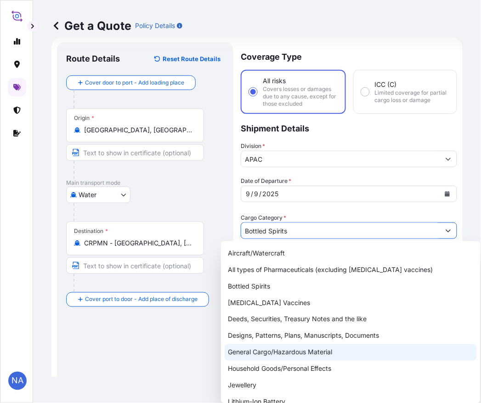
click at [250, 355] on div "General Cargo/Hazardous Material" at bounding box center [351, 352] width 252 height 17
type input "General Cargo/Hazardous Material"
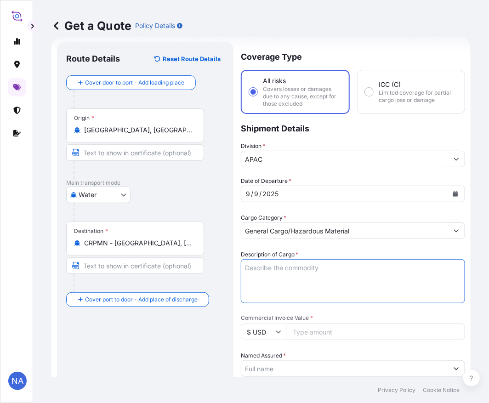
click at [277, 272] on textarea "Description of Cargo *" at bounding box center [353, 281] width 224 height 44
paste textarea "BAGS LOADED INTO 1 40' CONTAINER(S) PETROTHENE NA303212, BG25HT"
type textarea "935 BAGS LOADED INTO 1 40' CONTAINER(S) PETROTHENE NA303212, BG25HT"
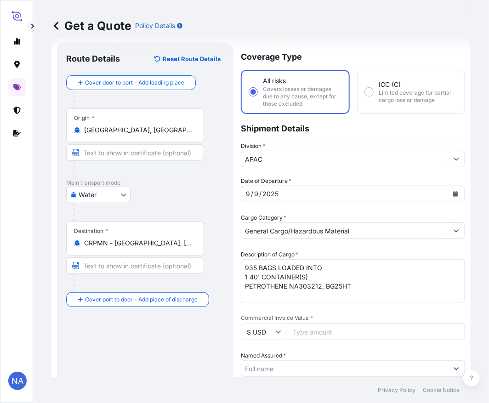
click at [291, 247] on div "Date of Departure * [DATE] Cargo Category * General Cargo/Hazardous Material De…" at bounding box center [353, 393] width 224 height 432
click at [309, 333] on input "Commercial Invoice Value *" at bounding box center [376, 332] width 178 height 17
paste input "23693.75"
type input "23693.75"
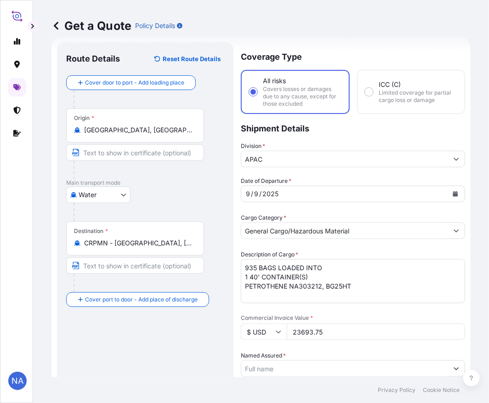
click at [319, 315] on span "Commercial Invoice Value *" at bounding box center [353, 317] width 224 height 7
click at [319, 324] on input "23693.75" at bounding box center [376, 332] width 178 height 17
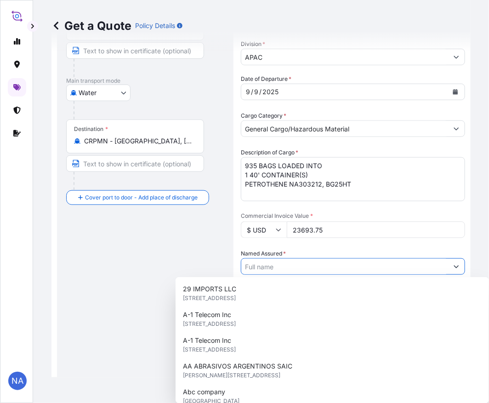
click at [313, 268] on input "Named Assured *" at bounding box center [344, 266] width 207 height 17
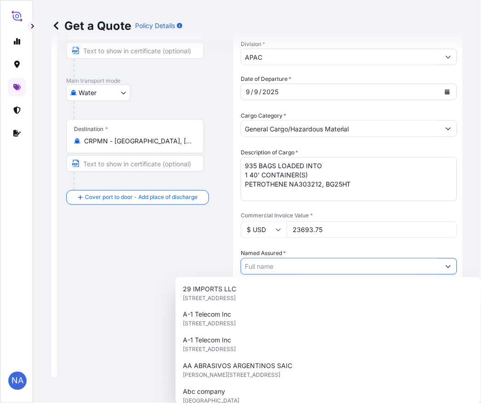
paste input "EQUISTAR CHEMICALS, LP"
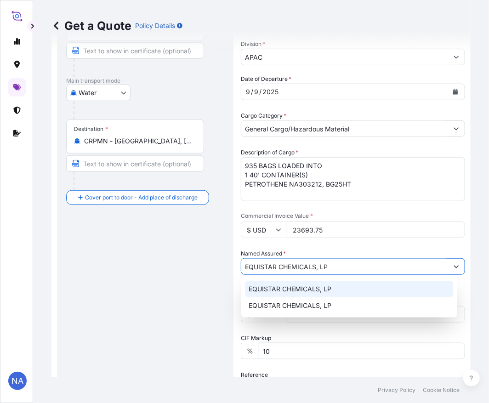
click at [304, 284] on div "EQUISTAR CHEMICALS, LP" at bounding box center [349, 289] width 209 height 17
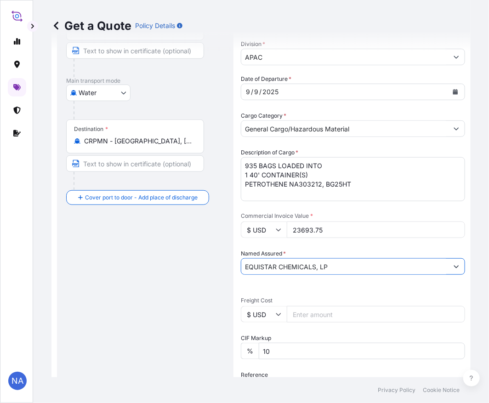
type input "EQUISTAR CHEMICALS, LP"
click at [315, 249] on div "Named Assured * EQUISTAR CHEMICALS, LP" at bounding box center [353, 262] width 224 height 26
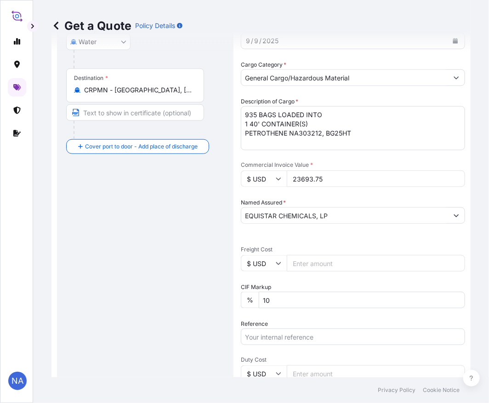
scroll to position [219, 0]
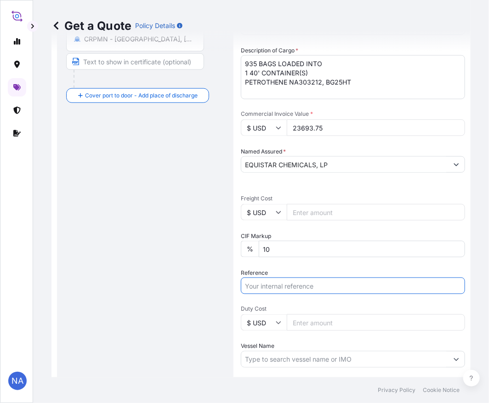
click at [270, 285] on input "Reference" at bounding box center [353, 286] width 224 height 17
paste input "10420856339"
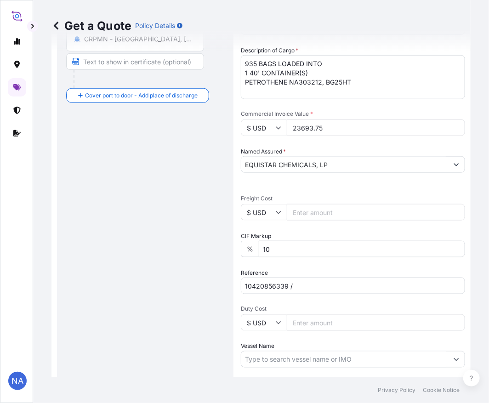
click at [321, 285] on input "10420856339 /" at bounding box center [353, 286] width 224 height 17
paste input "5013198167"
type input "10420856339 / 5013198167"
click at [294, 259] on div "Date of Departure * [DATE] Cargo Category * General Cargo/Hazardous Material De…" at bounding box center [353, 188] width 224 height 432
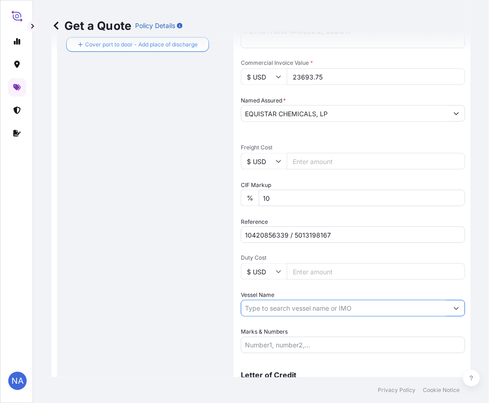
click at [266, 309] on input "Vessel Name" at bounding box center [344, 308] width 207 height 17
paste input "ENSENADA"
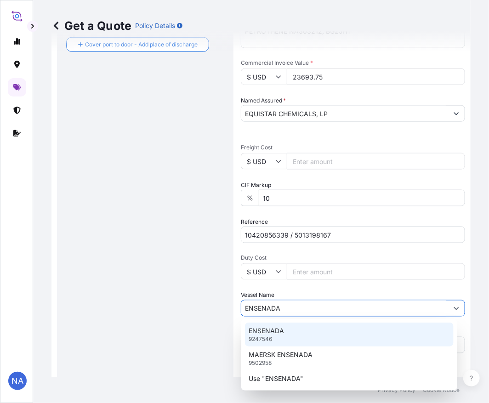
click at [276, 336] on div "ENSENADA 9247546" at bounding box center [349, 335] width 209 height 24
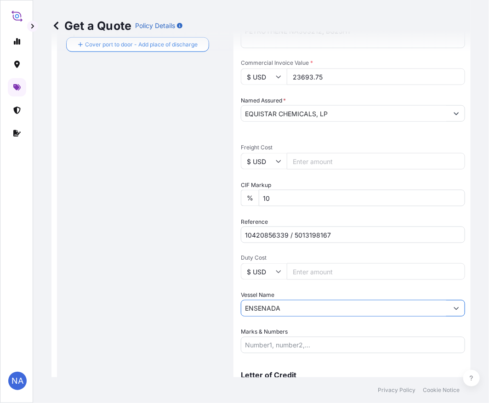
type input "ENSENADA"
click at [281, 283] on div "Date of Departure * [DATE] Cargo Category * General Cargo/Hazardous Material De…" at bounding box center [353, 137] width 224 height 432
click at [245, 288] on div "Date of Departure * [DATE] Cargo Category * General Cargo/Hazardous Material De…" at bounding box center [353, 137] width 224 height 432
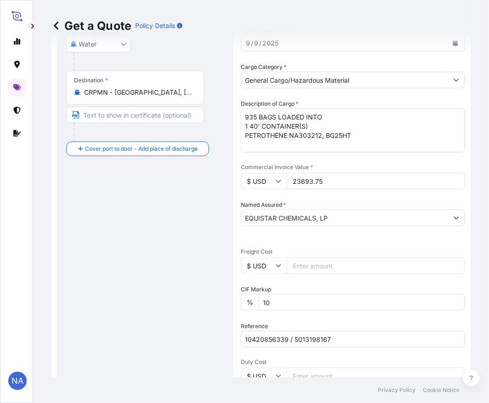
scroll to position [319, 0]
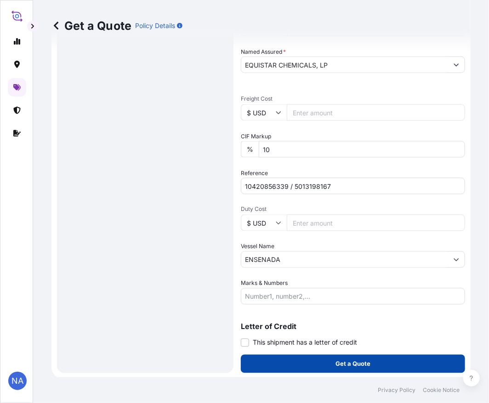
click at [292, 362] on button "Get a Quote" at bounding box center [353, 364] width 224 height 18
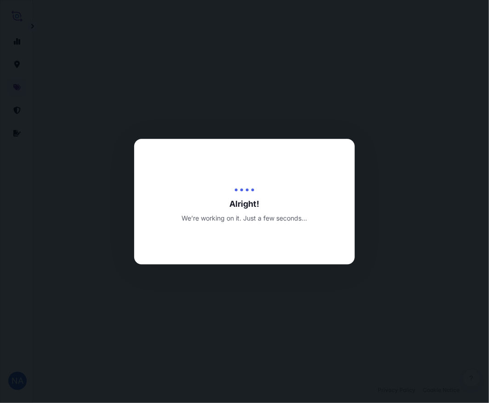
select select "Water"
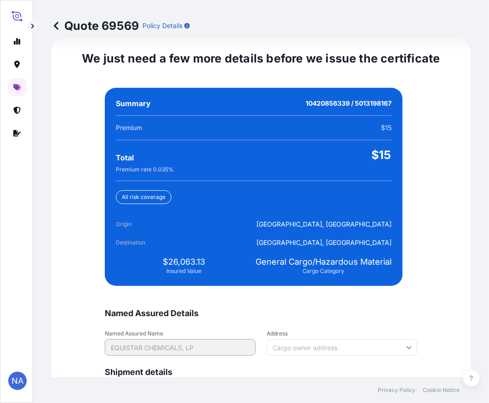
scroll to position [2161, 0]
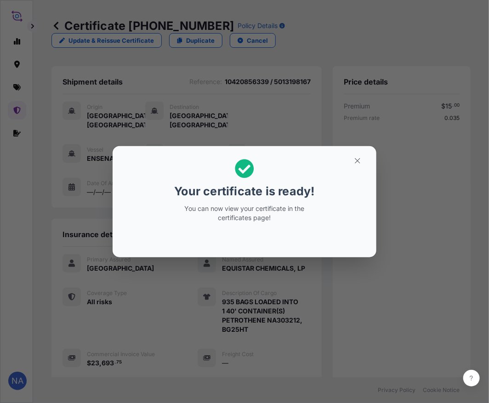
click at [353, 342] on div "Your certificate is ready! You can now view your certificate in the certificate…" at bounding box center [244, 202] width 489 height 404
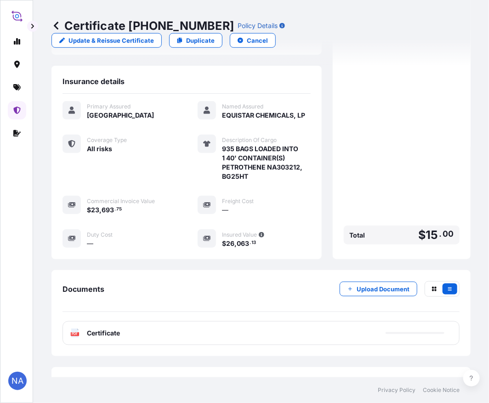
scroll to position [191, 0]
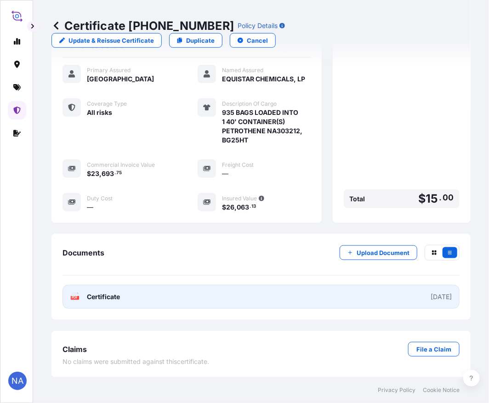
click at [270, 296] on link "PDF Certificate [DATE]" at bounding box center [261, 297] width 397 height 24
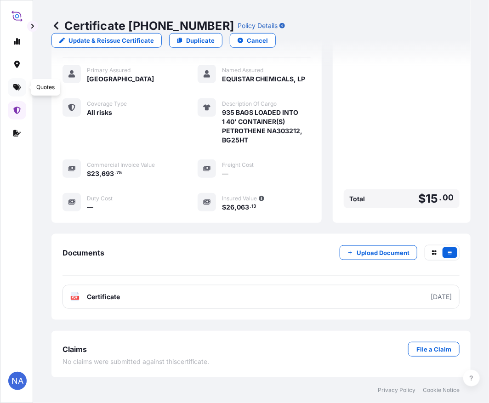
click at [17, 85] on icon at bounding box center [16, 87] width 7 height 7
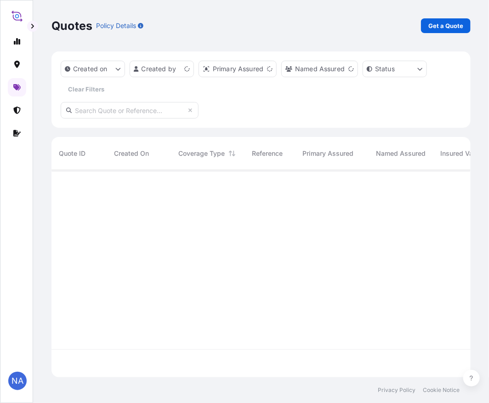
scroll to position [205, 411]
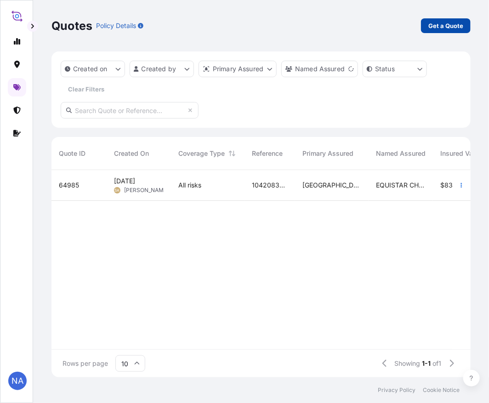
click at [447, 24] on p "Get a Quote" at bounding box center [445, 25] width 35 height 9
select select "Water"
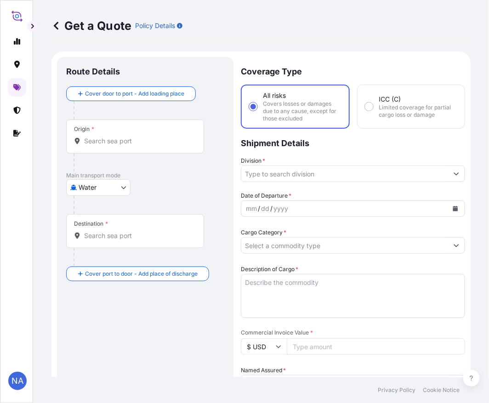
scroll to position [15, 0]
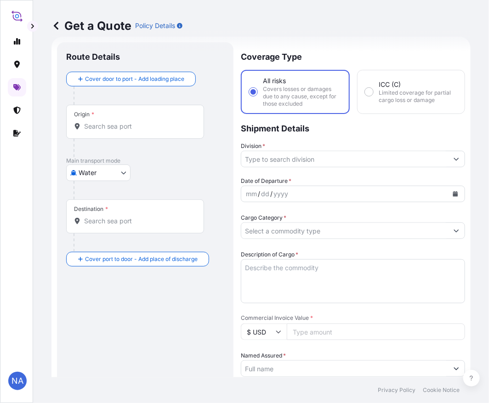
click at [126, 125] on input "Origin *" at bounding box center [138, 126] width 108 height 9
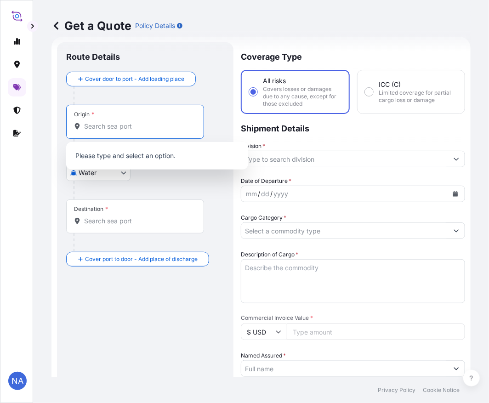
paste input "[GEOGRAPHIC_DATA], [GEOGRAPHIC_DATA]"
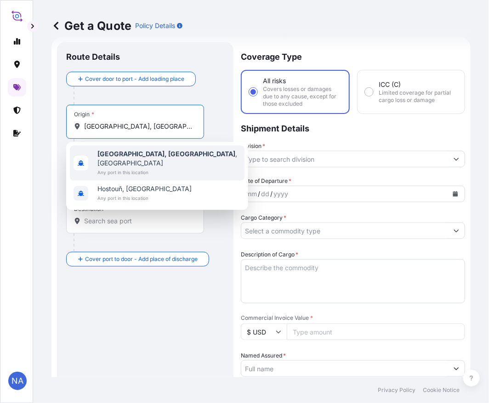
click at [142, 168] on span "Any port in this location" at bounding box center [168, 172] width 143 height 9
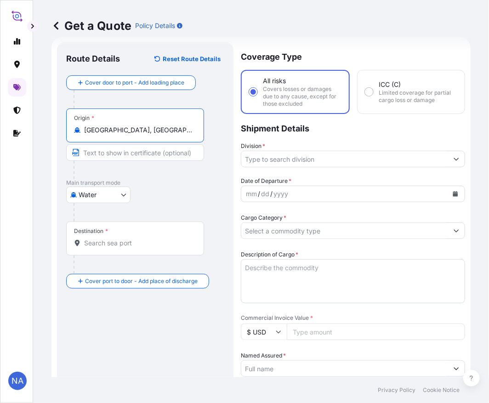
type input "[GEOGRAPHIC_DATA], [GEOGRAPHIC_DATA], [GEOGRAPHIC_DATA]"
click at [134, 250] on div "Destination *" at bounding box center [135, 239] width 138 height 34
click at [134, 248] on input "Destination *" at bounding box center [138, 243] width 108 height 9
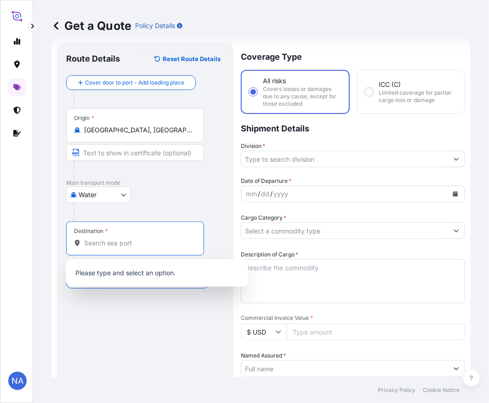
paste input "PUERTO MOIN"
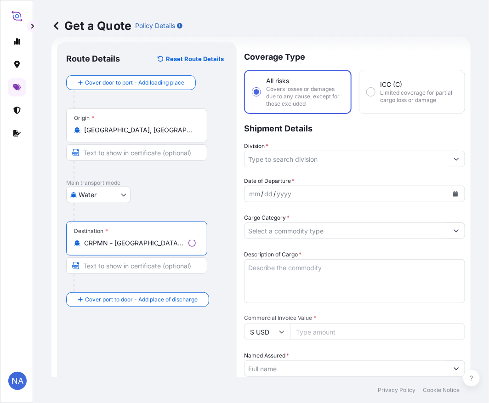
type input "CRPMN - [GEOGRAPHIC_DATA], [GEOGRAPHIC_DATA]"
click at [270, 159] on input "Division *" at bounding box center [347, 159] width 204 height 17
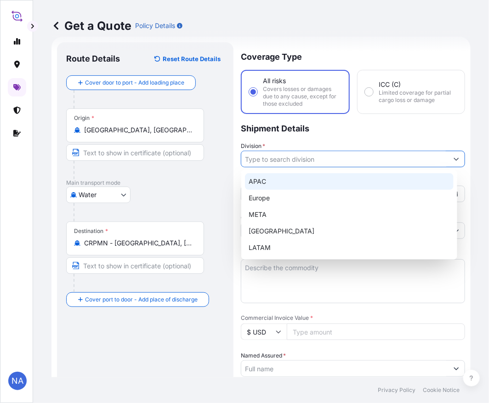
click at [291, 177] on div "APAC" at bounding box center [349, 181] width 209 height 17
type input "APAC"
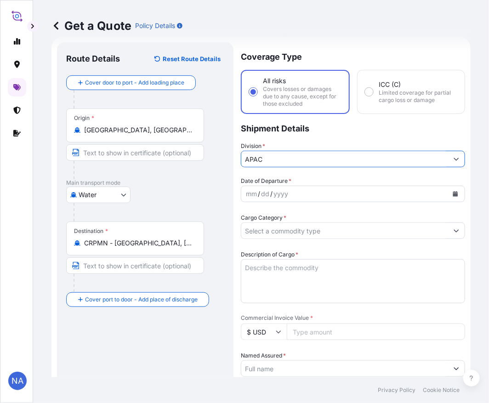
click at [300, 136] on p "Shipment Details" at bounding box center [353, 128] width 224 height 28
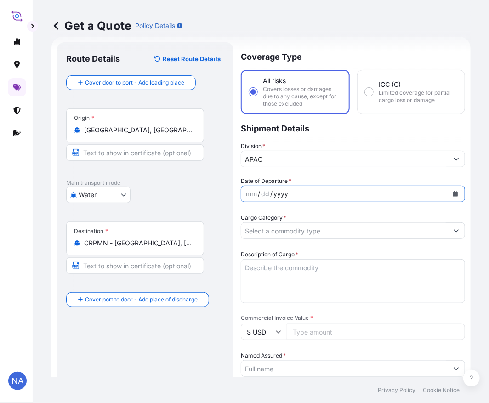
click at [282, 194] on div "yyyy" at bounding box center [281, 193] width 17 height 11
click at [448, 192] on button "Calendar" at bounding box center [455, 194] width 15 height 15
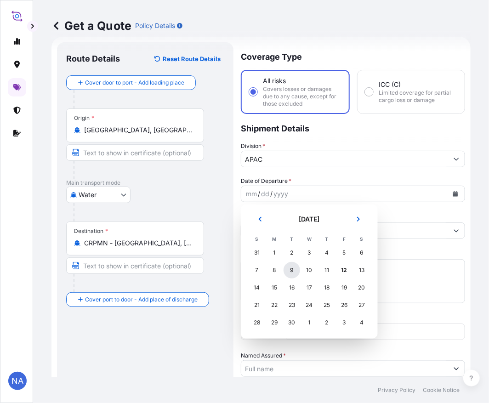
click at [292, 269] on div "9" at bounding box center [292, 270] width 17 height 17
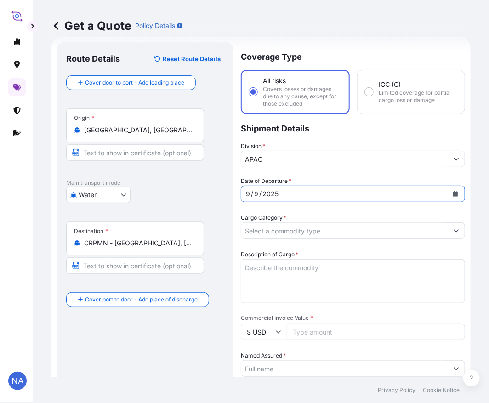
click at [305, 172] on div "Coverage Type All risks Covers losses or damages due to any cause, except for t…" at bounding box center [353, 359] width 224 height 635
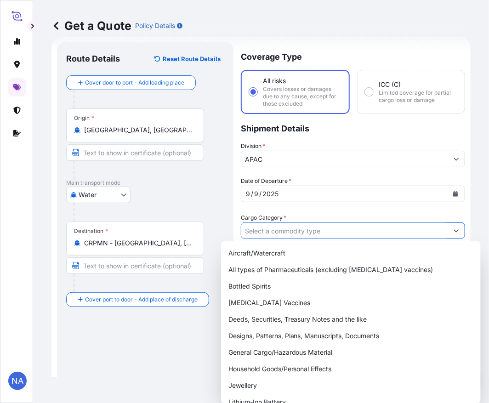
click at [279, 231] on input "Cargo Category *" at bounding box center [344, 230] width 207 height 17
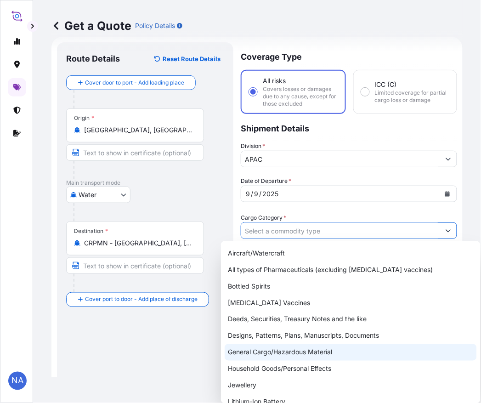
click at [247, 348] on div "General Cargo/Hazardous Material" at bounding box center [351, 352] width 252 height 17
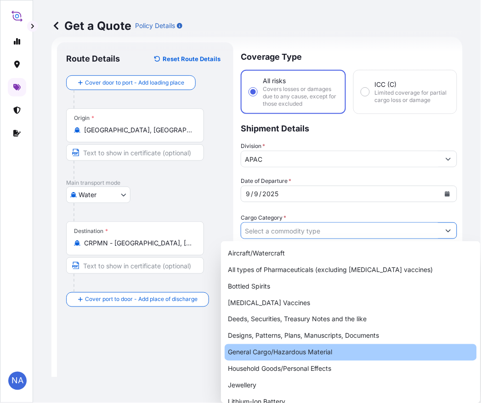
type input "General Cargo/Hazardous Material"
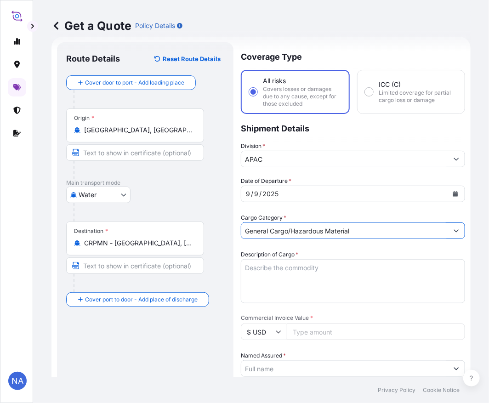
click at [287, 210] on div "Date of Departure * [DATE] Cargo Category * General Cargo/Hazardous Material De…" at bounding box center [353, 393] width 224 height 432
click at [300, 283] on textarea "Description of Cargo *" at bounding box center [353, 281] width 224 height 44
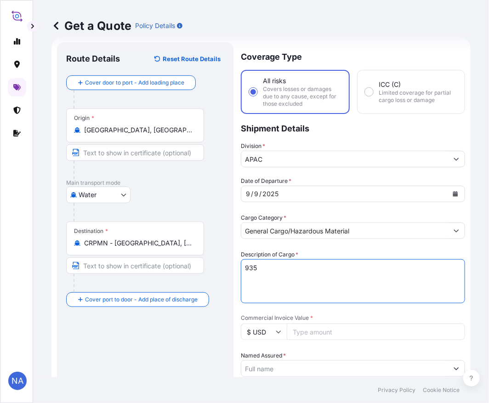
paste textarea "BAGS LOADED INTO 1 40' CONTAINER(S) PETROTHENE NA305212, BG25HT"
type textarea "935 BAGS LOADED INTO 1 40' CONTAINER(S) PETROTHENE NA305212, BG25HT"
click at [310, 251] on div "Description of Cargo * 935 BAGS LOADED INTO 1 40' CONTAINER(S) PETROTHENE NA305…" at bounding box center [353, 276] width 224 height 53
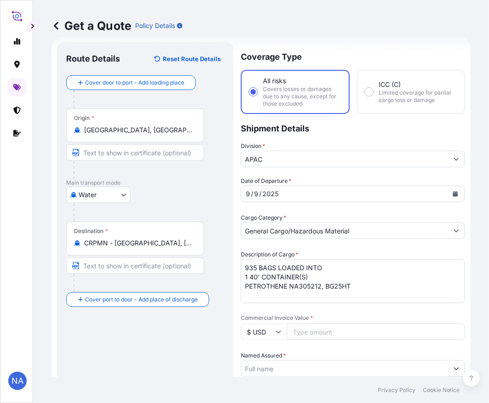
click at [315, 333] on input "Commercial Invoice Value *" at bounding box center [376, 332] width 178 height 17
paste input "23693.75"
type input "23693.75"
click at [322, 311] on div "Date of Departure * [DATE] Cargo Category * General Cargo/Hazardous Material De…" at bounding box center [353, 393] width 224 height 432
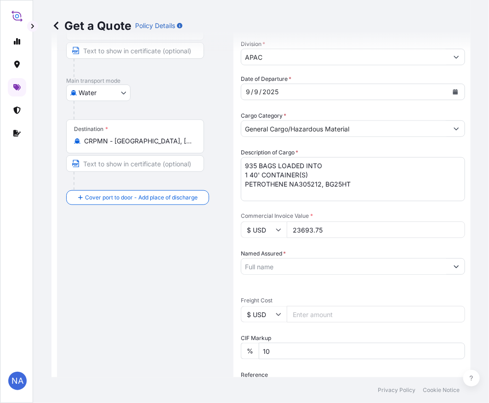
scroll to position [168, 0]
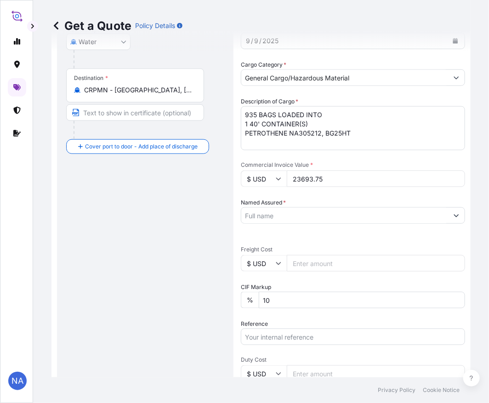
click at [313, 214] on input "Named Assured *" at bounding box center [344, 215] width 207 height 17
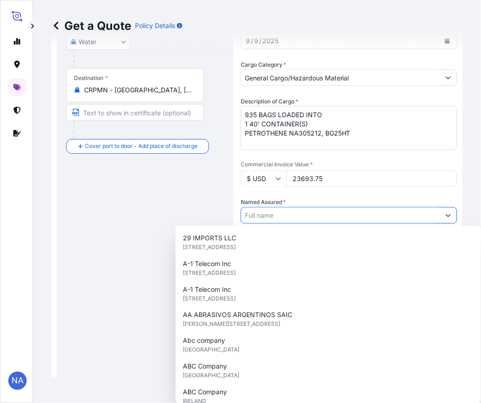
paste input "EQUISTAR CHEMICALS, LP"
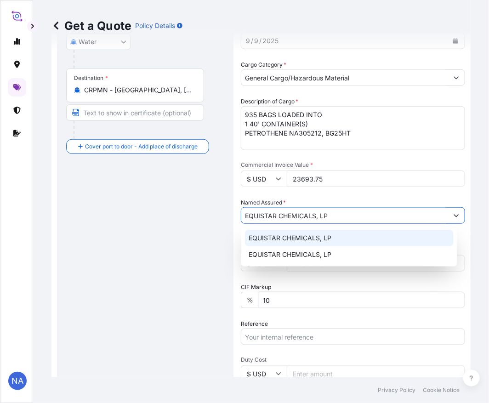
click at [294, 234] on span "EQUISTAR CHEMICALS, LP" at bounding box center [290, 238] width 83 height 9
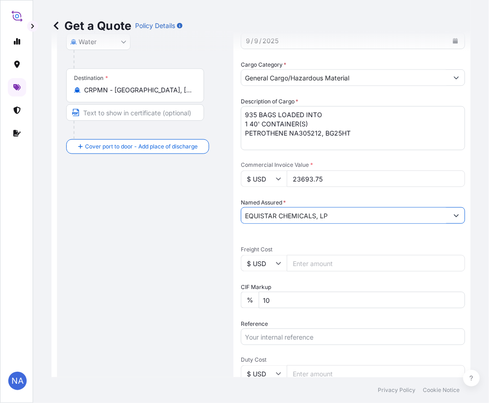
type input "EQUISTAR CHEMICALS, LP"
click at [311, 194] on div "Date of Departure * [DATE] Cargo Category * General Cargo/Hazardous Material De…" at bounding box center [353, 239] width 224 height 432
click at [274, 330] on input "Reference" at bounding box center [353, 337] width 224 height 17
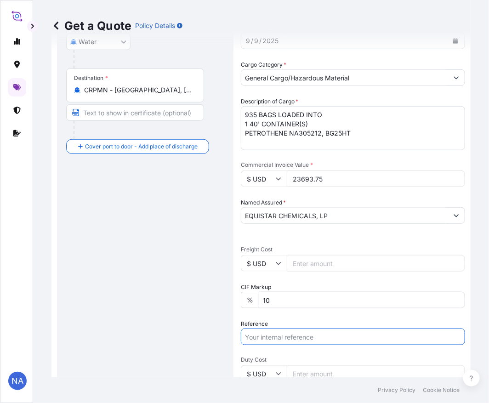
paste input "10420856340"
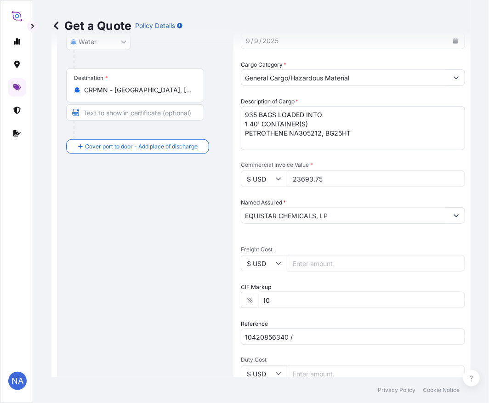
click at [299, 333] on input "10420856340 /" at bounding box center [353, 337] width 224 height 17
paste input "5013198177"
type input "10420856340 / 5013198177"
click at [301, 319] on div "Reference 10420856340 / 5013198177" at bounding box center [353, 332] width 224 height 26
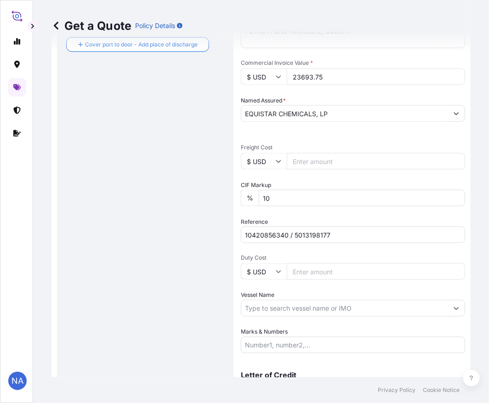
scroll to position [319, 0]
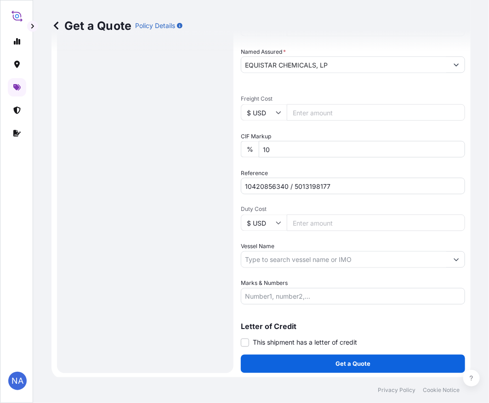
click at [281, 262] on input "Vessel Name" at bounding box center [344, 259] width 207 height 17
paste input "ENSENADA"
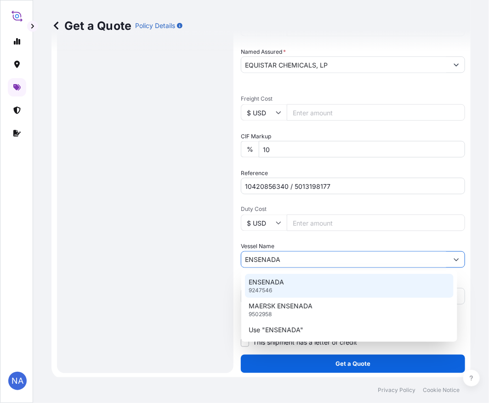
click at [265, 282] on p "ENSENADA" at bounding box center [266, 282] width 35 height 9
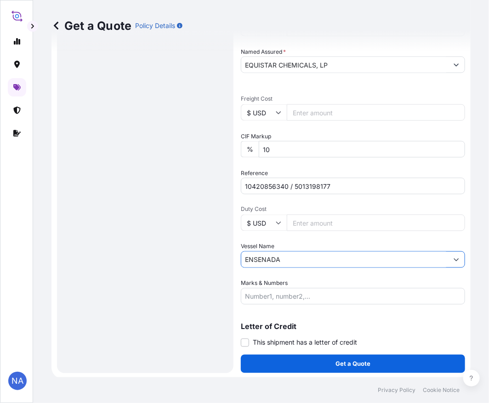
type input "ENSENADA"
click at [291, 242] on div "Vessel Name ENSENADA" at bounding box center [353, 255] width 224 height 26
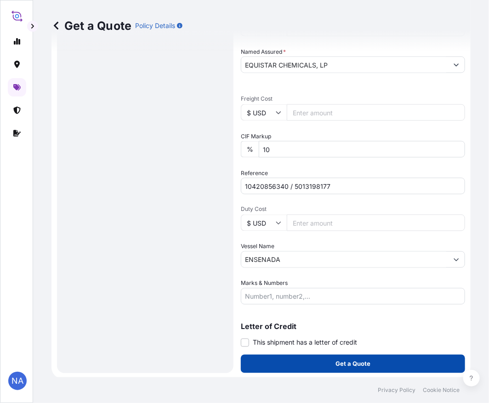
click at [288, 369] on button "Get a Quote" at bounding box center [353, 364] width 224 height 18
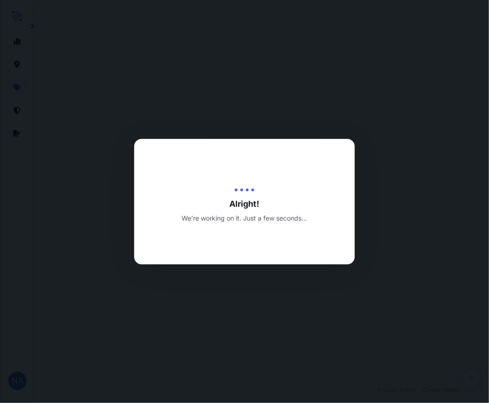
select select "Water"
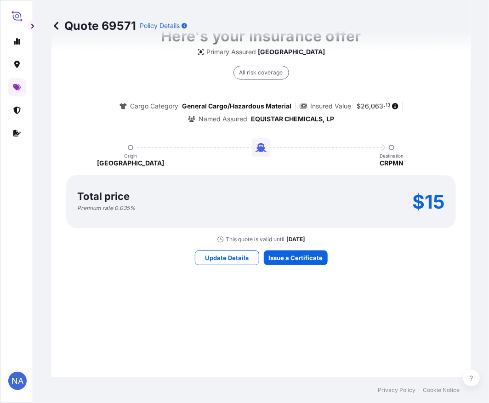
scroll to position [1068, 0]
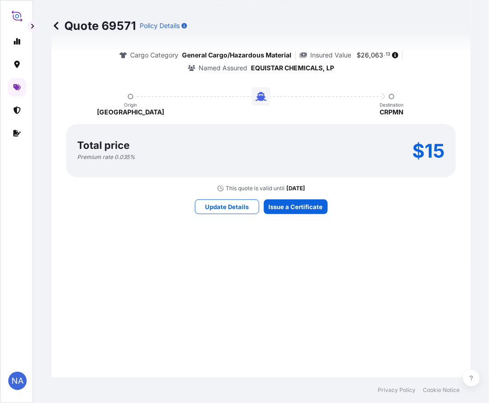
click at [139, 277] on div "Here's your insurance offer Primary Assured Malaysia All risk coverage Cargo Ca…" at bounding box center [260, 94] width 393 height 886
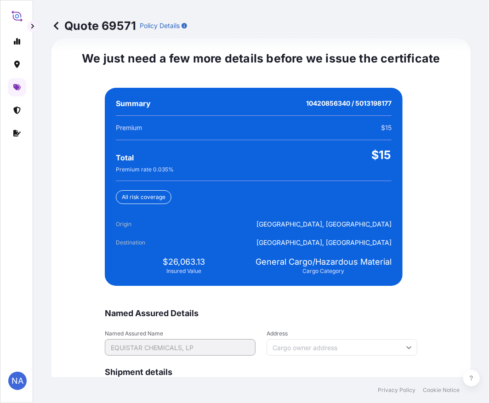
scroll to position [2161, 0]
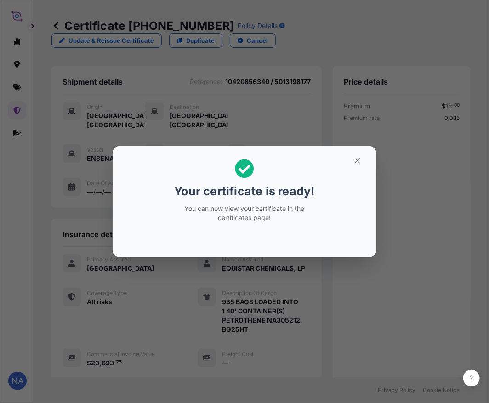
click at [373, 335] on div "Your certificate is ready! You can now view your certificate in the certificate…" at bounding box center [244, 202] width 489 height 404
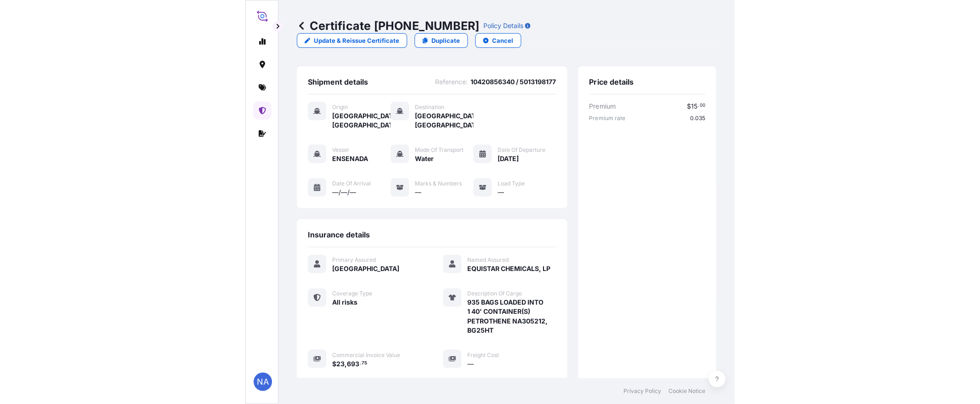
scroll to position [191, 0]
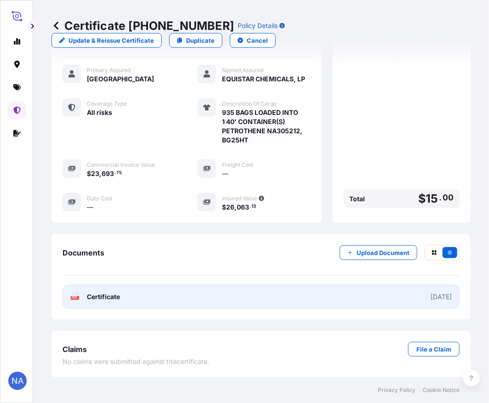
click at [315, 302] on link "PDF Certificate [DATE]" at bounding box center [261, 297] width 397 height 24
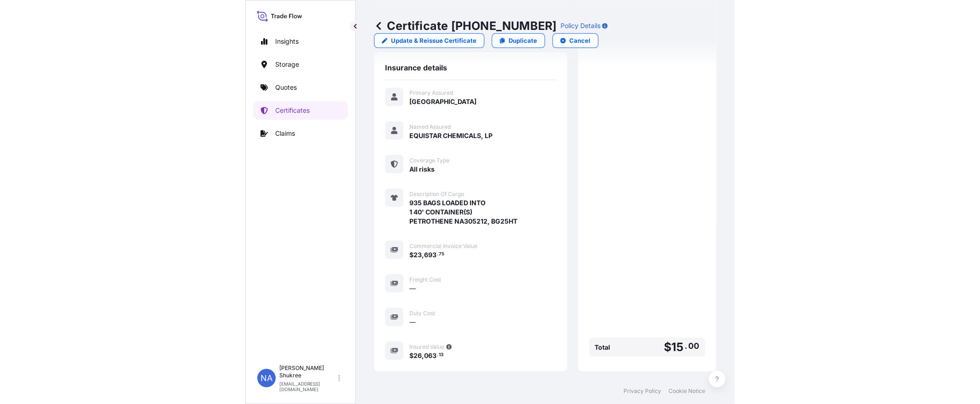
scroll to position [89, 0]
